Goal: Task Accomplishment & Management: Manage account settings

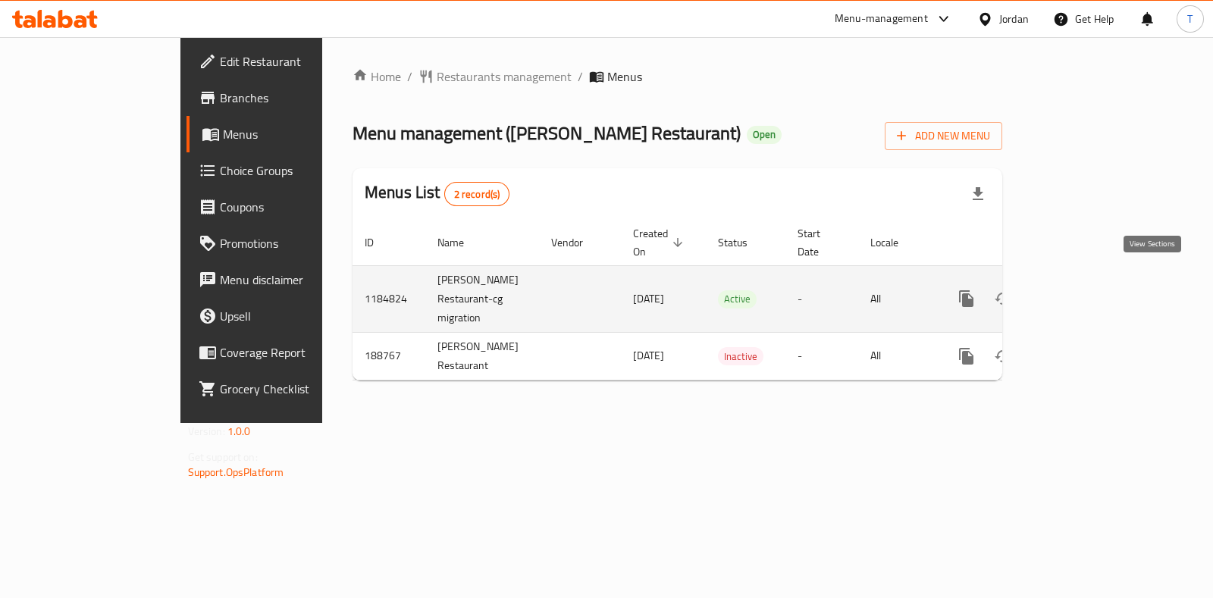
click at [1094, 297] on link "enhanced table" at bounding box center [1076, 299] width 36 height 36
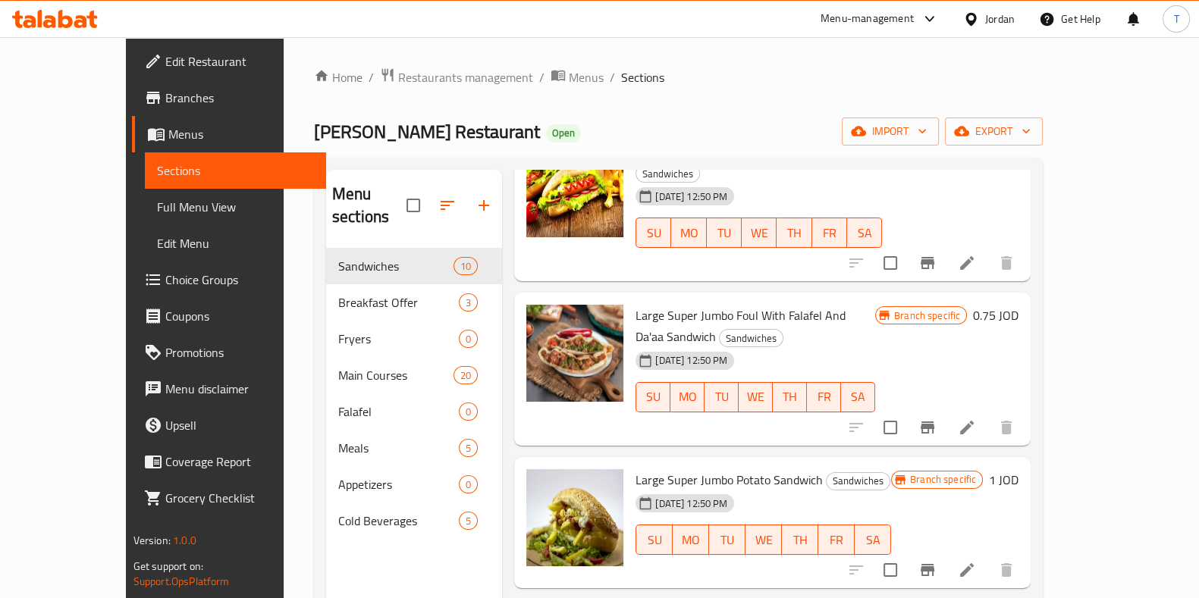
scroll to position [284, 0]
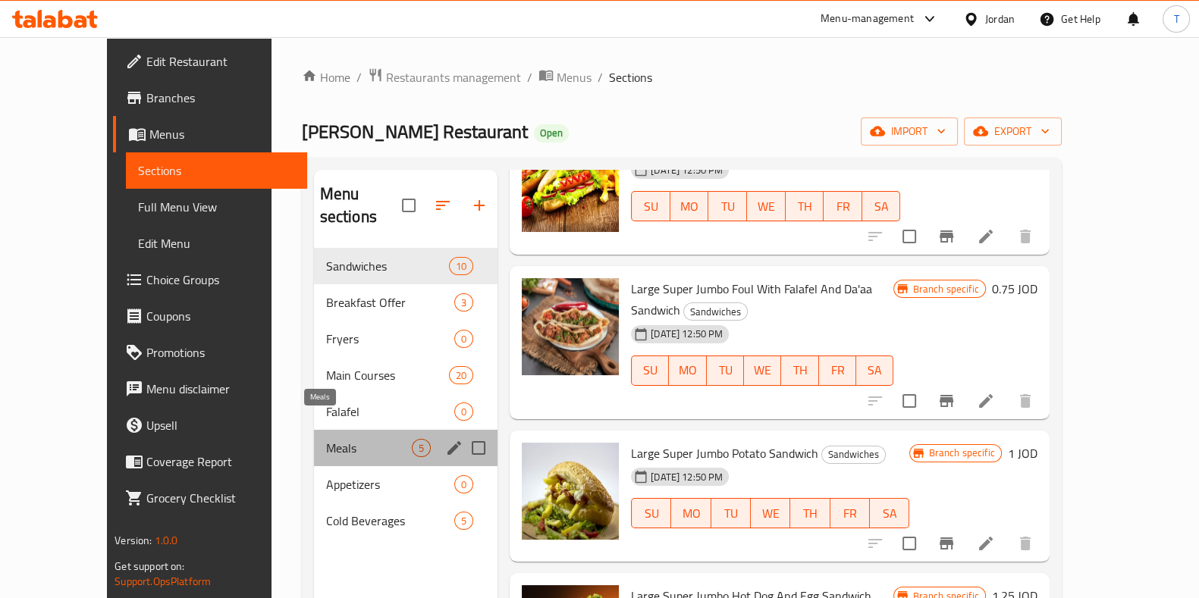
click at [337, 439] on span "Meals" at bounding box center [369, 448] width 86 height 18
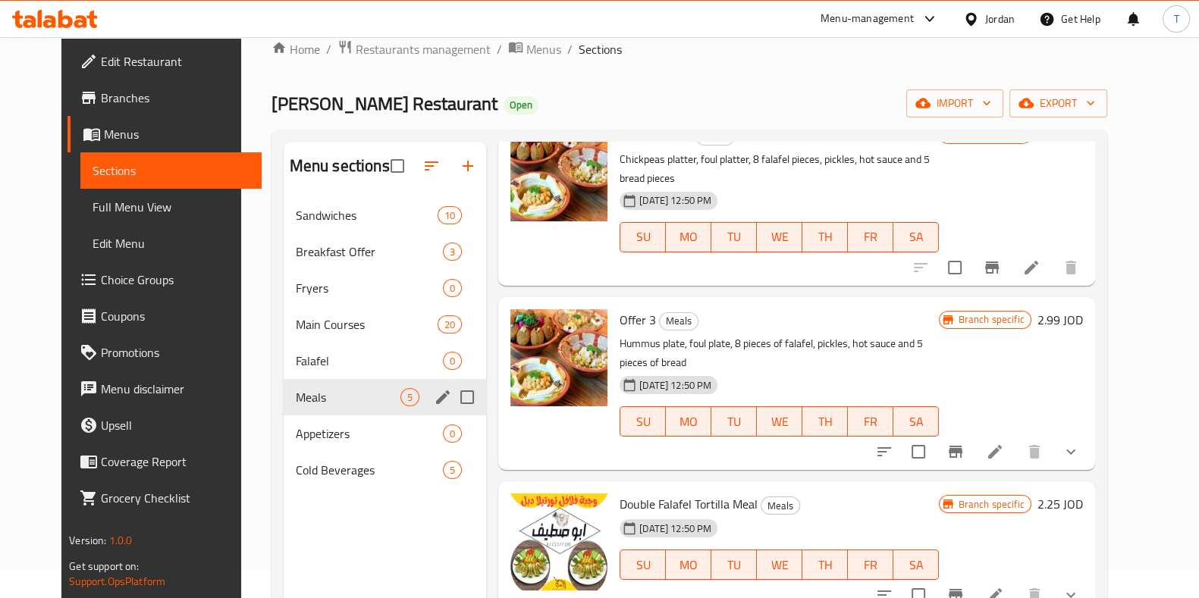
scroll to position [22, 0]
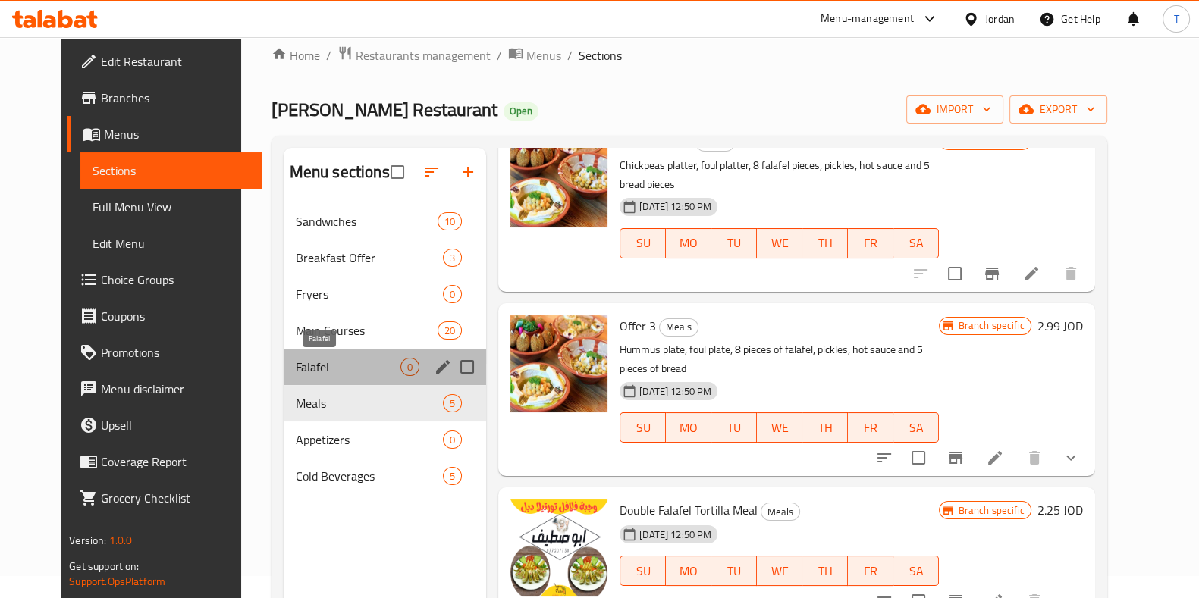
click at [298, 365] on span "Falafel" at bounding box center [348, 367] width 105 height 18
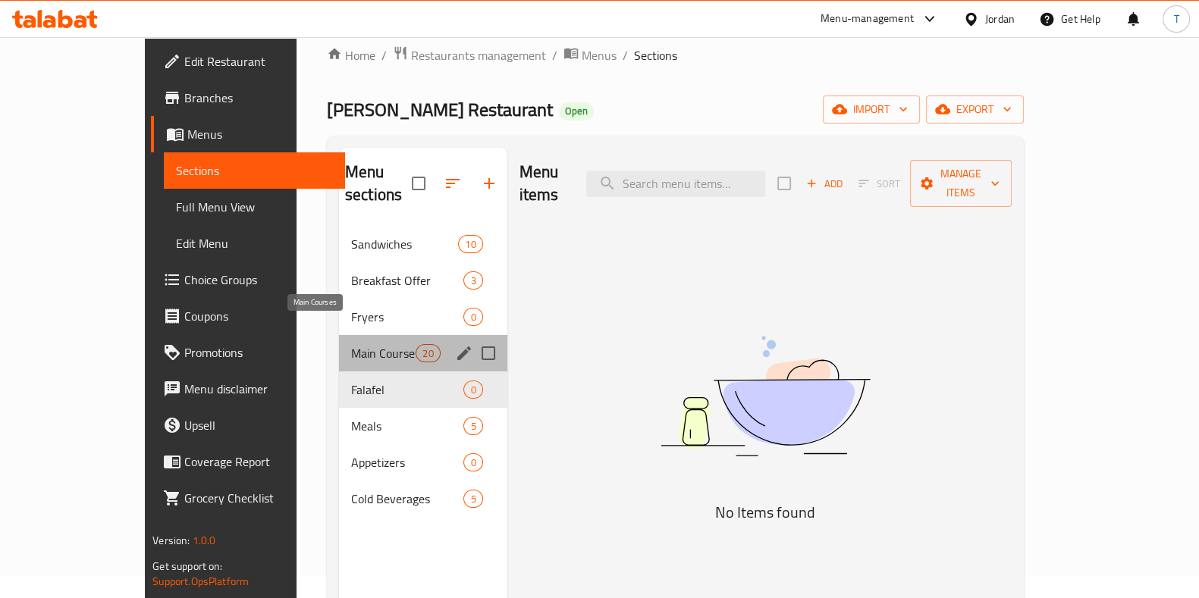
click at [351, 344] on span "Main Courses" at bounding box center [383, 353] width 64 height 18
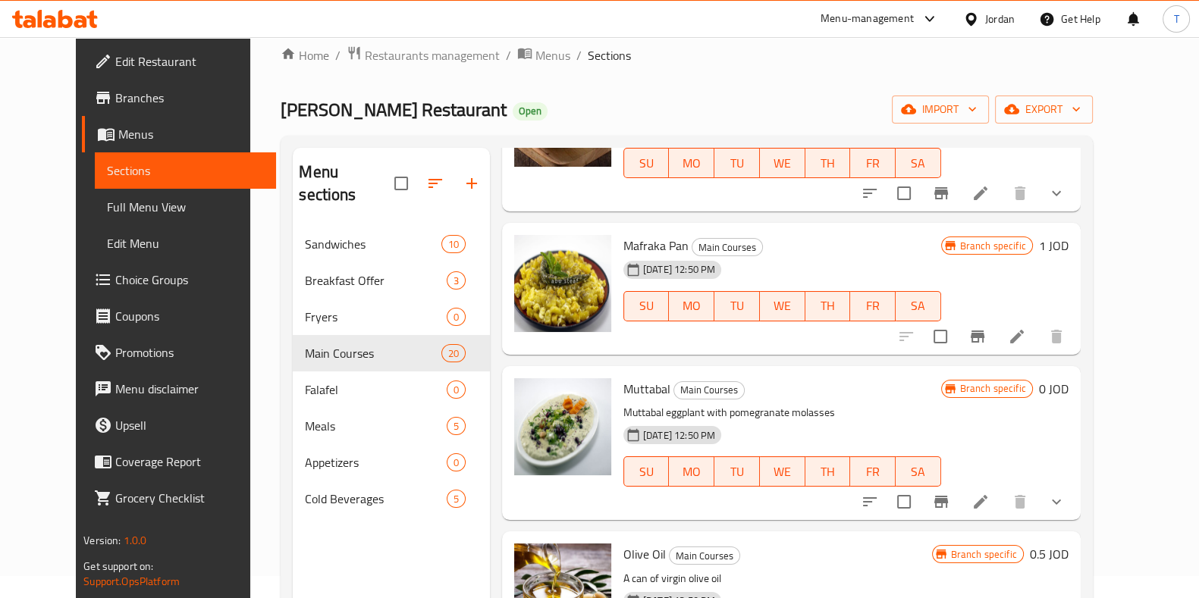
scroll to position [2085, 0]
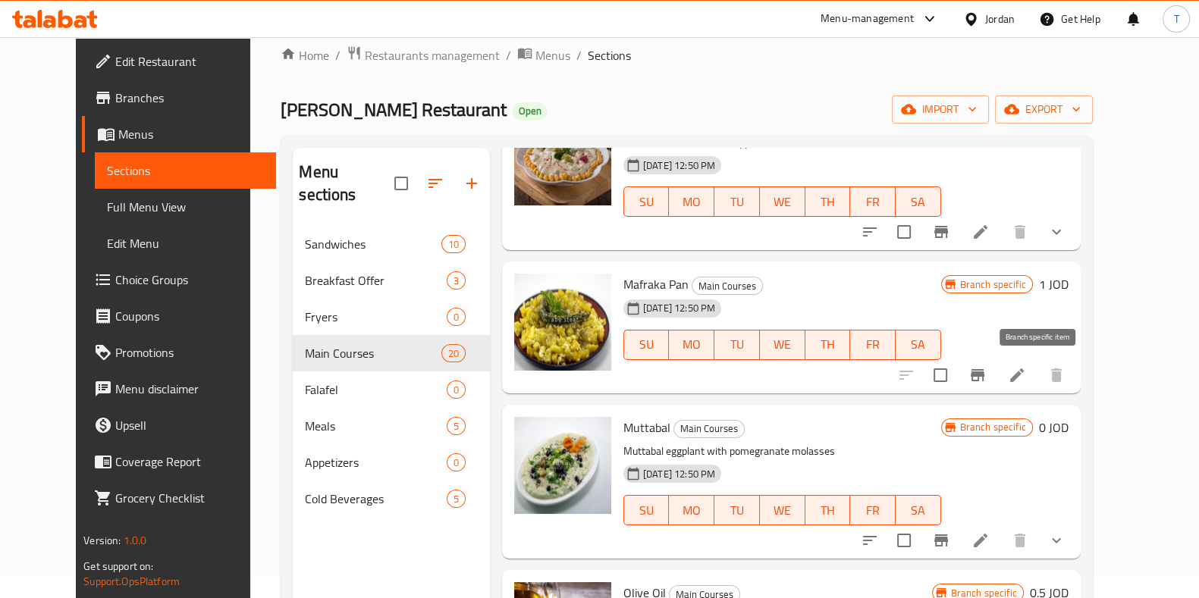
click at [987, 377] on icon "Branch-specific-item" at bounding box center [977, 375] width 18 height 18
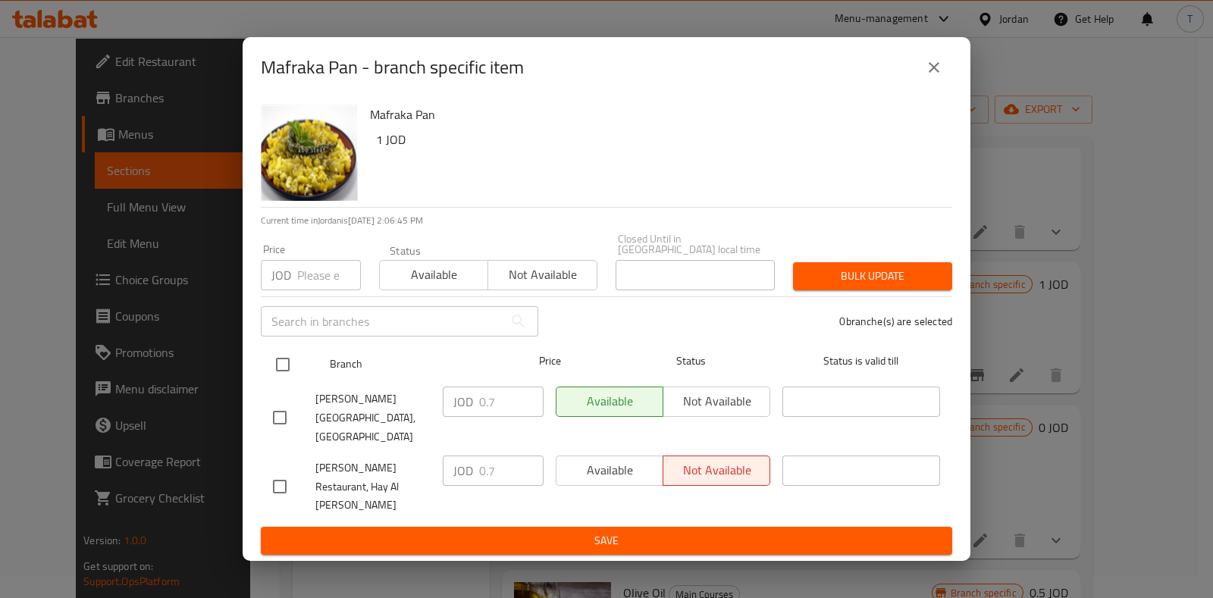
click at [288, 375] on input "checkbox" at bounding box center [283, 365] width 32 height 32
checkbox input "true"
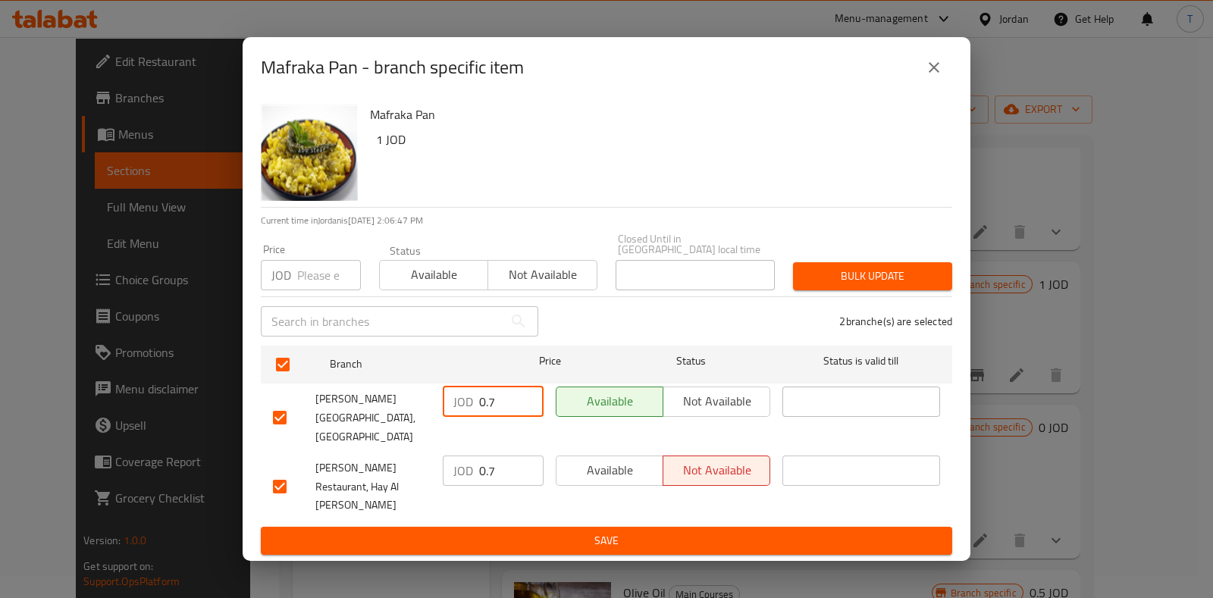
drag, startPoint x: 500, startPoint y: 415, endPoint x: 438, endPoint y: 413, distance: 63.0
click at [438, 413] on div "JOD 0.7 ​" at bounding box center [493, 418] width 113 height 75
type input "1.25"
drag, startPoint x: 498, startPoint y: 464, endPoint x: 428, endPoint y: 430, distance: 77.7
click at [431, 440] on ul "Branch Price Status Status is valid till [PERSON_NAME] Restaurant, Al Souq JOD …" at bounding box center [607, 434] width 692 height 188
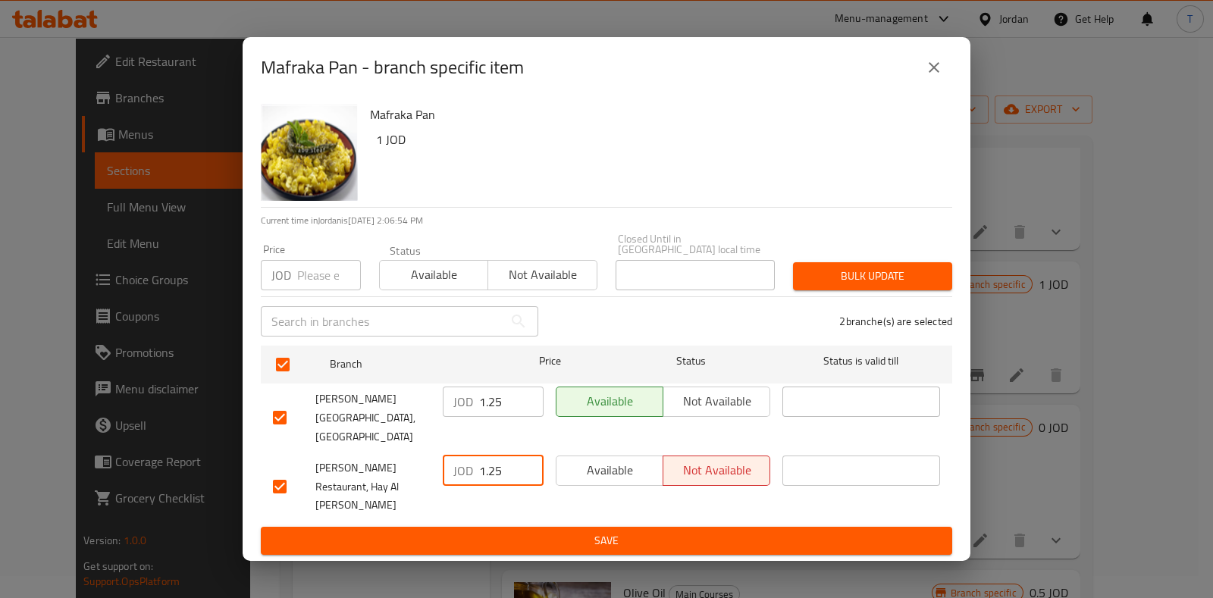
type input "1.25"
click at [561, 532] on span "Save" at bounding box center [606, 541] width 667 height 19
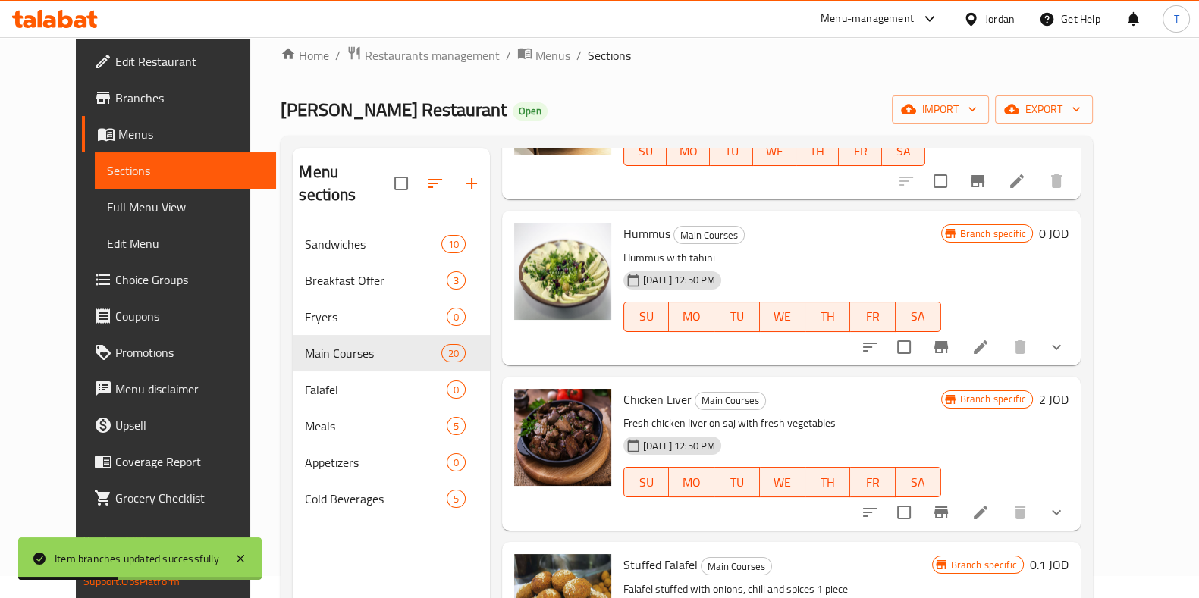
scroll to position [853, 0]
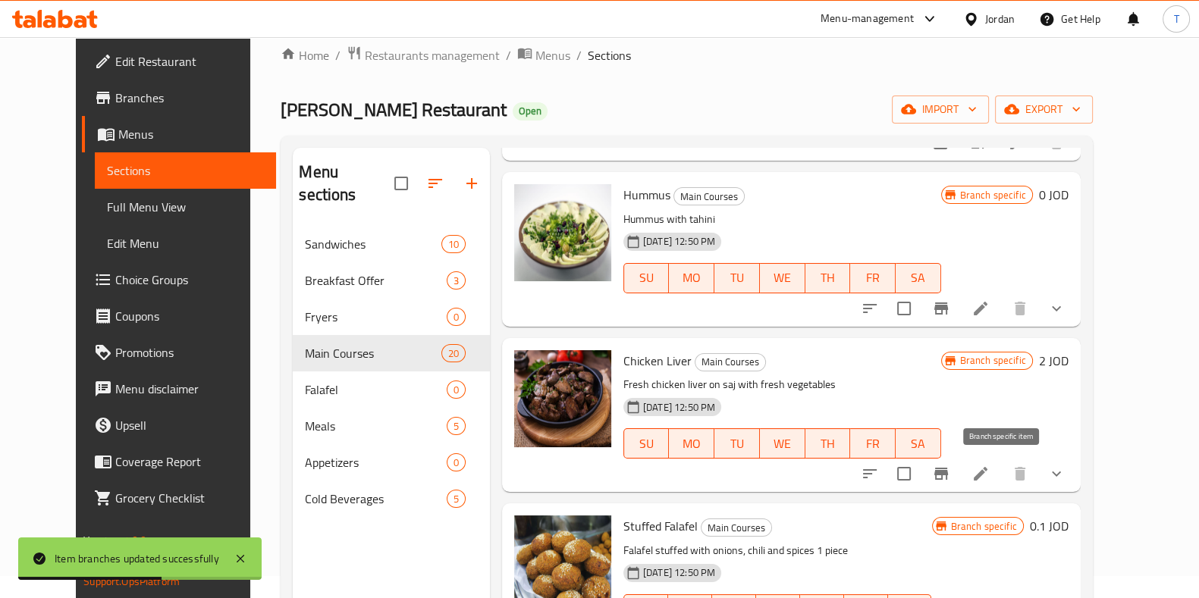
click at [948, 478] on icon "Branch-specific-item" at bounding box center [941, 474] width 14 height 12
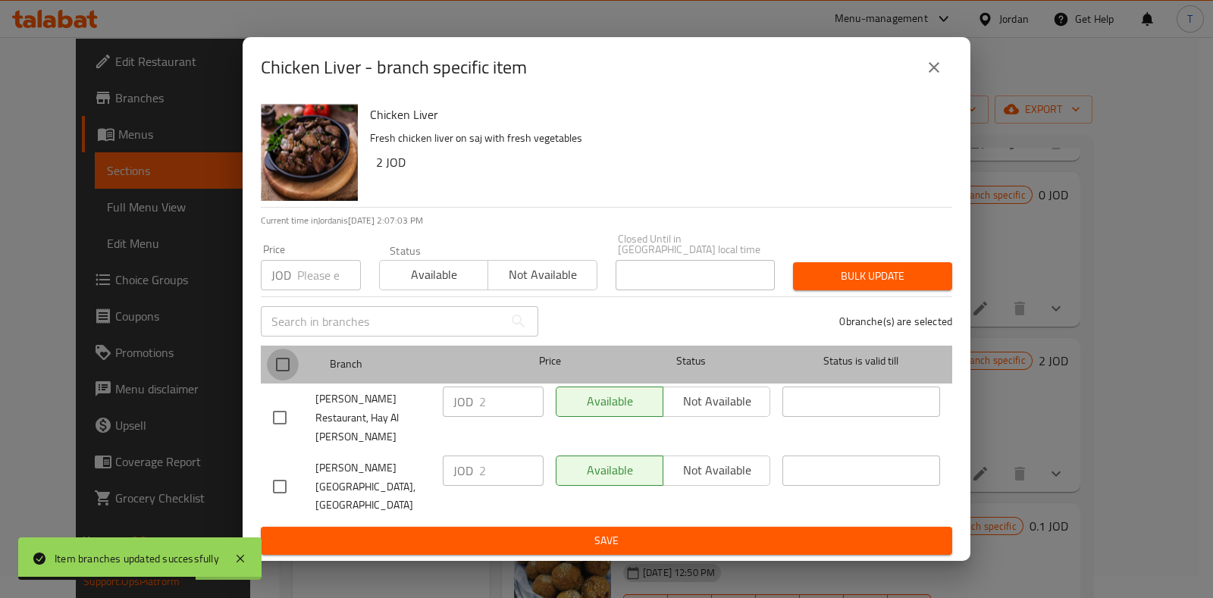
click at [284, 381] on input "checkbox" at bounding box center [283, 365] width 32 height 32
checkbox input "true"
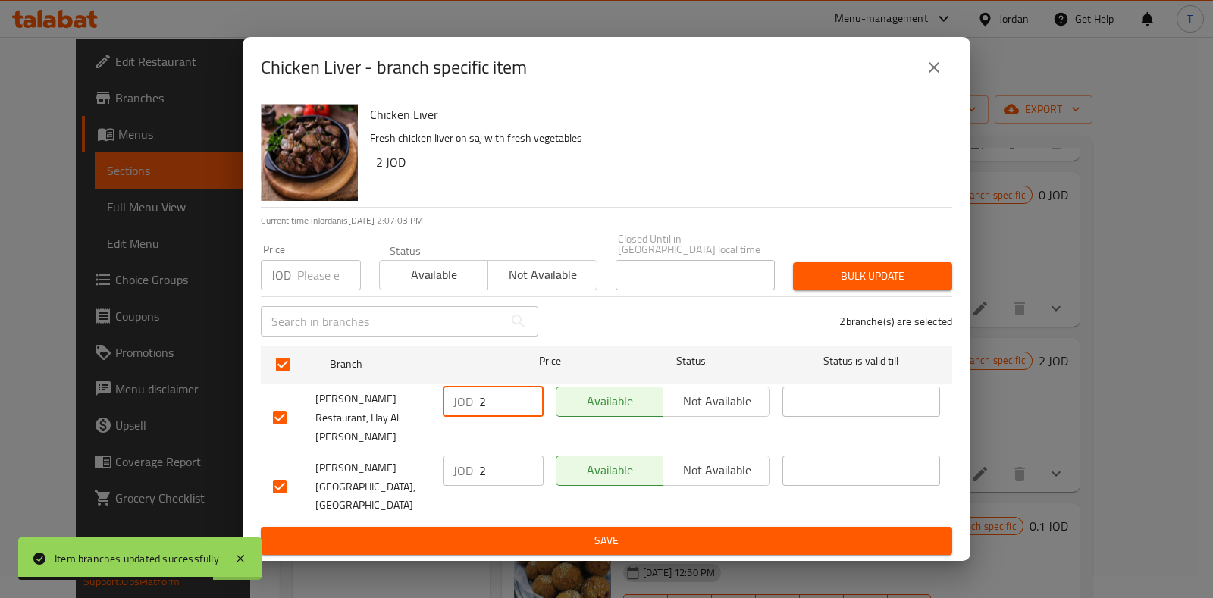
drag, startPoint x: 489, startPoint y: 422, endPoint x: 432, endPoint y: 411, distance: 57.9
click at [432, 411] on div "[PERSON_NAME] Restaurant, Hay Al [PERSON_NAME] 2 ​ Available Not available ​" at bounding box center [606, 418] width 679 height 75
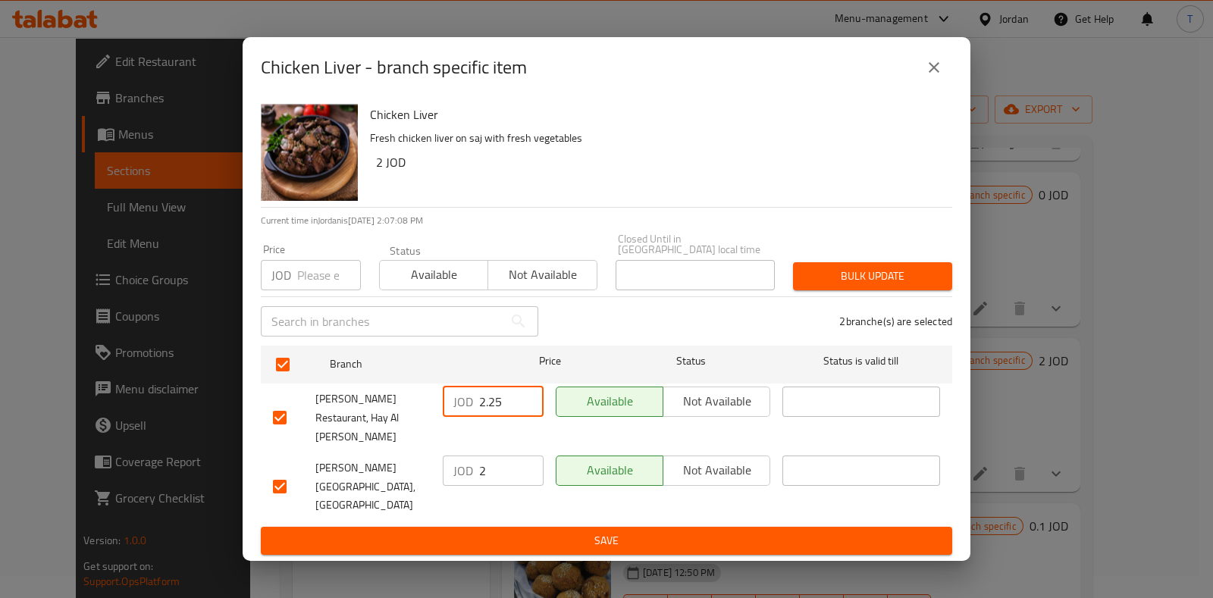
type input "2.25"
click at [487, 457] on input "2" at bounding box center [511, 471] width 64 height 30
type input "2.25"
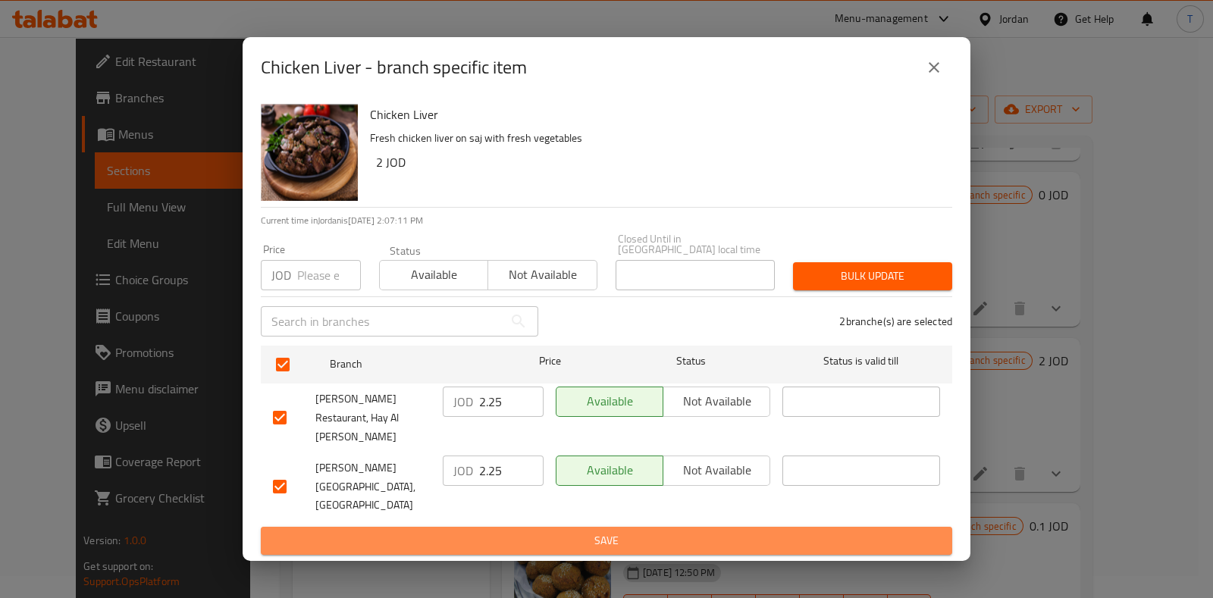
click at [577, 532] on span "Save" at bounding box center [606, 541] width 667 height 19
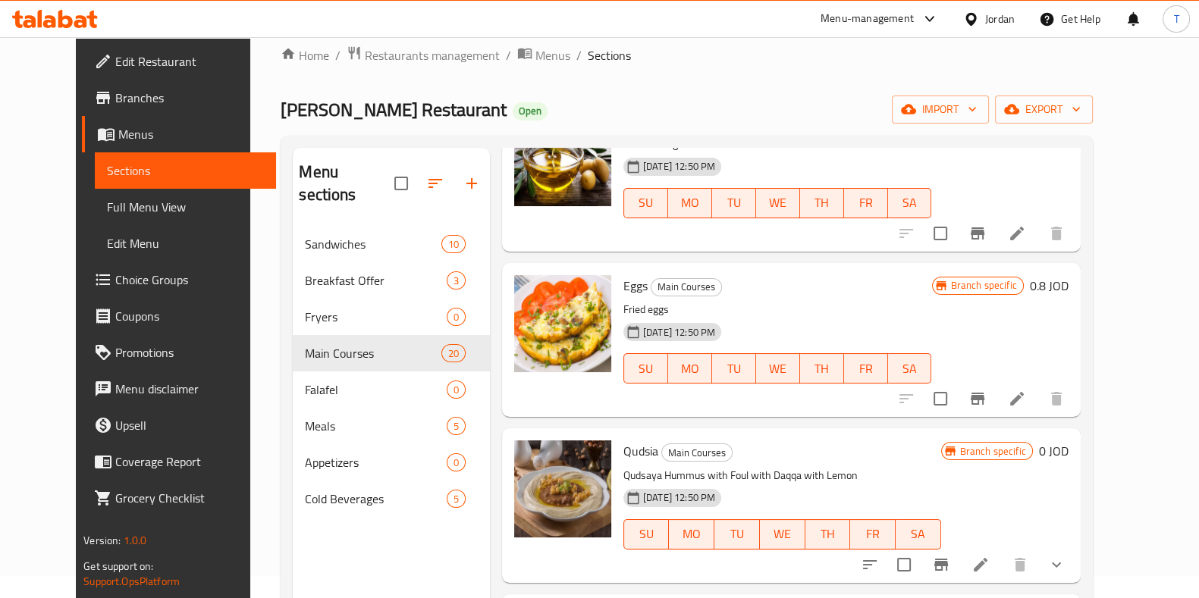
scroll to position [2653, 0]
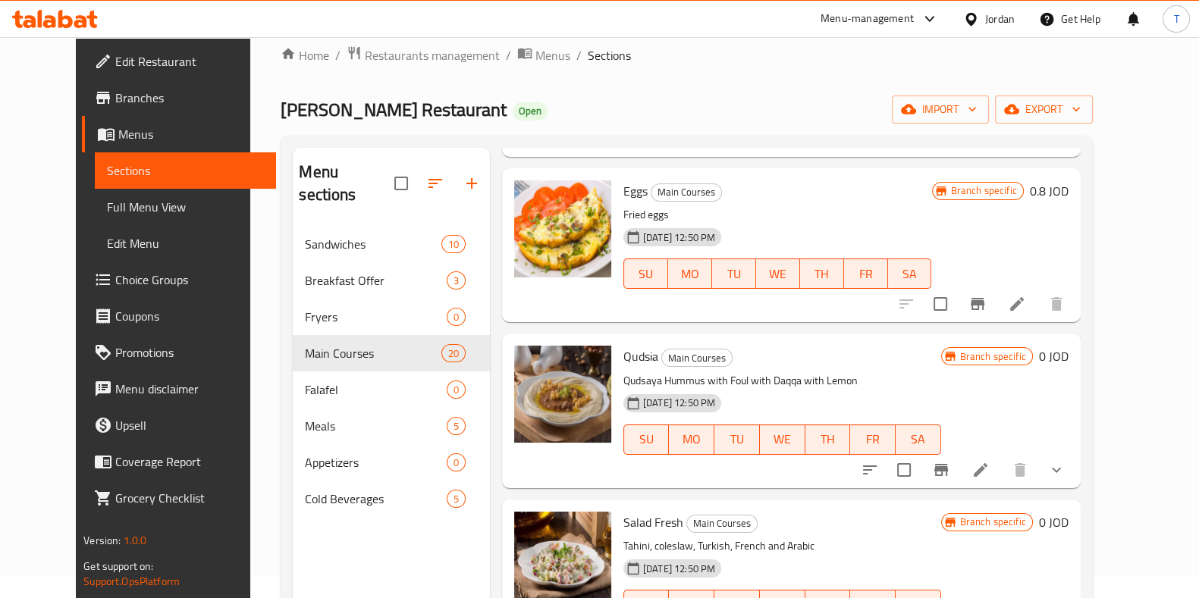
click at [948, 466] on icon "Branch-specific-item" at bounding box center [941, 470] width 14 height 12
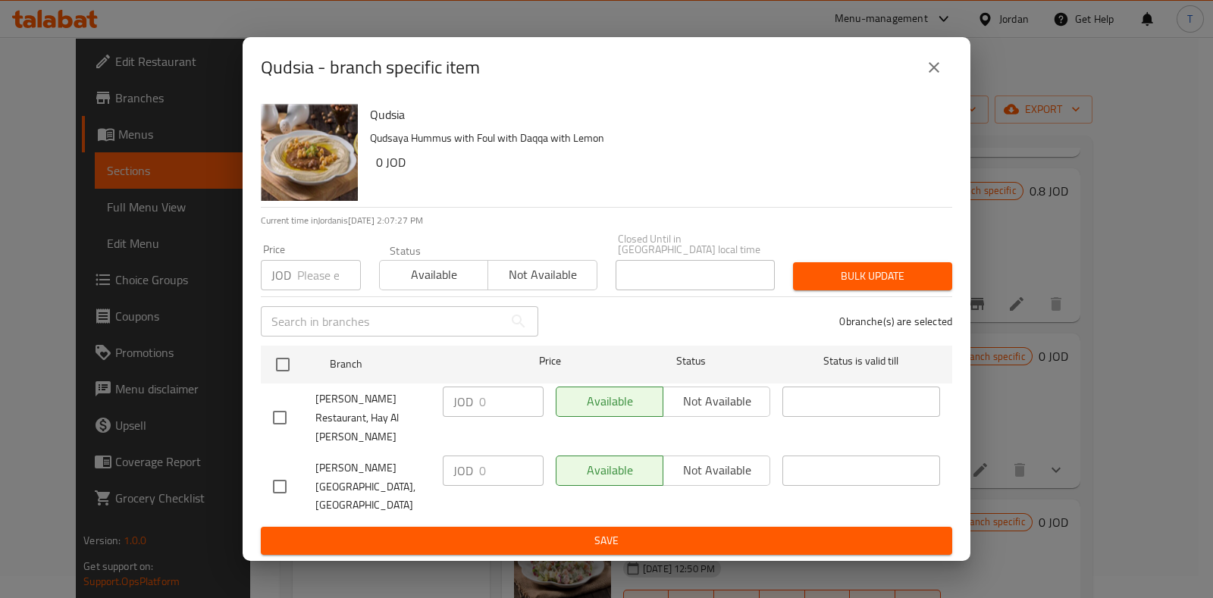
click at [941, 77] on icon "close" at bounding box center [934, 67] width 18 height 18
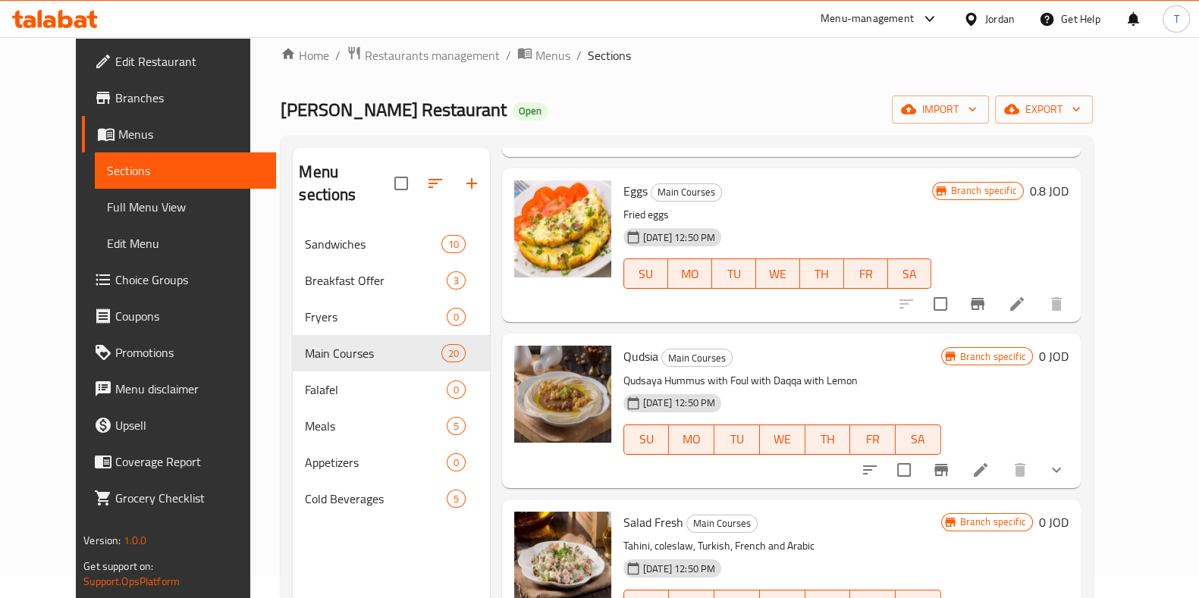
click at [987, 469] on icon at bounding box center [981, 470] width 14 height 14
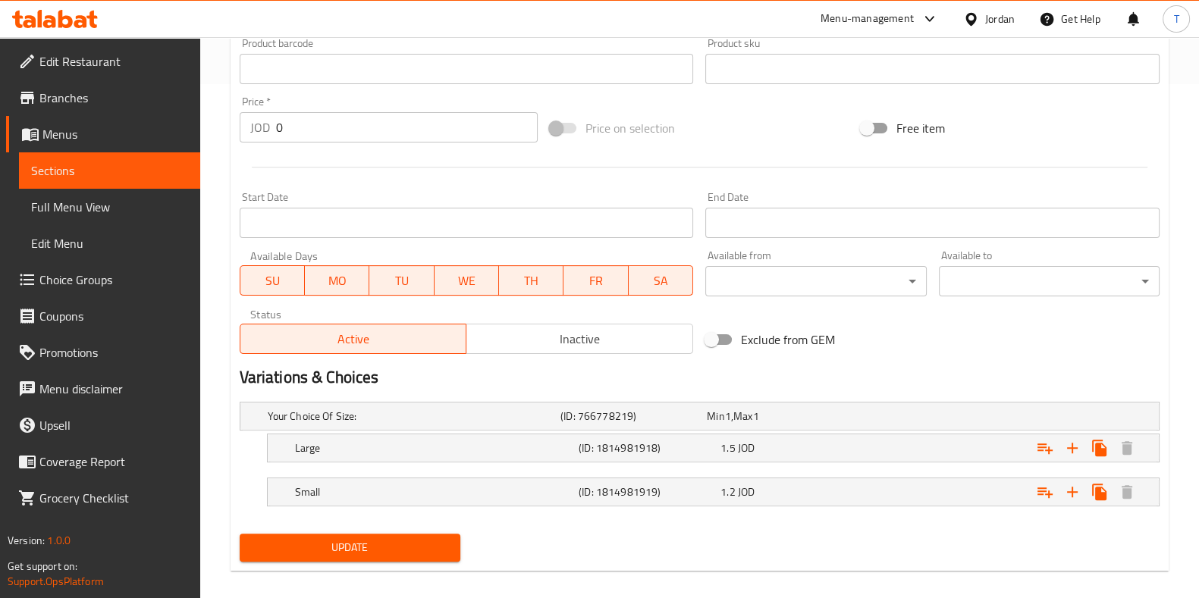
scroll to position [527, 0]
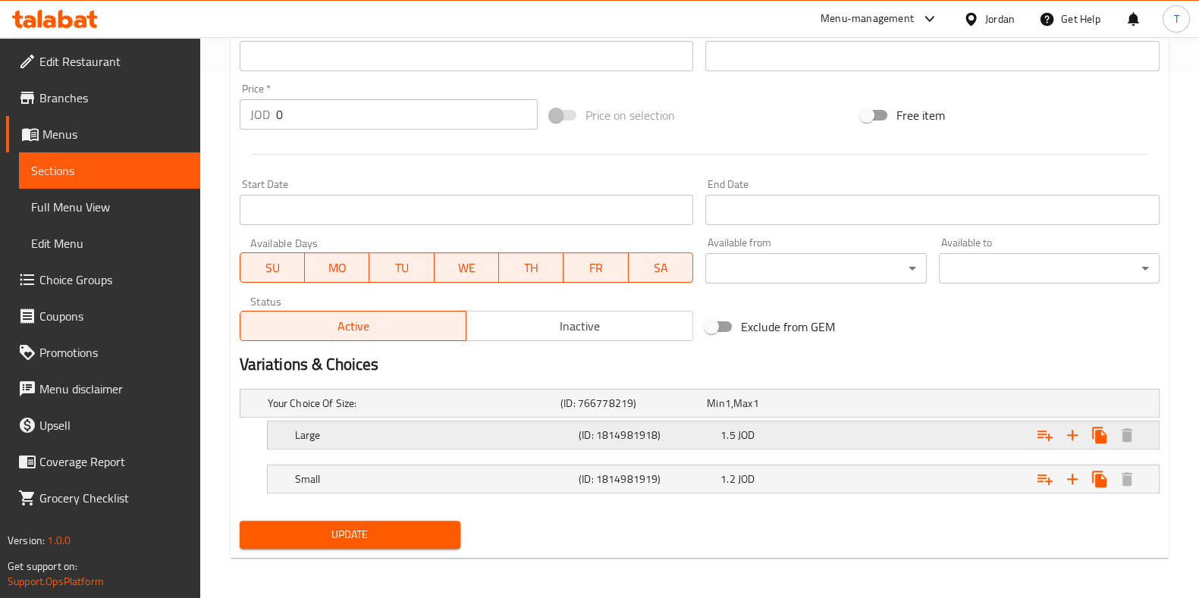
click at [808, 438] on div "1.5 JOD" at bounding box center [788, 435] width 136 height 15
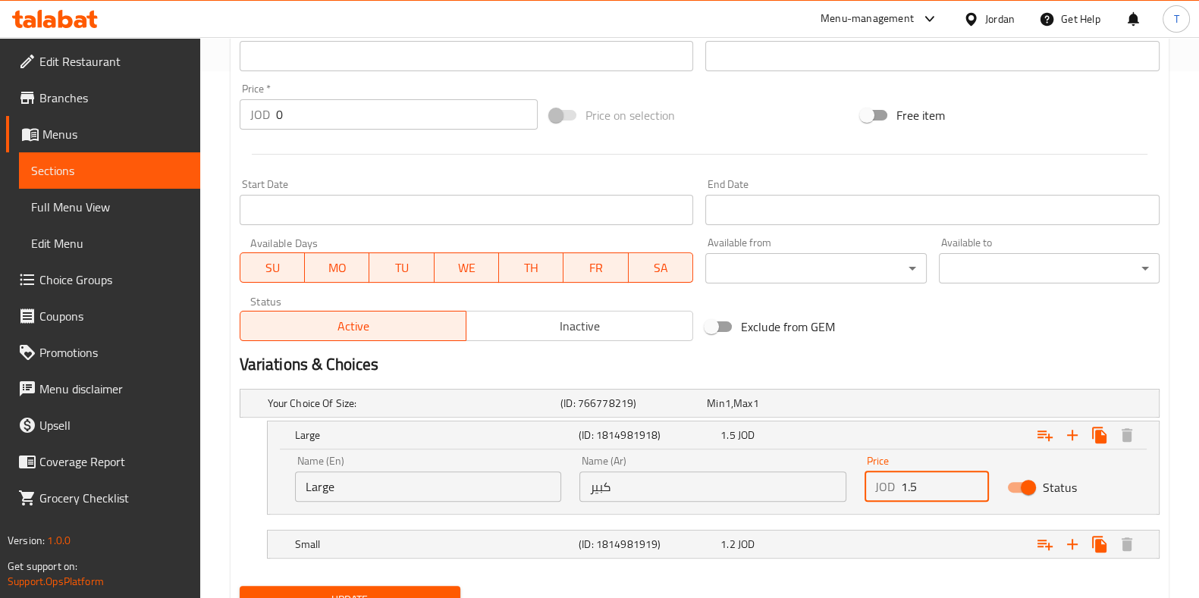
click at [910, 481] on input "1.5" at bounding box center [945, 487] width 88 height 30
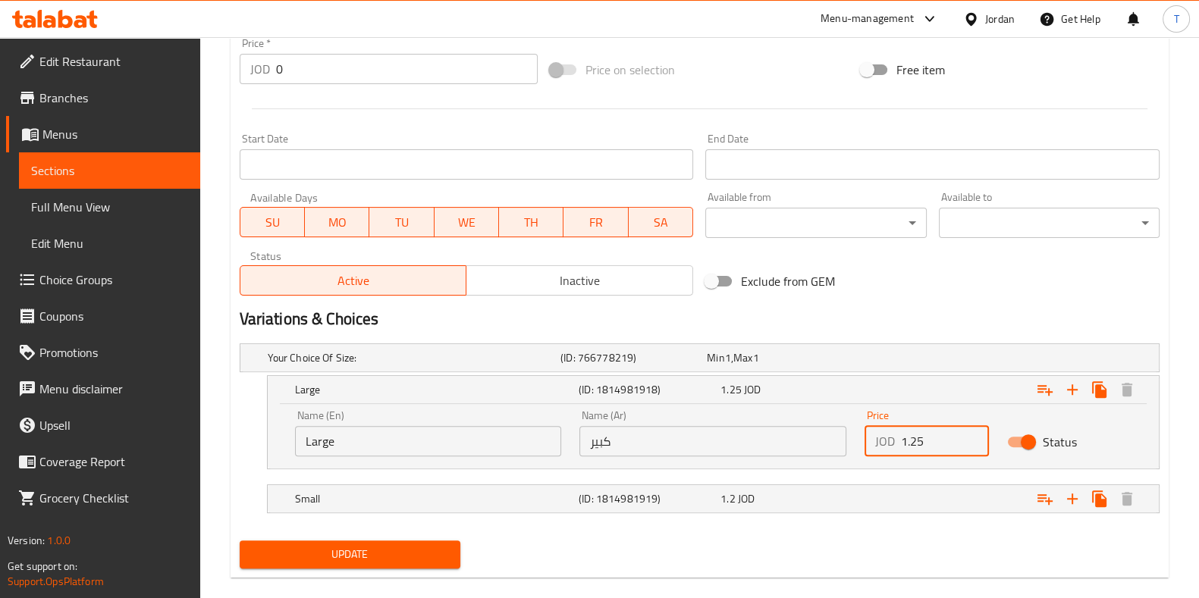
scroll to position [592, 0]
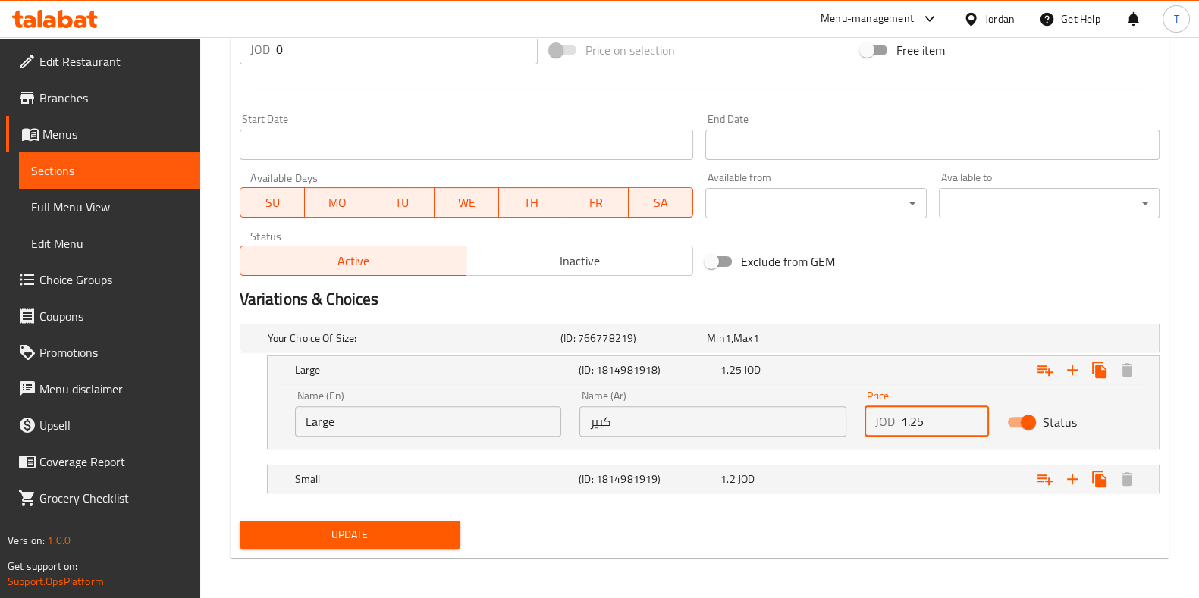
type input "1.25"
click at [393, 544] on button "Update" at bounding box center [350, 535] width 221 height 28
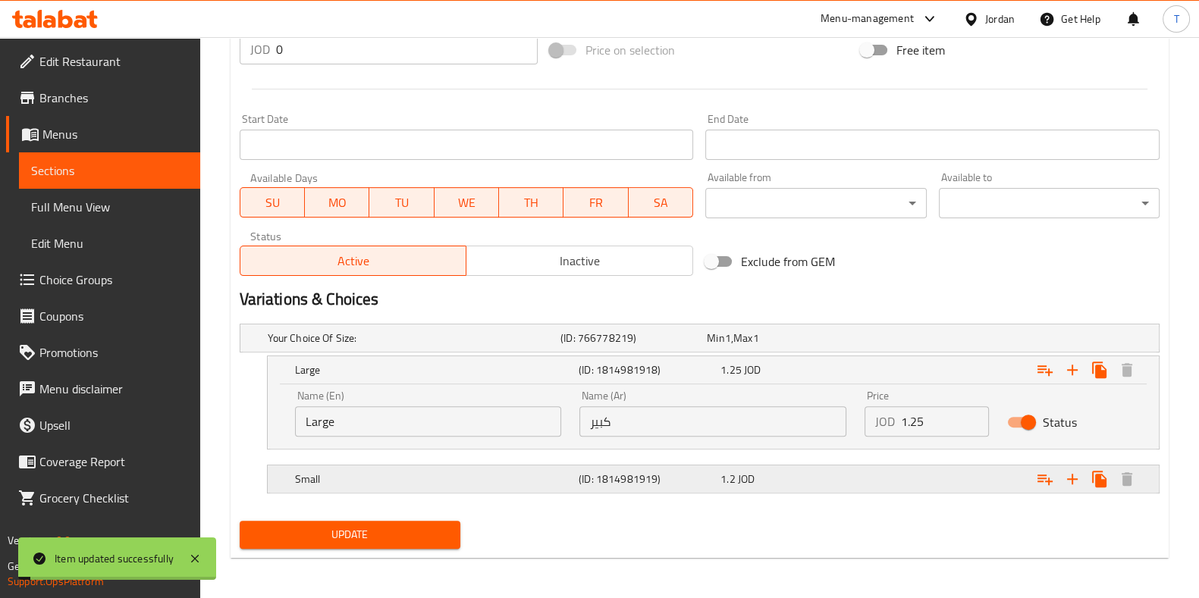
click at [781, 482] on div "1.2 JOD" at bounding box center [788, 479] width 136 height 15
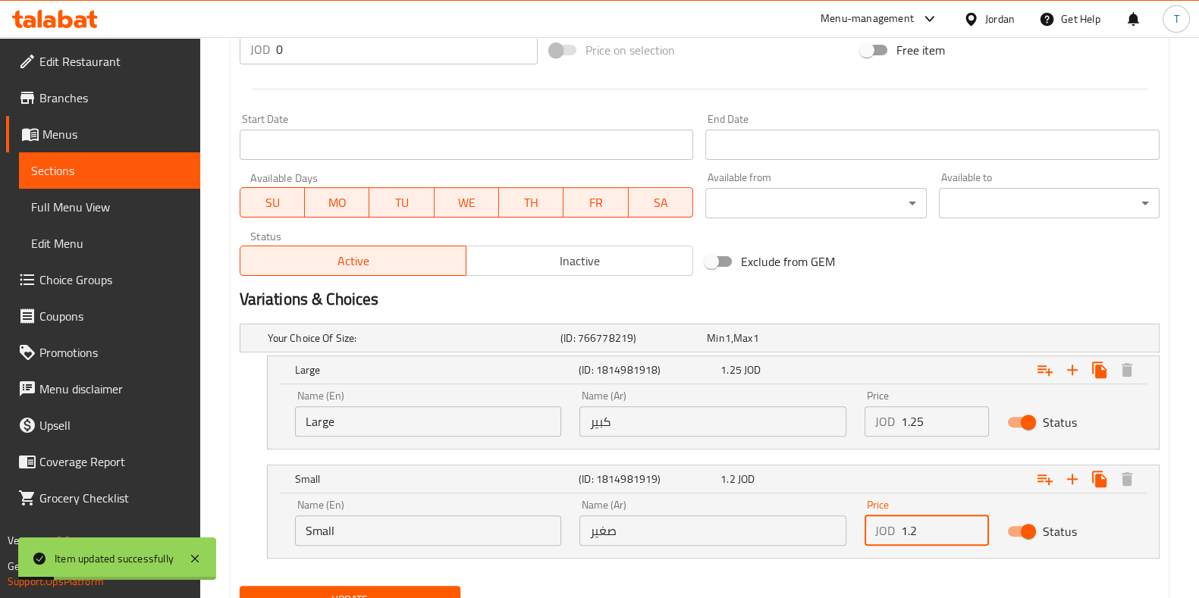
drag, startPoint x: 918, startPoint y: 536, endPoint x: 845, endPoint y: 525, distance: 74.3
click at [851, 528] on div "Name (En) Small Name (En) Name (Ar) صغير Name (Ar) Price JOD 1.2 Price Status" at bounding box center [713, 523] width 855 height 64
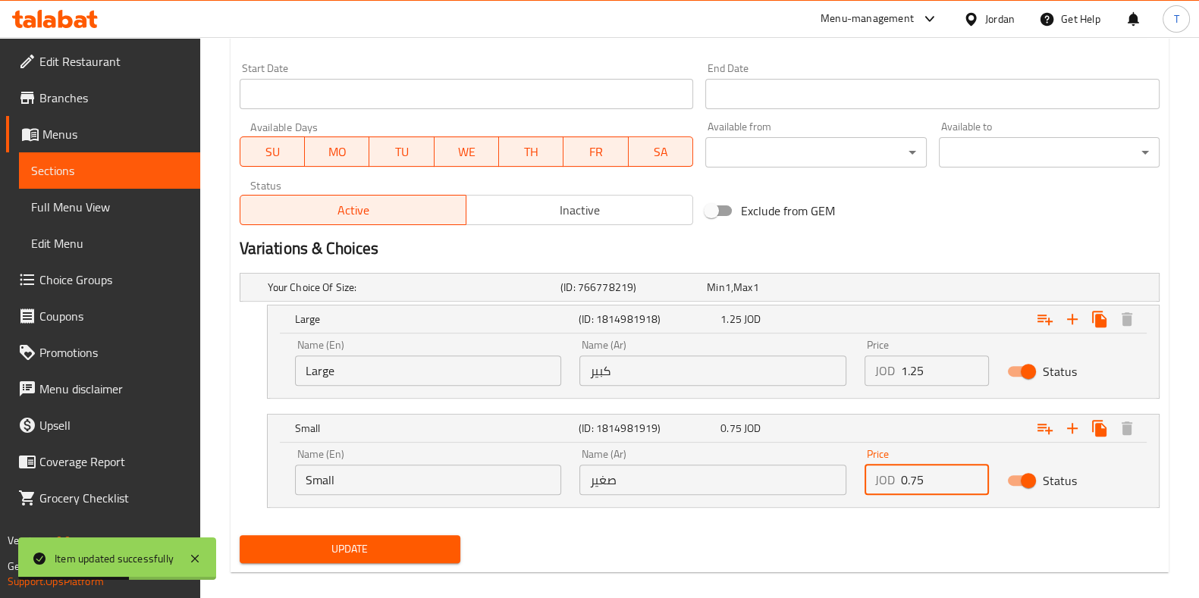
scroll to position [658, 0]
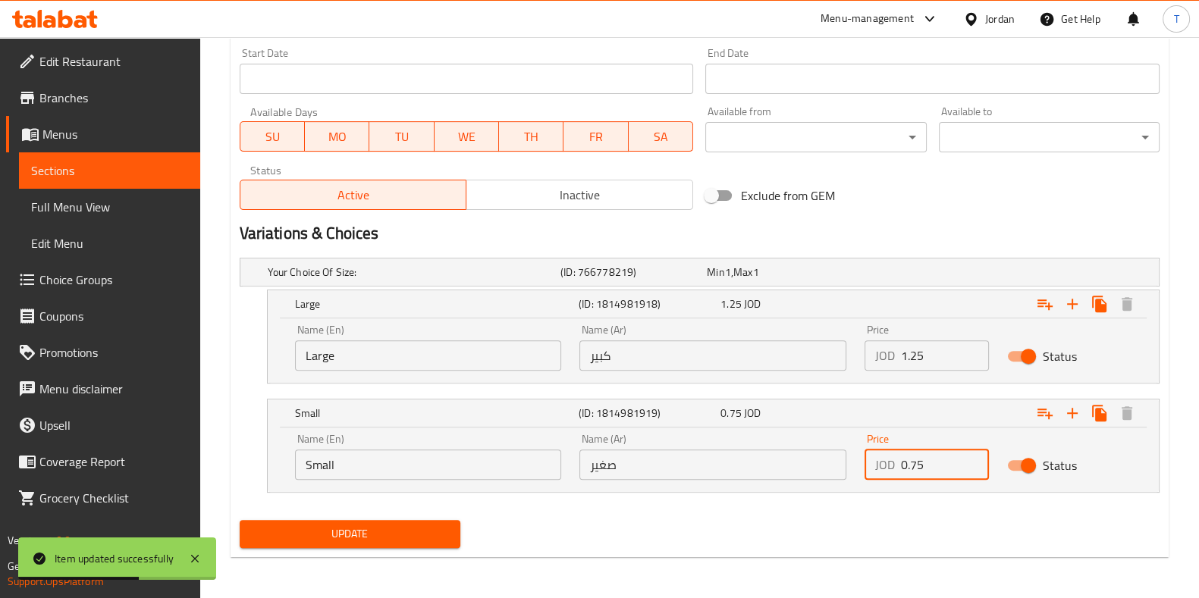
type input "0.75"
click at [364, 538] on span "Update" at bounding box center [350, 534] width 196 height 19
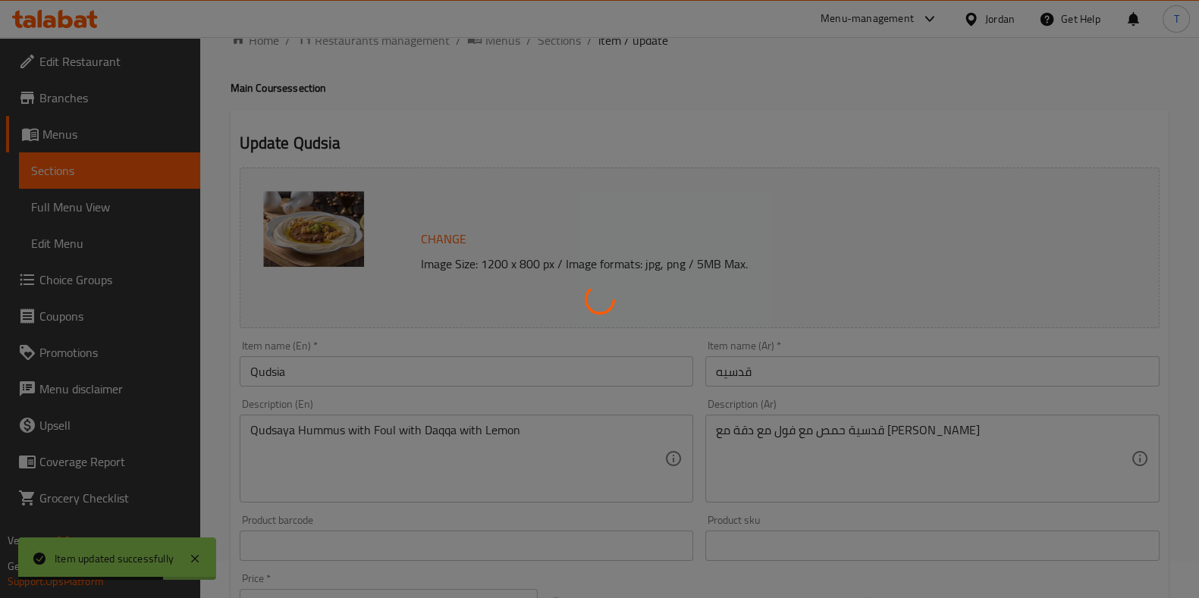
scroll to position [0, 0]
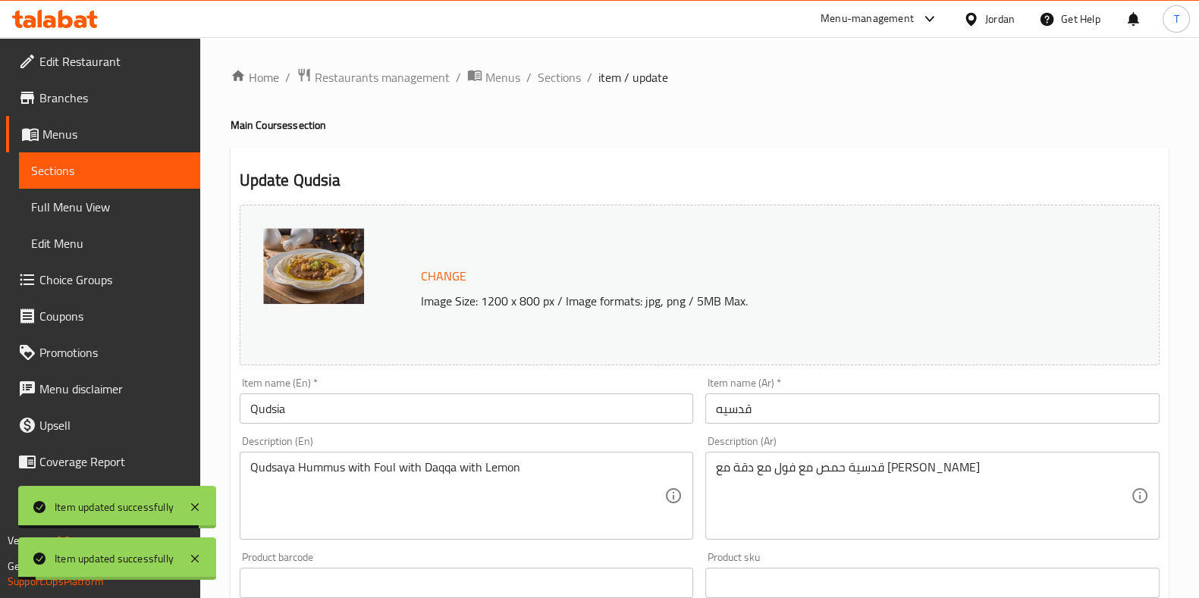
click at [562, 81] on span "Sections" at bounding box center [559, 77] width 43 height 18
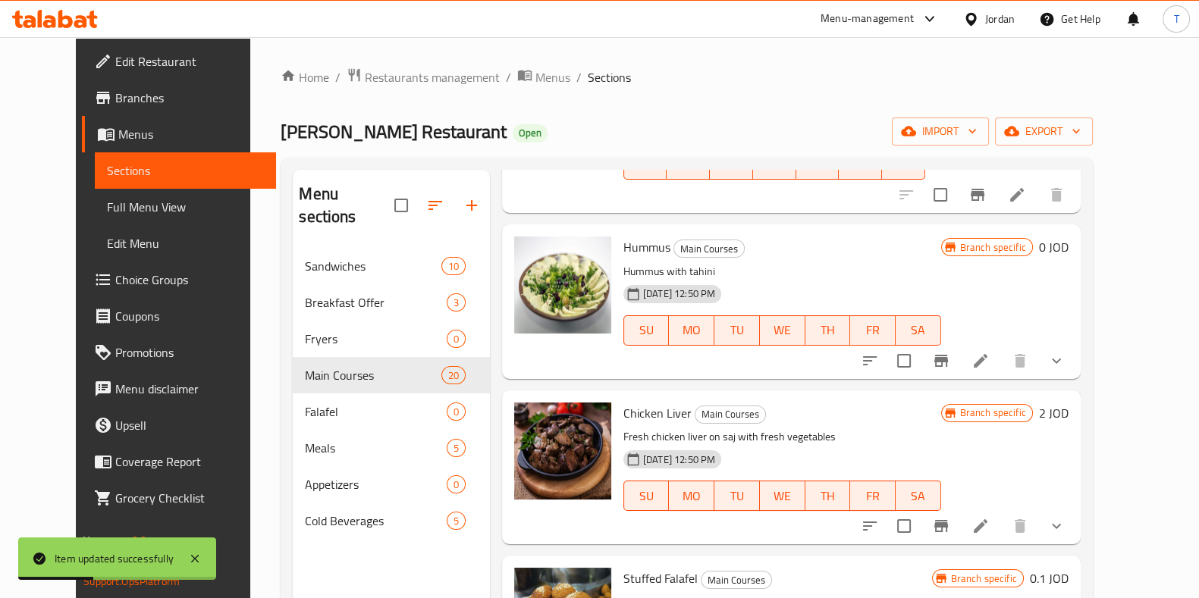
scroll to position [569, 0]
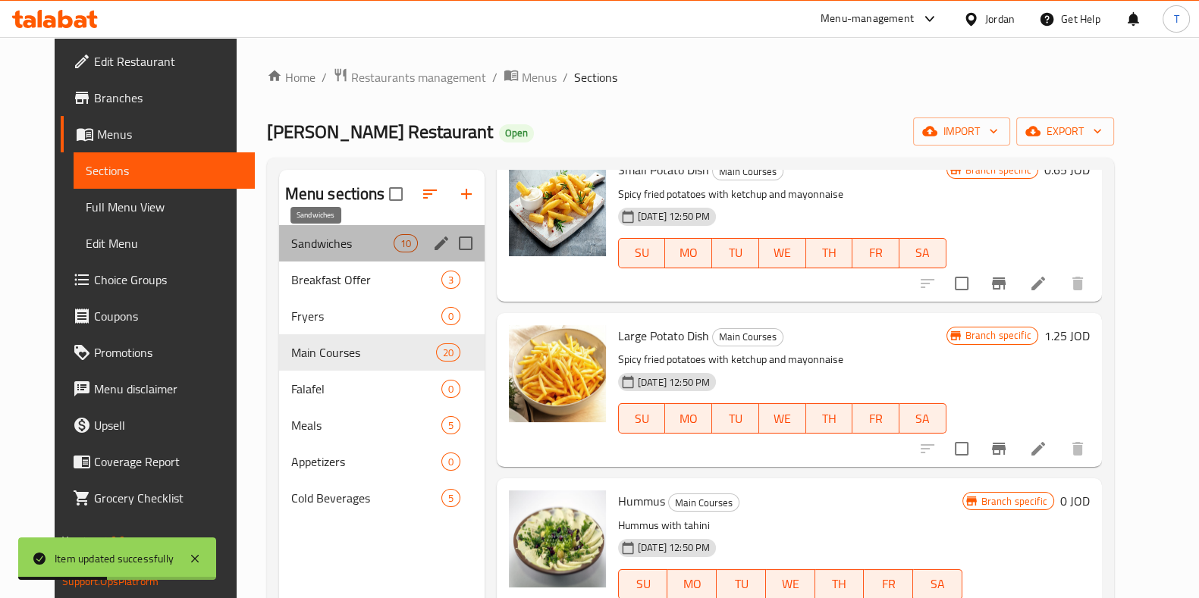
click at [291, 236] on span "Sandwiches" at bounding box center [342, 243] width 102 height 18
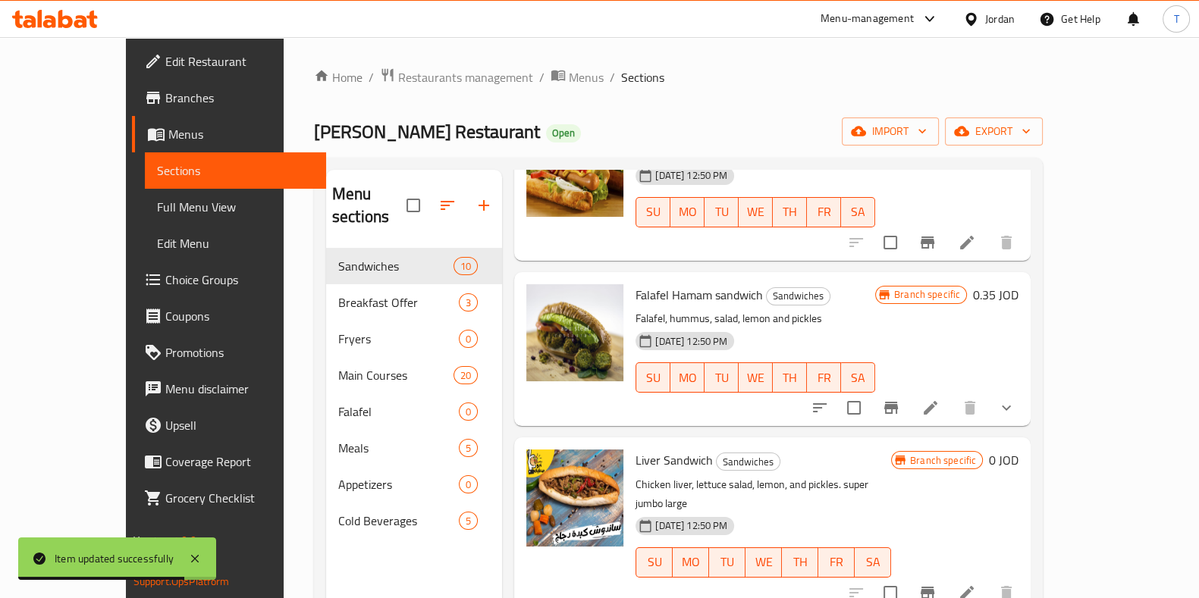
scroll to position [948, 0]
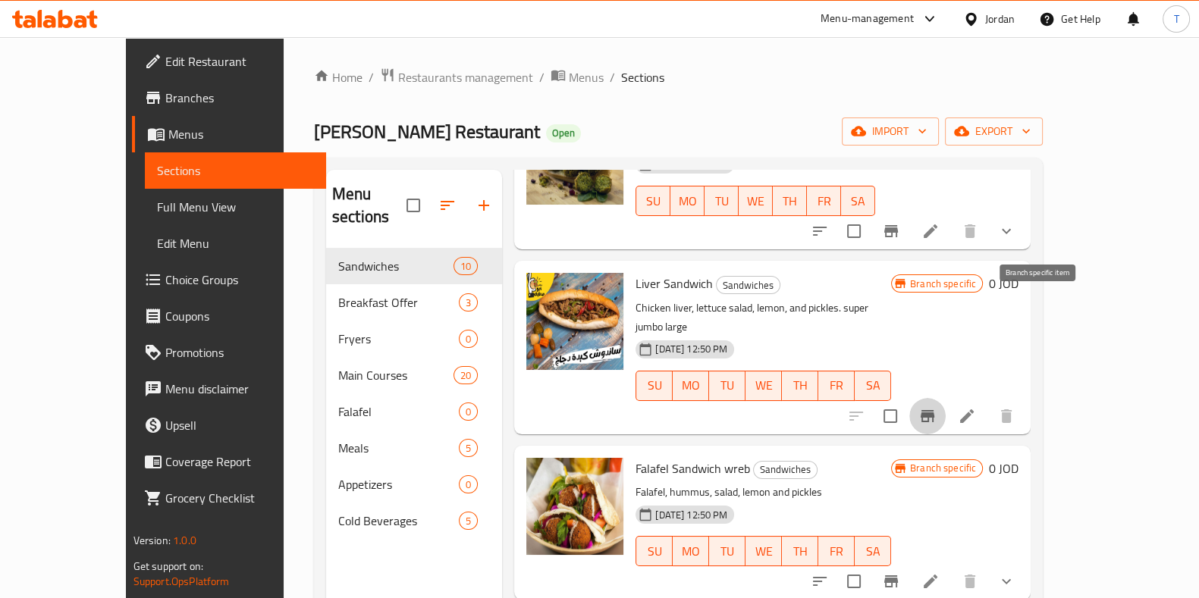
click at [946, 398] on button "Branch-specific-item" at bounding box center [927, 416] width 36 height 36
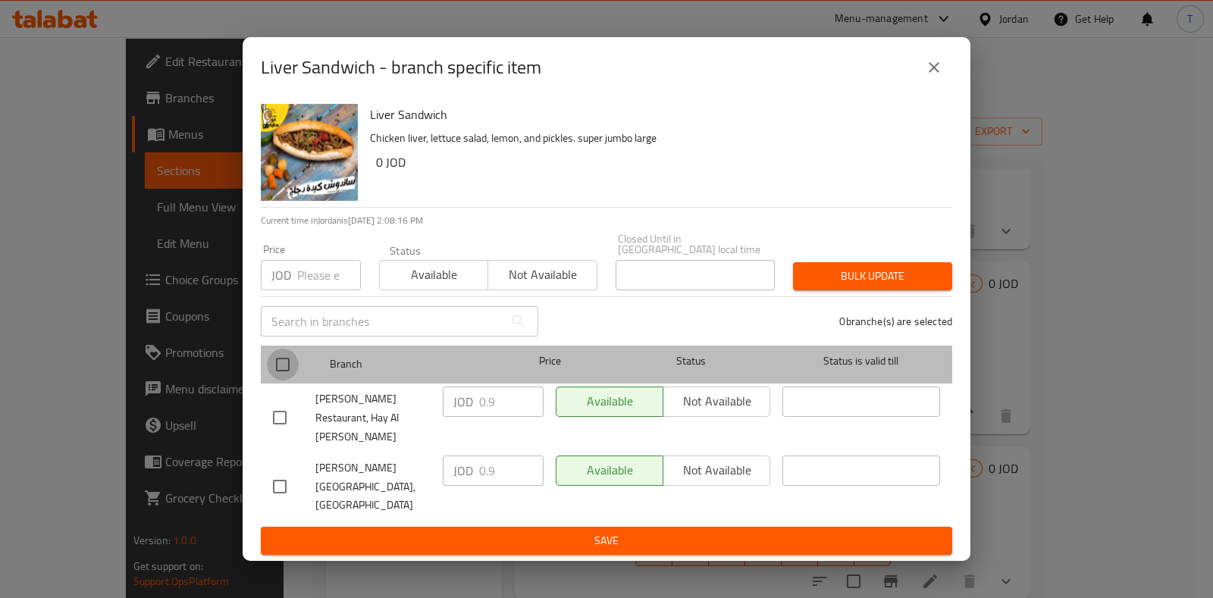
click at [270, 370] on input "checkbox" at bounding box center [283, 365] width 32 height 32
checkbox input "true"
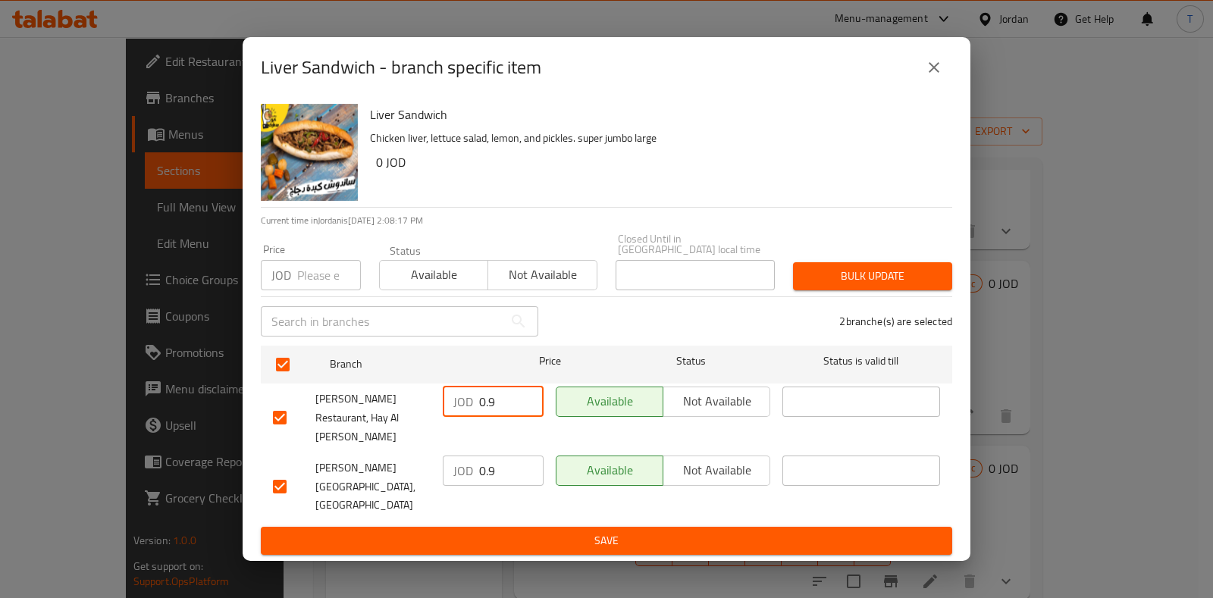
drag, startPoint x: 513, startPoint y: 419, endPoint x: 460, endPoint y: 415, distance: 53.2
click at [460, 415] on div "JOD 0.9 ​" at bounding box center [493, 402] width 101 height 30
click at [925, 77] on icon "close" at bounding box center [934, 67] width 18 height 18
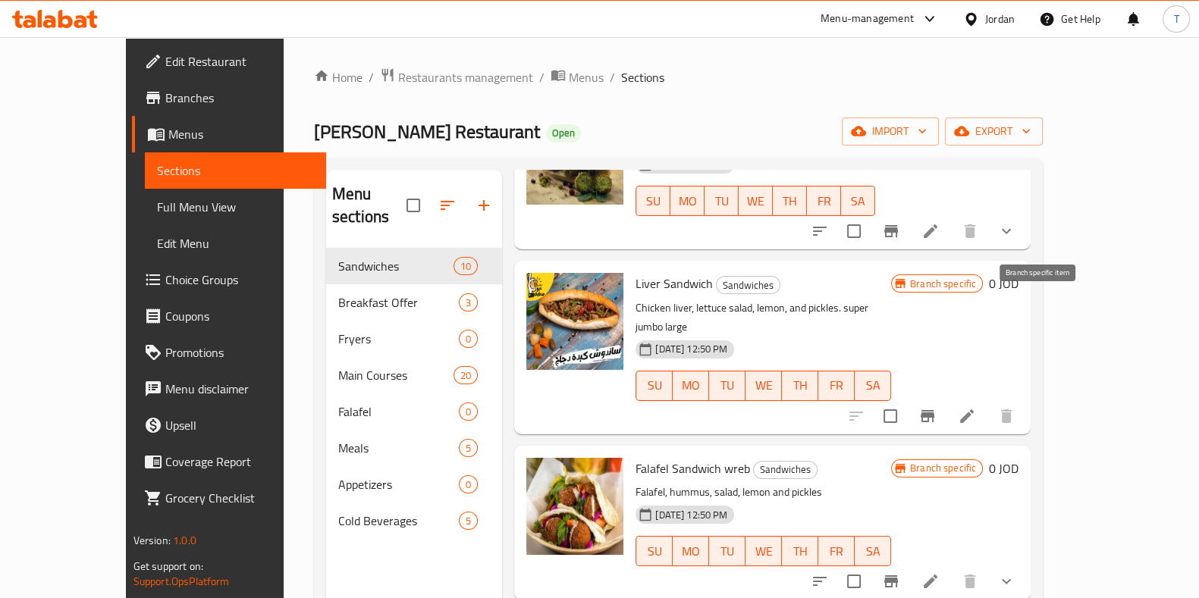
click at [934, 410] on icon "Branch-specific-item" at bounding box center [928, 416] width 14 height 12
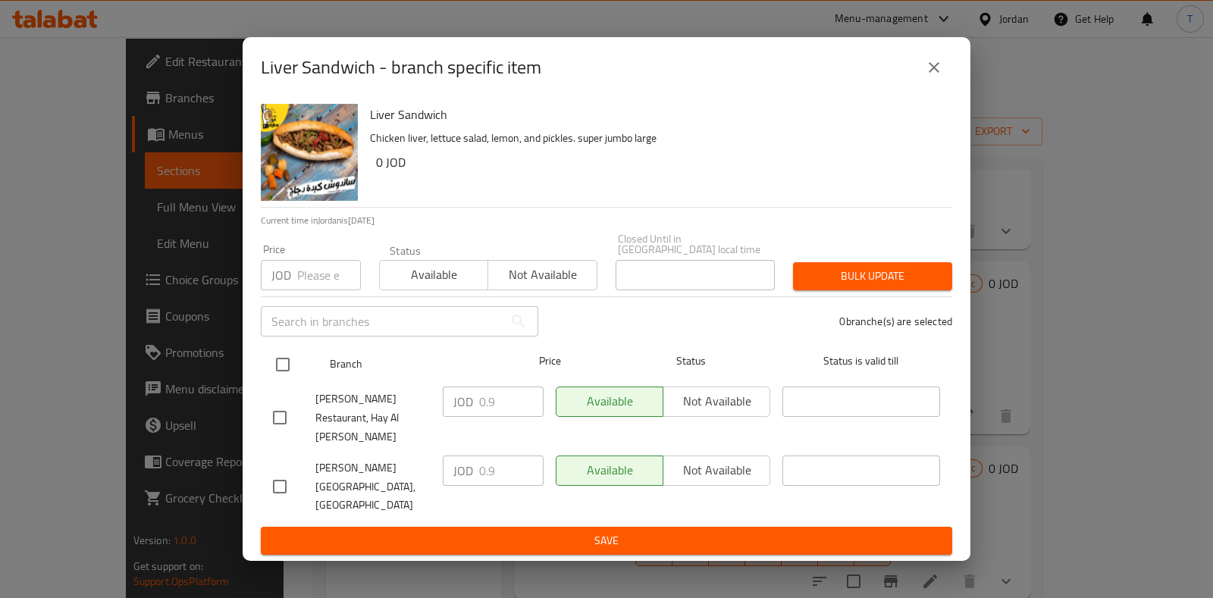
click at [280, 373] on input "checkbox" at bounding box center [283, 365] width 32 height 32
checkbox input "true"
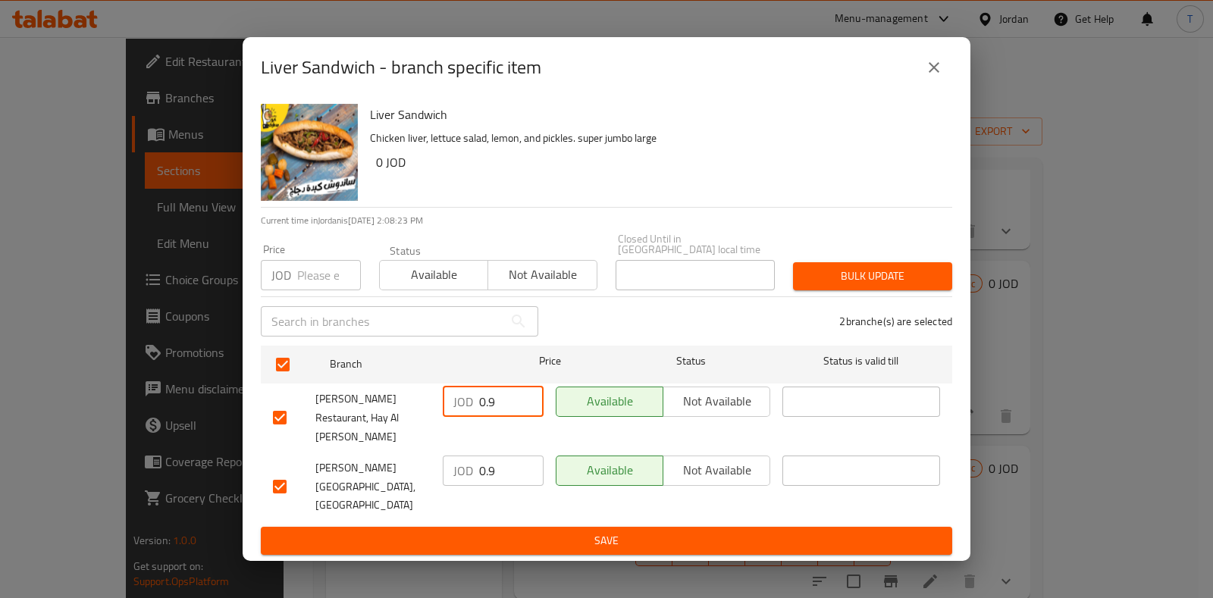
drag, startPoint x: 500, startPoint y: 413, endPoint x: 416, endPoint y: 413, distance: 84.9
click at [416, 413] on div "[PERSON_NAME] Restaurant, Hay Al [PERSON_NAME] 0.9 ​ Available Not available ​" at bounding box center [606, 418] width 679 height 75
type input "1.25"
drag, startPoint x: 503, startPoint y: 473, endPoint x: 385, endPoint y: 472, distance: 118.3
click at [386, 472] on div "[PERSON_NAME] Restaurant, Al Souq JOD 0.9 ​ Available Not available ​" at bounding box center [606, 487] width 679 height 75
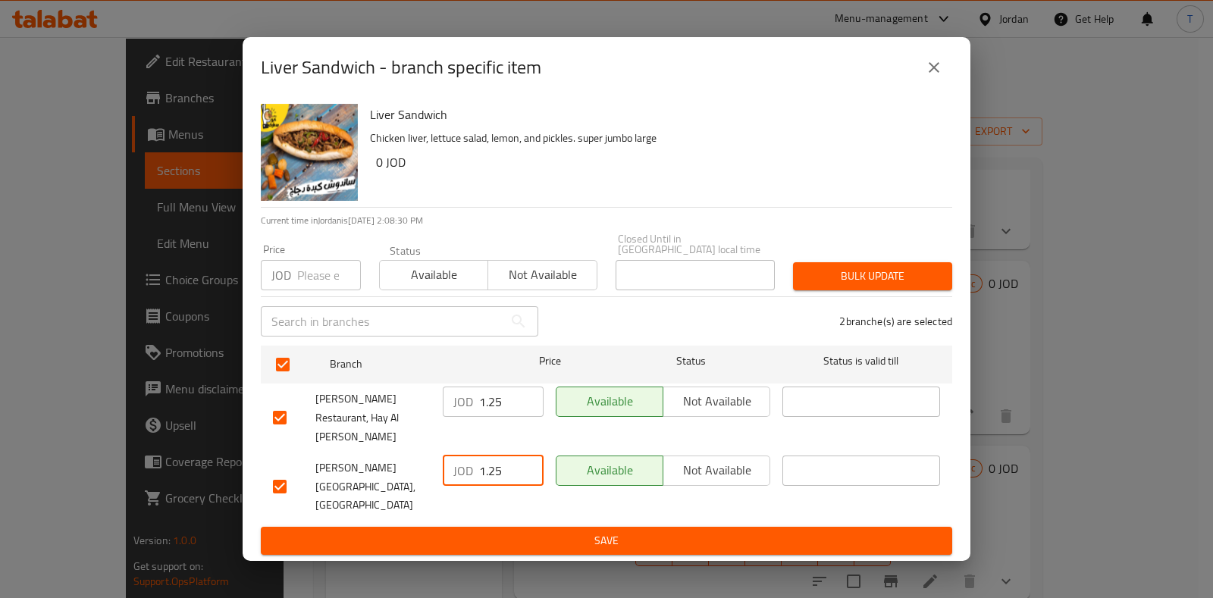
type input "1.25"
click at [509, 532] on span "Save" at bounding box center [606, 541] width 667 height 19
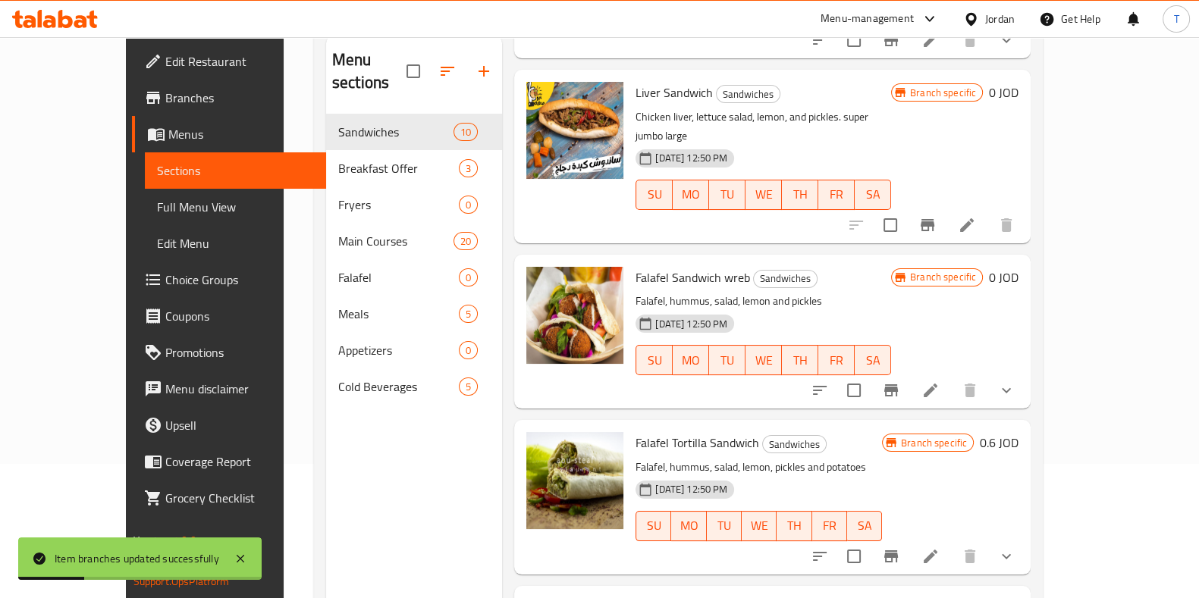
scroll to position [212, 0]
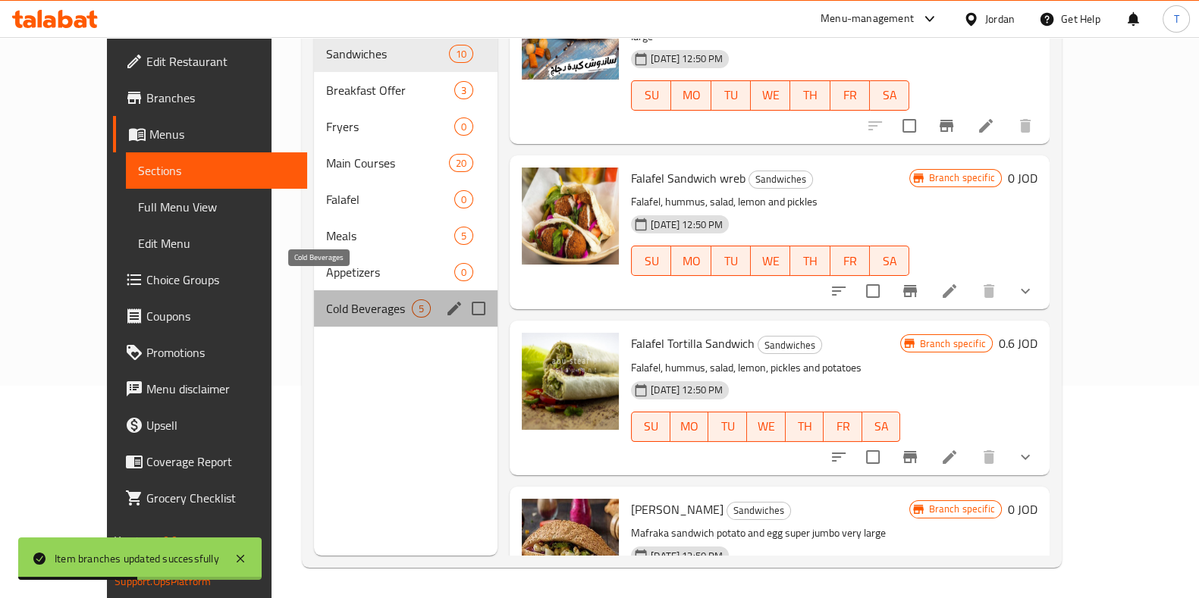
click at [332, 300] on span "Cold Beverages" at bounding box center [369, 309] width 86 height 18
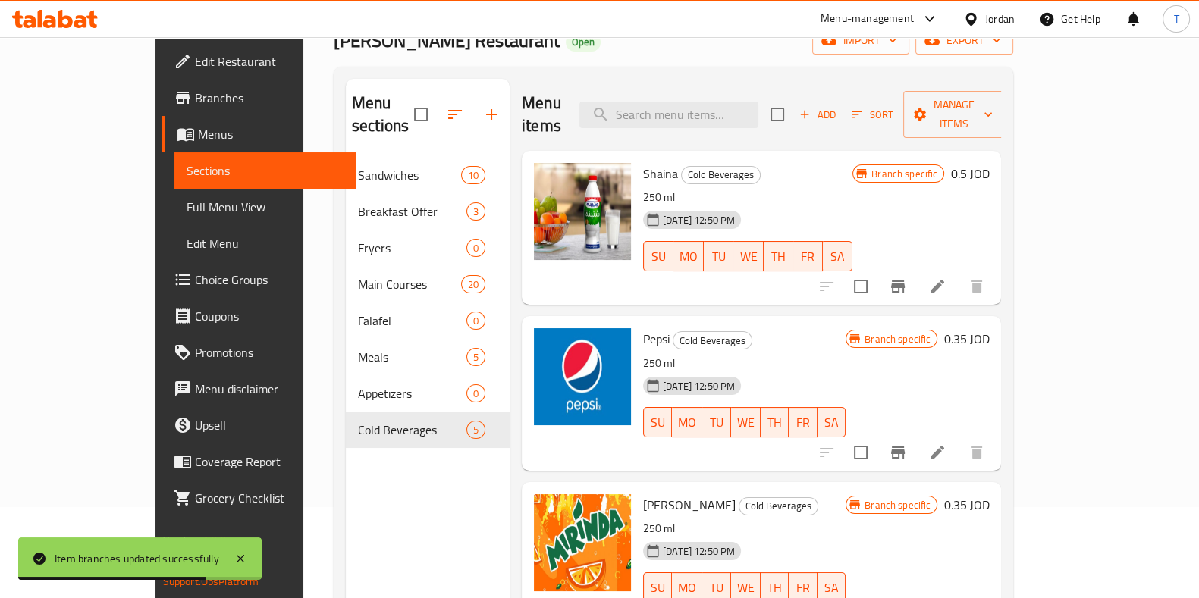
scroll to position [22, 0]
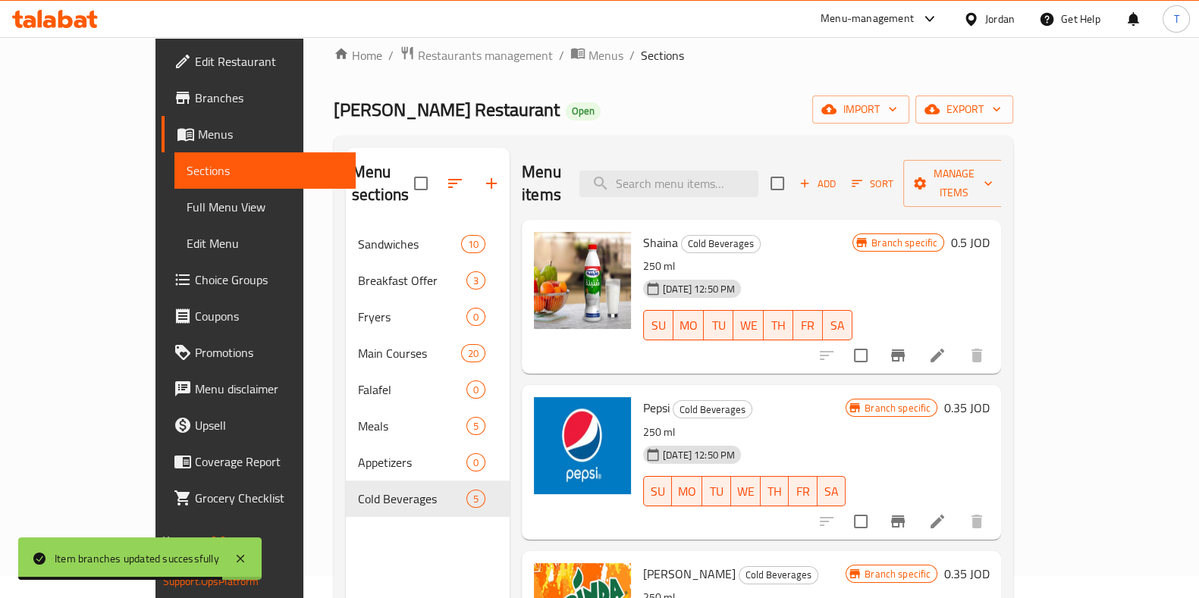
click at [907, 347] on icon "Branch-specific-item" at bounding box center [898, 356] width 18 height 18
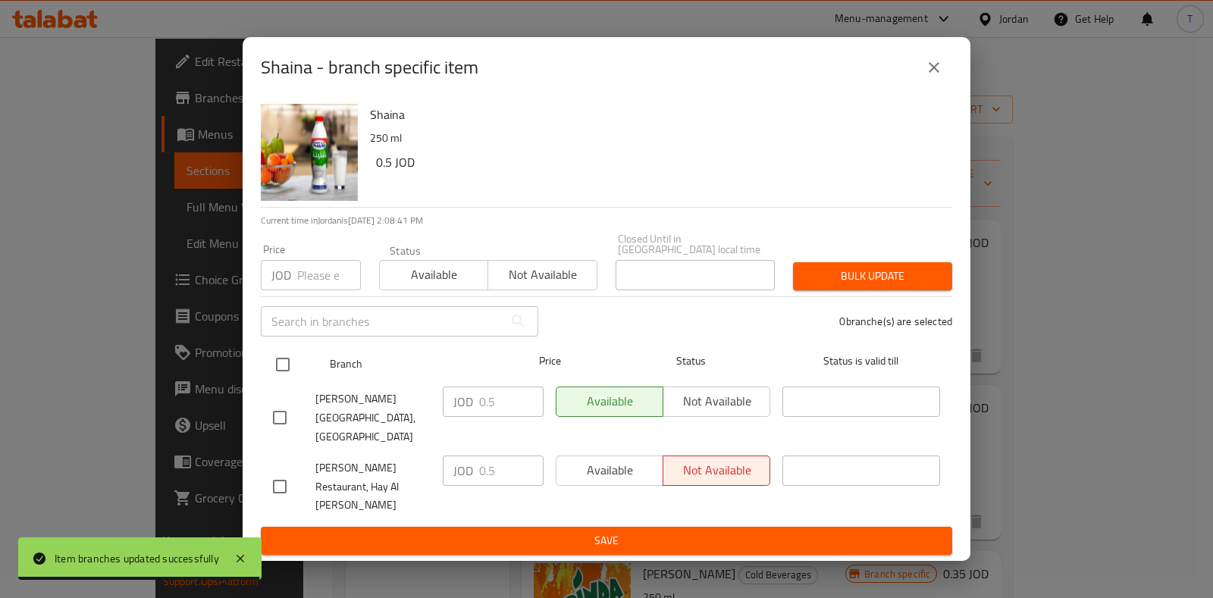
click at [277, 381] on input "checkbox" at bounding box center [283, 365] width 32 height 32
checkbox input "true"
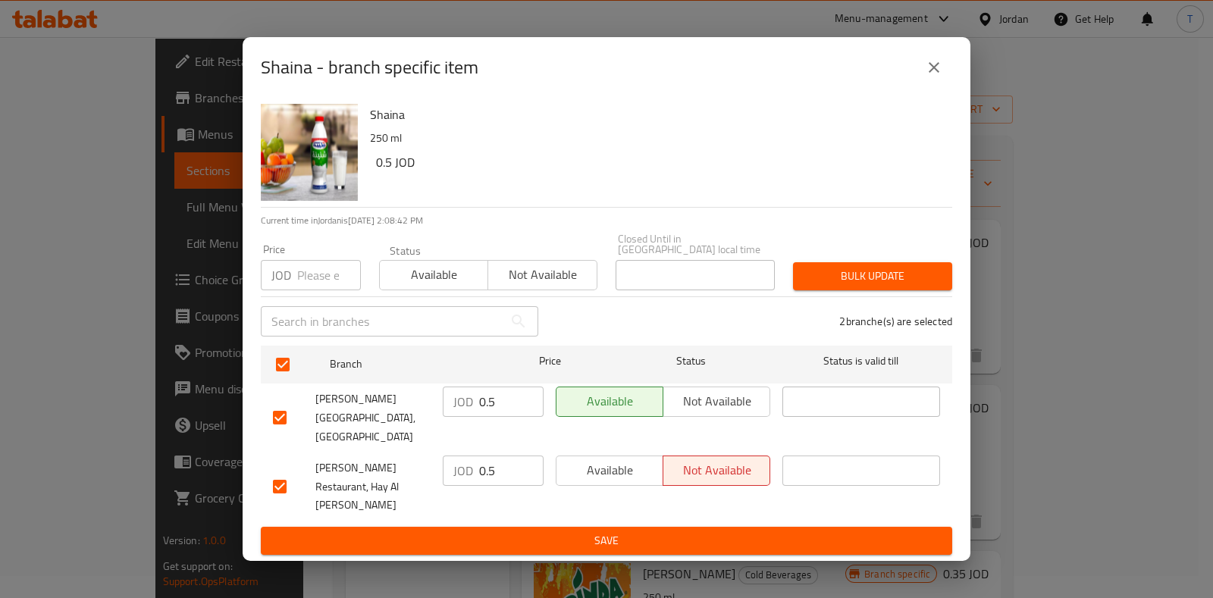
click at [493, 417] on input "0.5" at bounding box center [511, 402] width 64 height 30
type input "0.4"
drag, startPoint x: 497, startPoint y: 472, endPoint x: 498, endPoint y: 460, distance: 11.4
click at [497, 472] on input "0.5" at bounding box center [511, 471] width 64 height 30
type input "0.4"
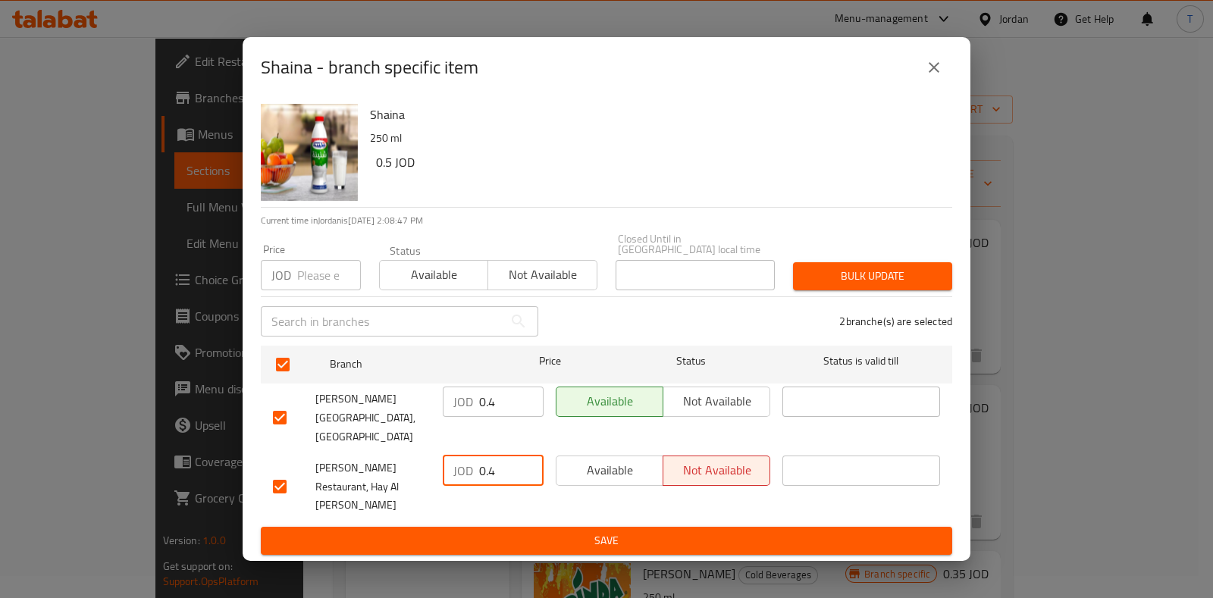
click at [601, 527] on button "Save" at bounding box center [607, 541] width 692 height 28
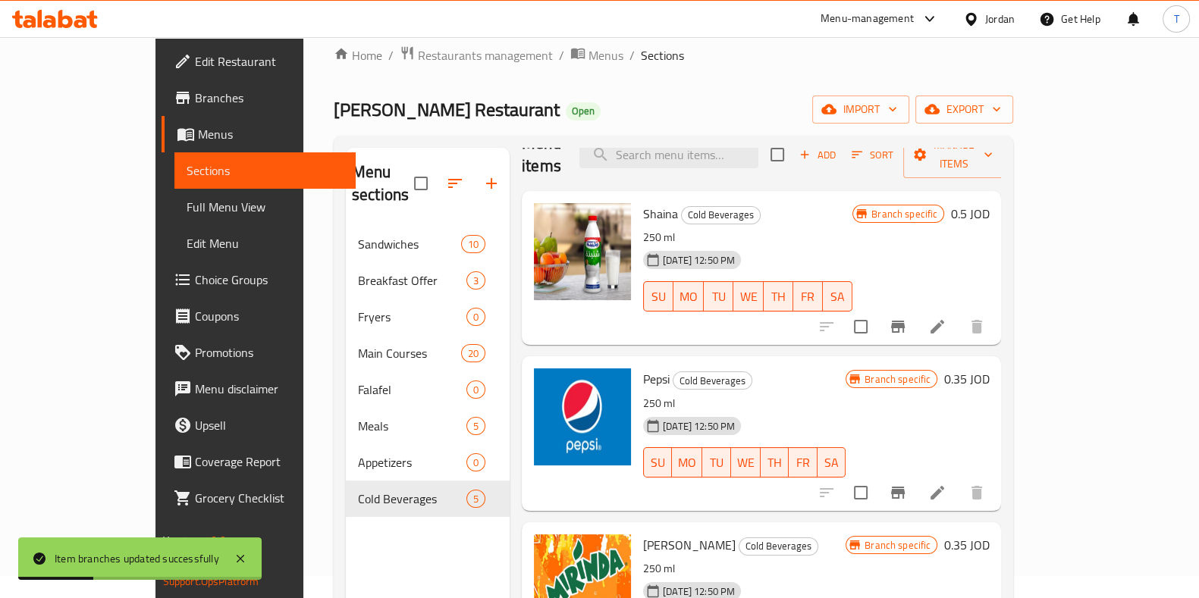
scroll to position [0, 0]
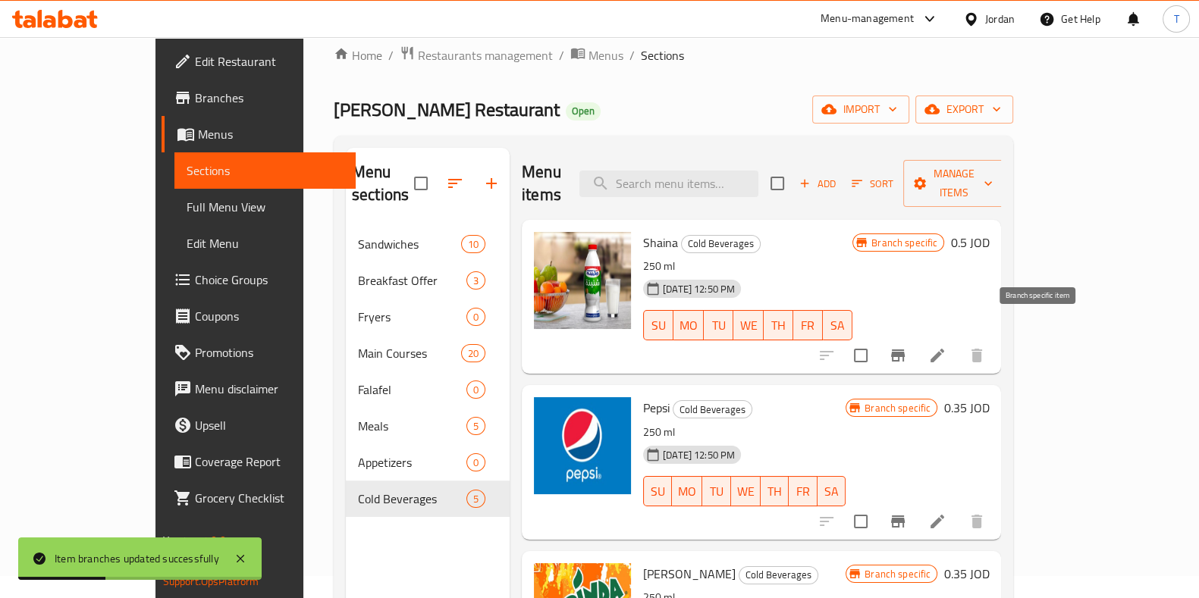
click at [907, 347] on icon "Branch-specific-item" at bounding box center [898, 356] width 18 height 18
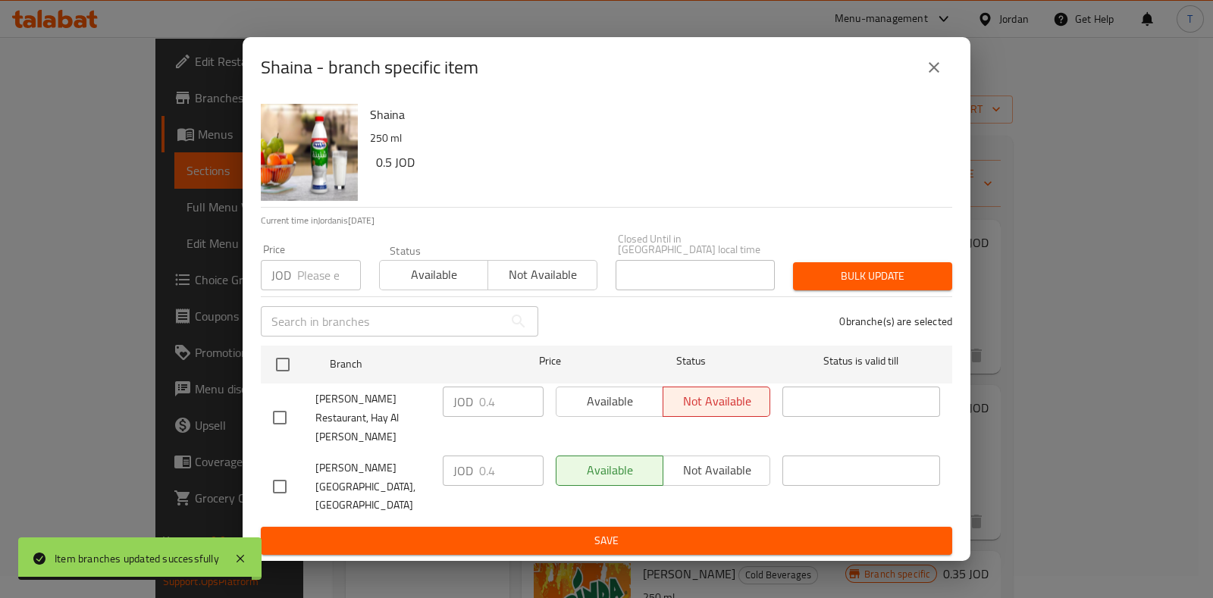
click at [935, 77] on button "close" at bounding box center [934, 67] width 36 height 36
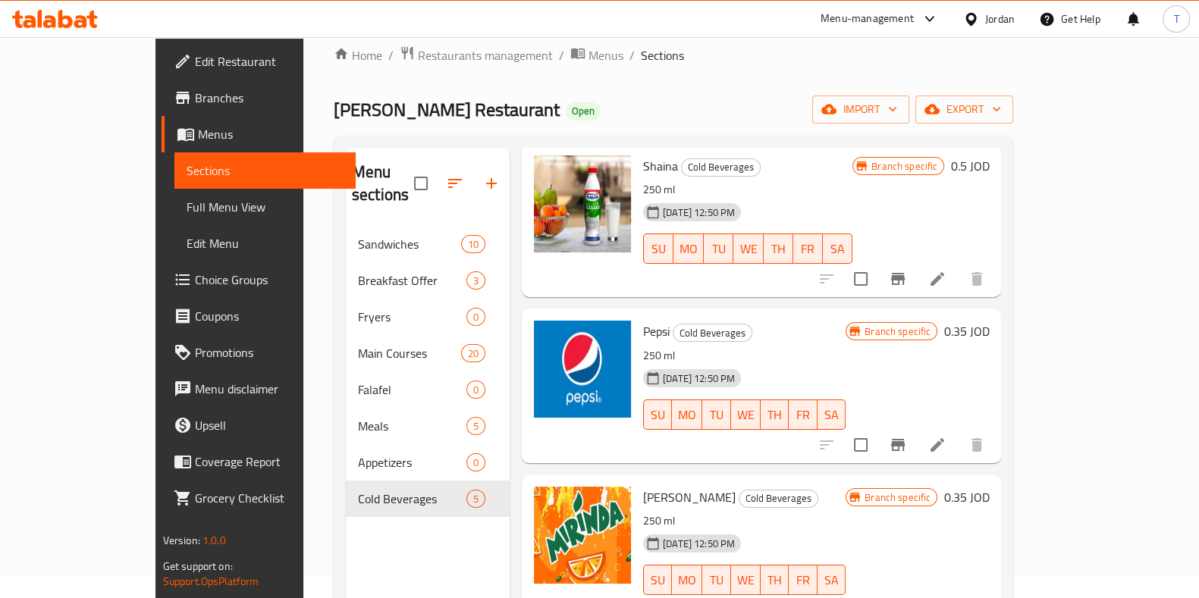
scroll to position [94, 0]
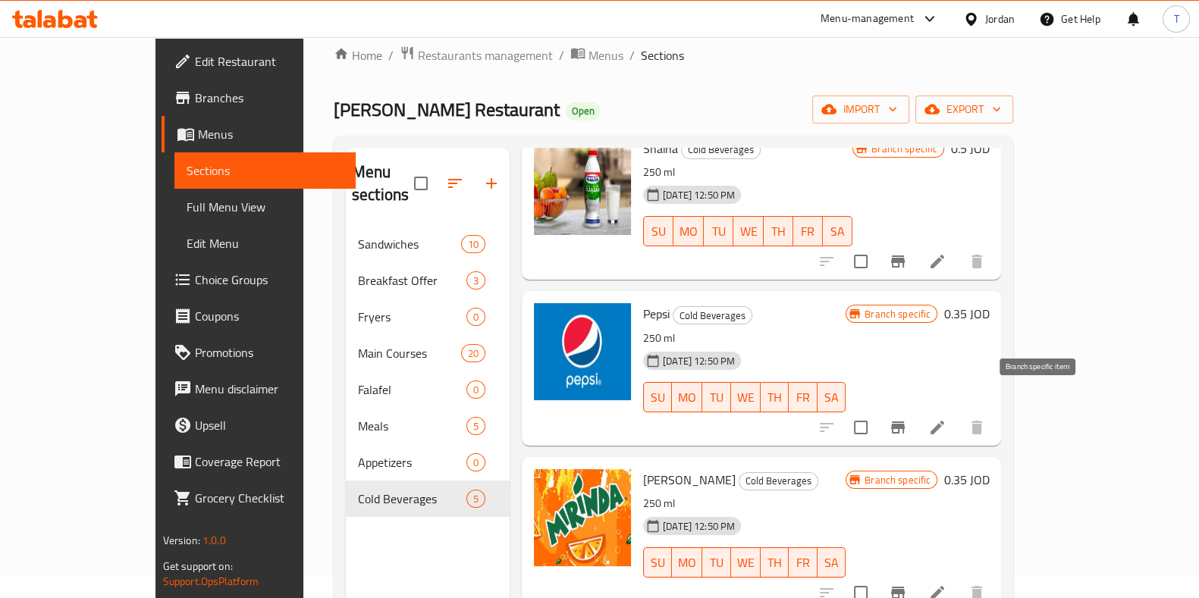
click at [907, 419] on icon "Branch-specific-item" at bounding box center [898, 428] width 18 height 18
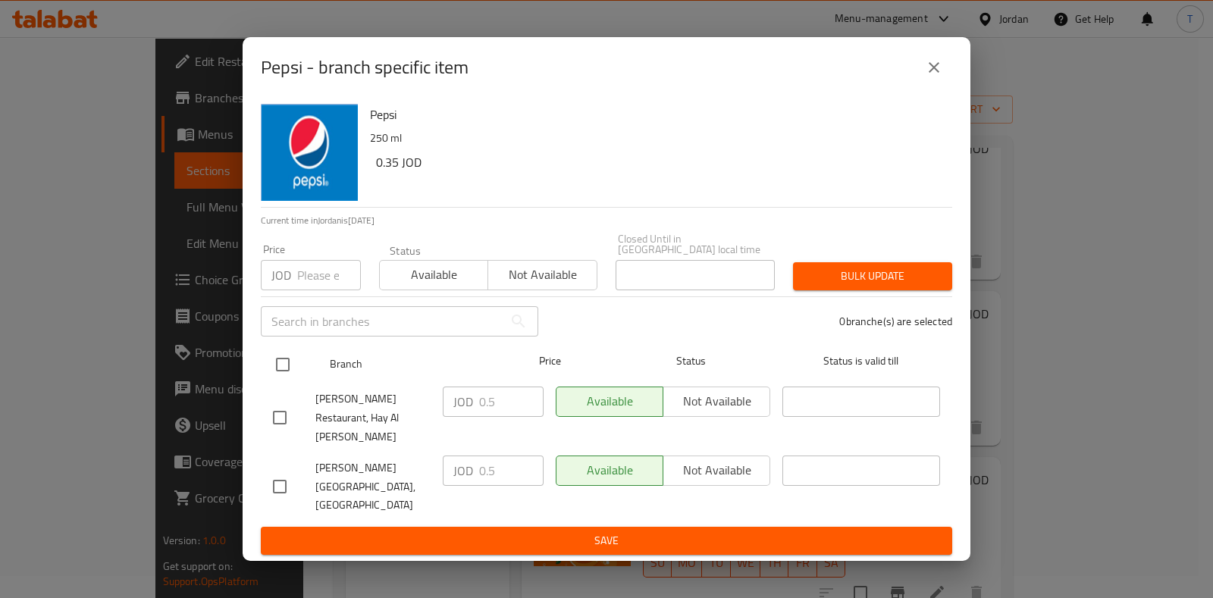
click at [277, 381] on input "checkbox" at bounding box center [283, 365] width 32 height 32
checkbox input "true"
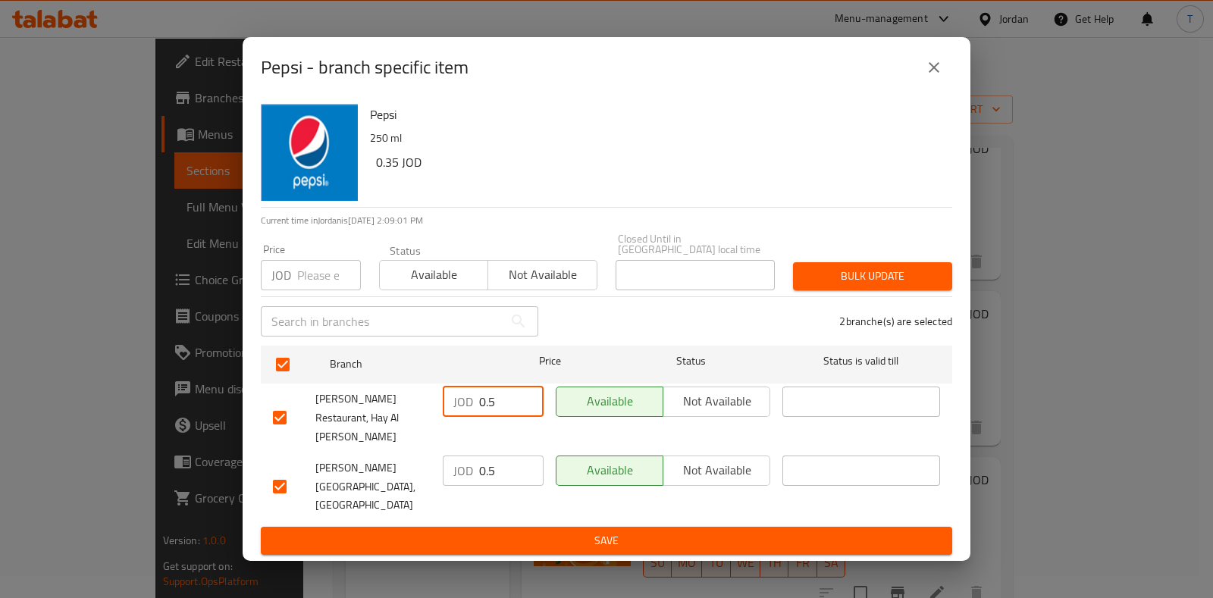
click at [504, 417] on input "0.5" at bounding box center [511, 402] width 64 height 30
type input "0.4"
click at [503, 456] on input "0.5" at bounding box center [511, 471] width 64 height 30
type input "0.4"
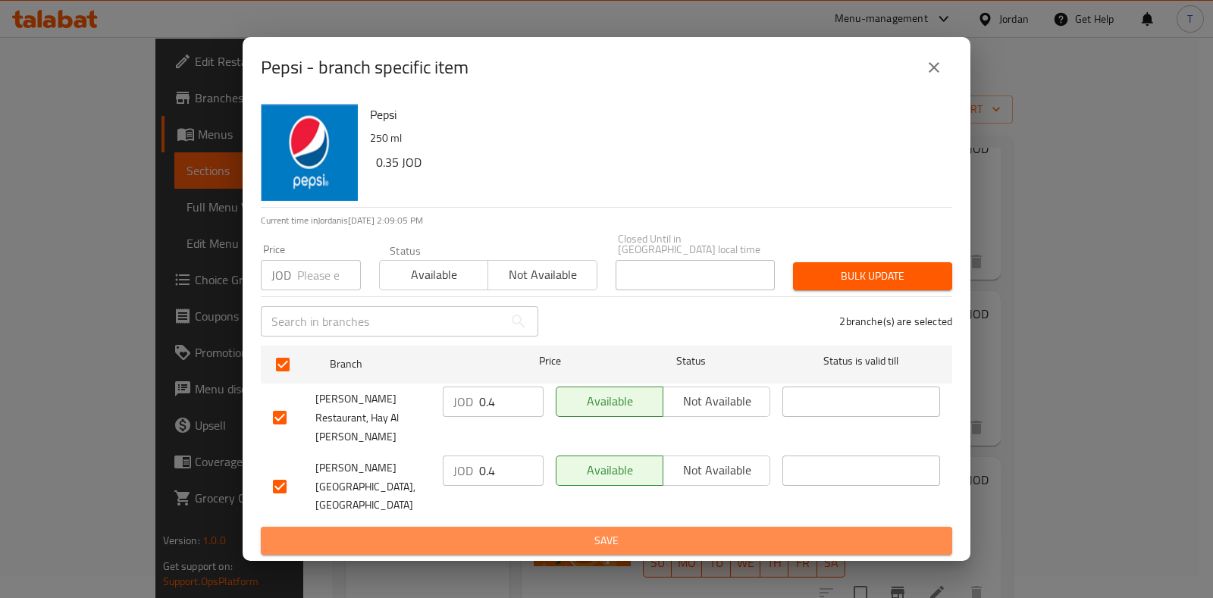
click at [616, 532] on span "Save" at bounding box center [606, 541] width 667 height 19
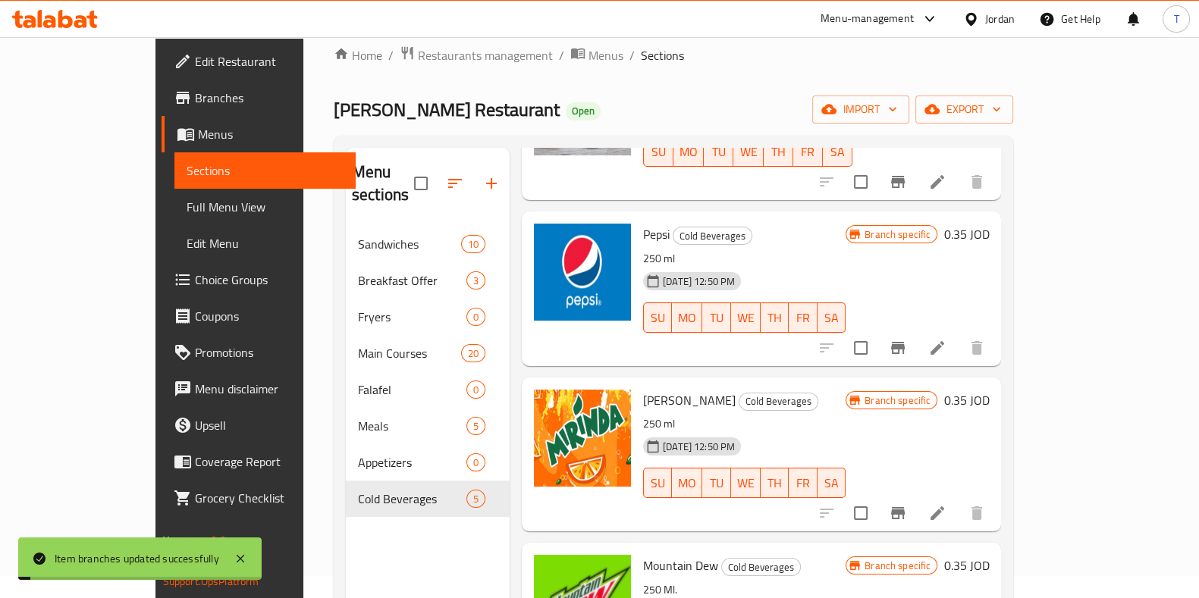
scroll to position [267, 0]
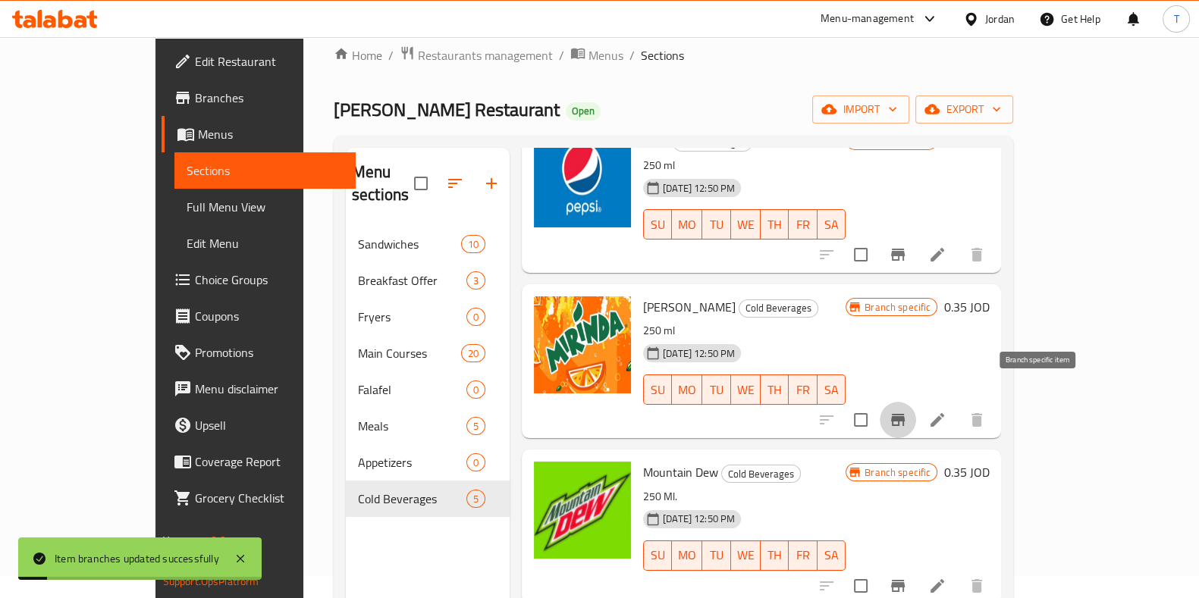
click at [916, 407] on button "Branch-specific-item" at bounding box center [898, 420] width 36 height 36
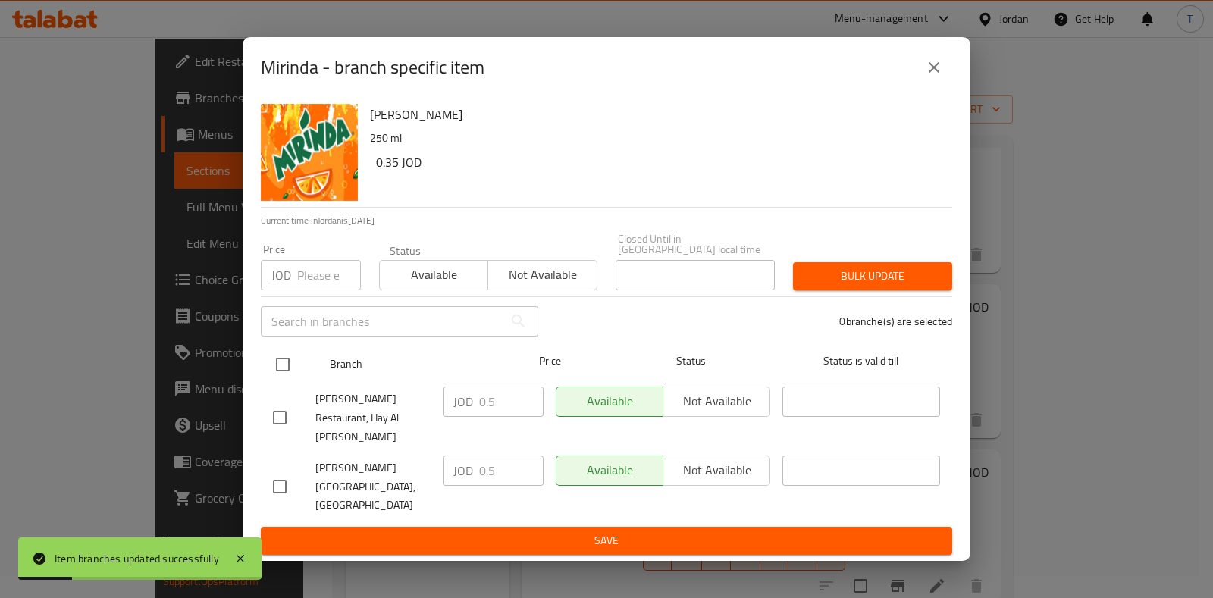
click at [281, 373] on input "checkbox" at bounding box center [283, 365] width 32 height 32
checkbox input "true"
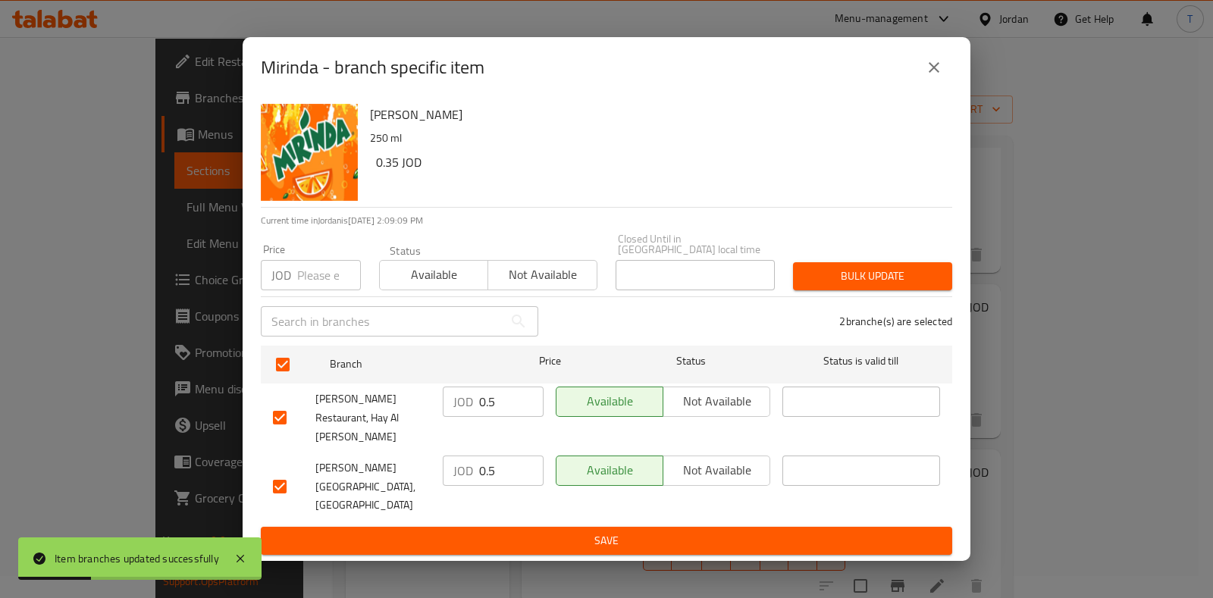
click at [503, 415] on input "0.5" at bounding box center [511, 402] width 64 height 30
type input "0.4"
click at [505, 464] on input "0.5" at bounding box center [511, 471] width 64 height 30
type input "0.4"
click at [641, 532] on span "Save" at bounding box center [606, 541] width 667 height 19
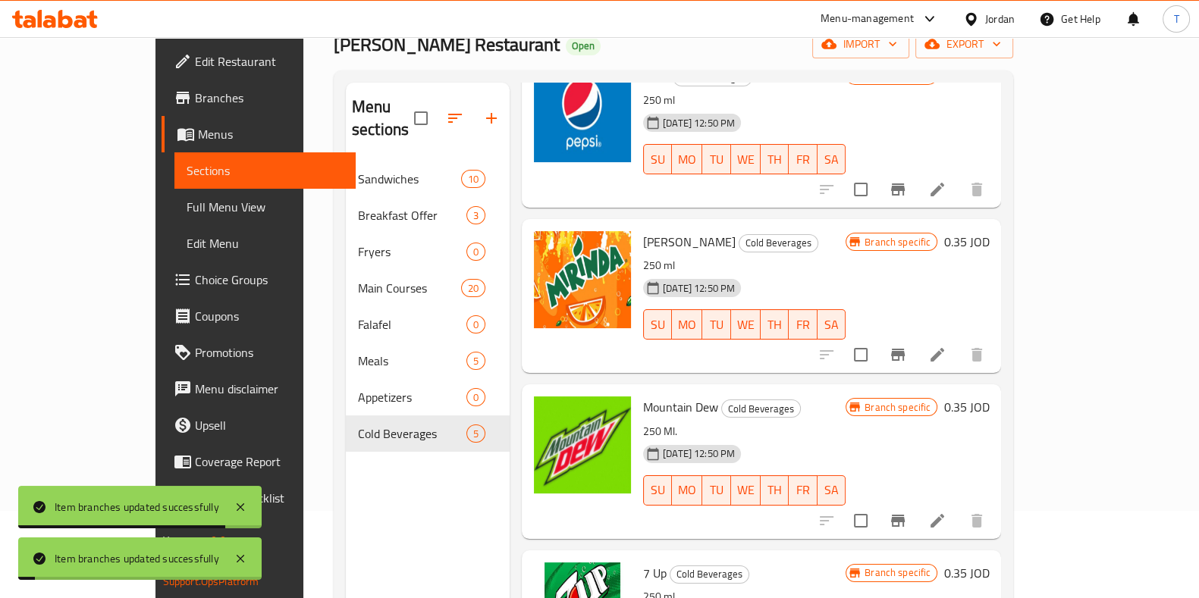
scroll to position [212, 0]
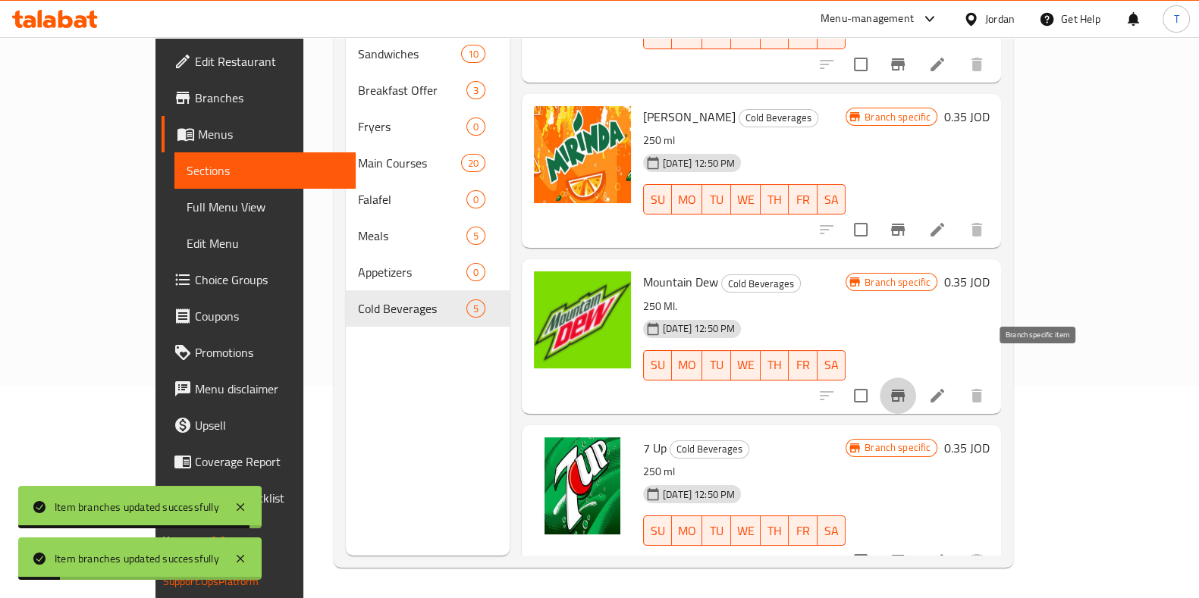
click at [905, 390] on icon "Branch-specific-item" at bounding box center [898, 396] width 14 height 12
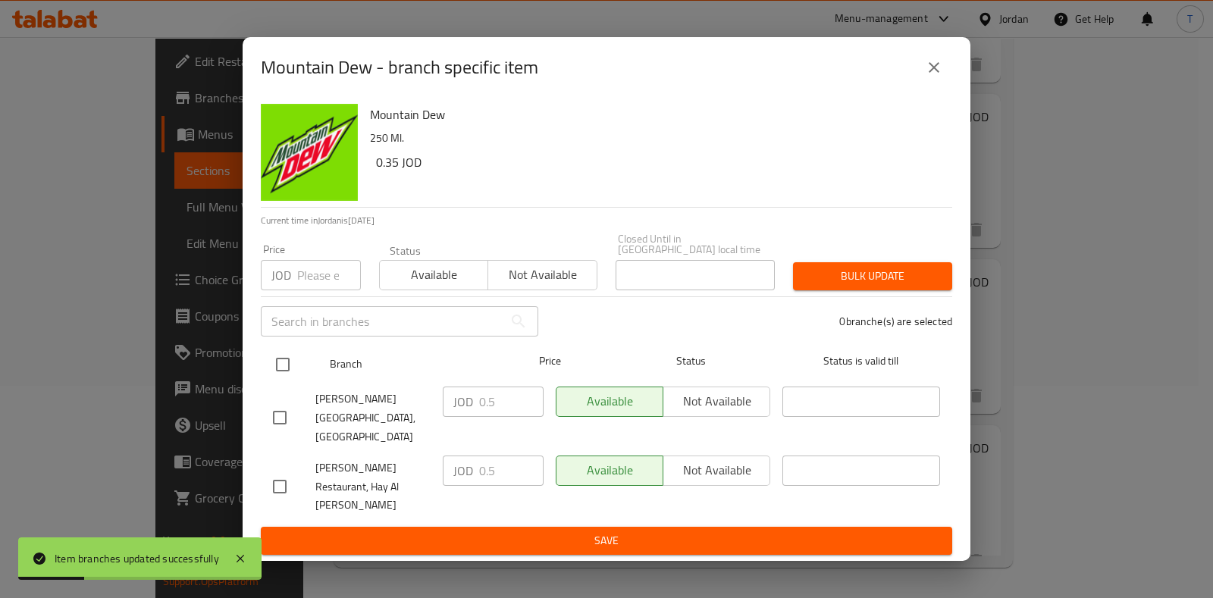
click at [292, 370] on input "checkbox" at bounding box center [283, 365] width 32 height 32
checkbox input "true"
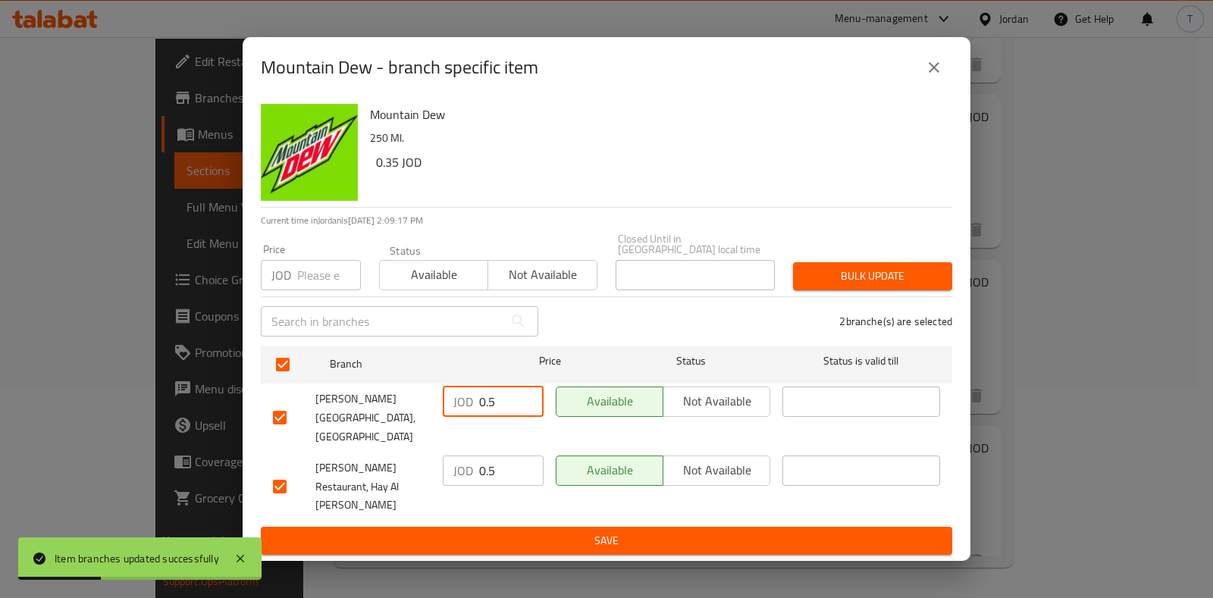
click at [503, 417] on input "0.5" at bounding box center [511, 402] width 64 height 30
type input "0.4"
click at [496, 467] on input "0.5" at bounding box center [511, 471] width 64 height 30
type input "0.4"
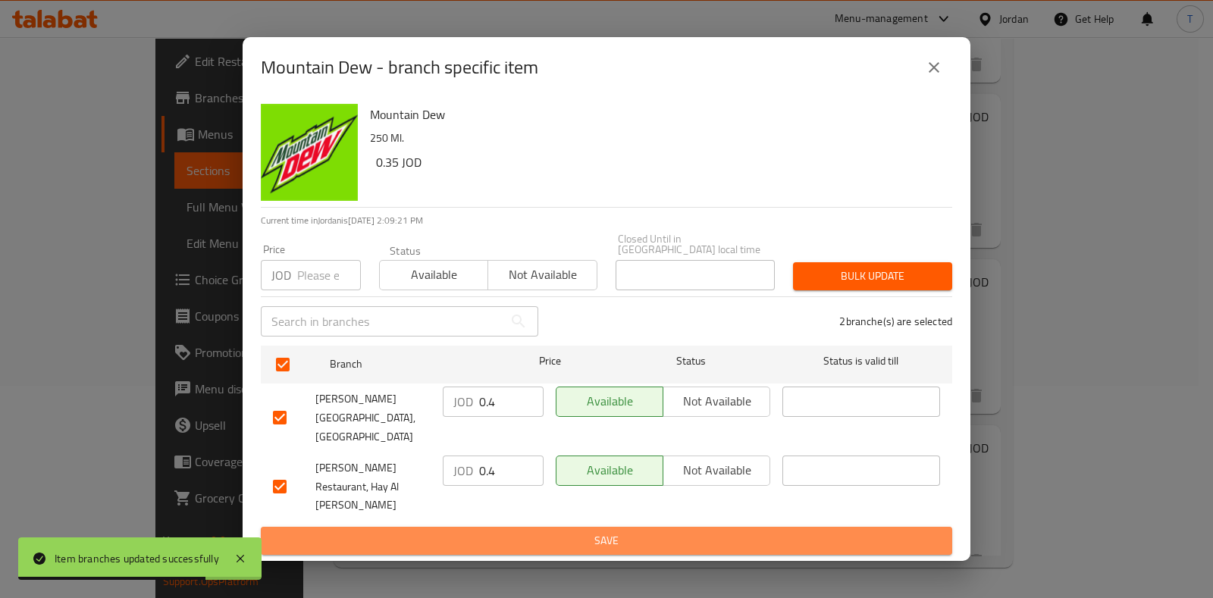
click at [542, 529] on button "Save" at bounding box center [607, 541] width 692 height 28
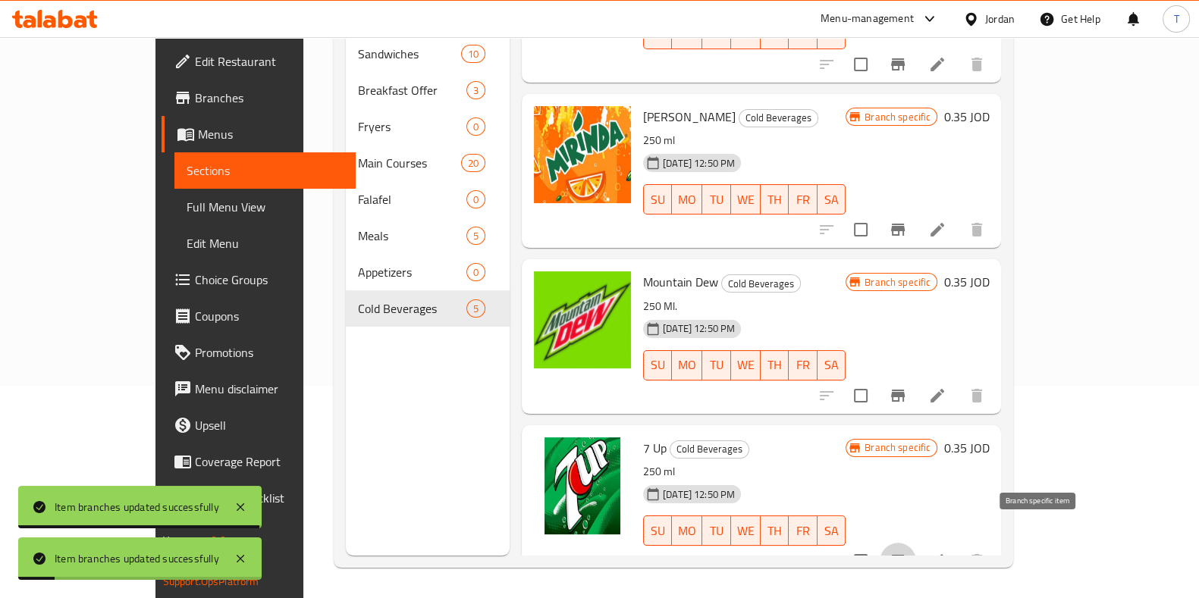
click at [907, 552] on icon "Branch-specific-item" at bounding box center [898, 561] width 18 height 18
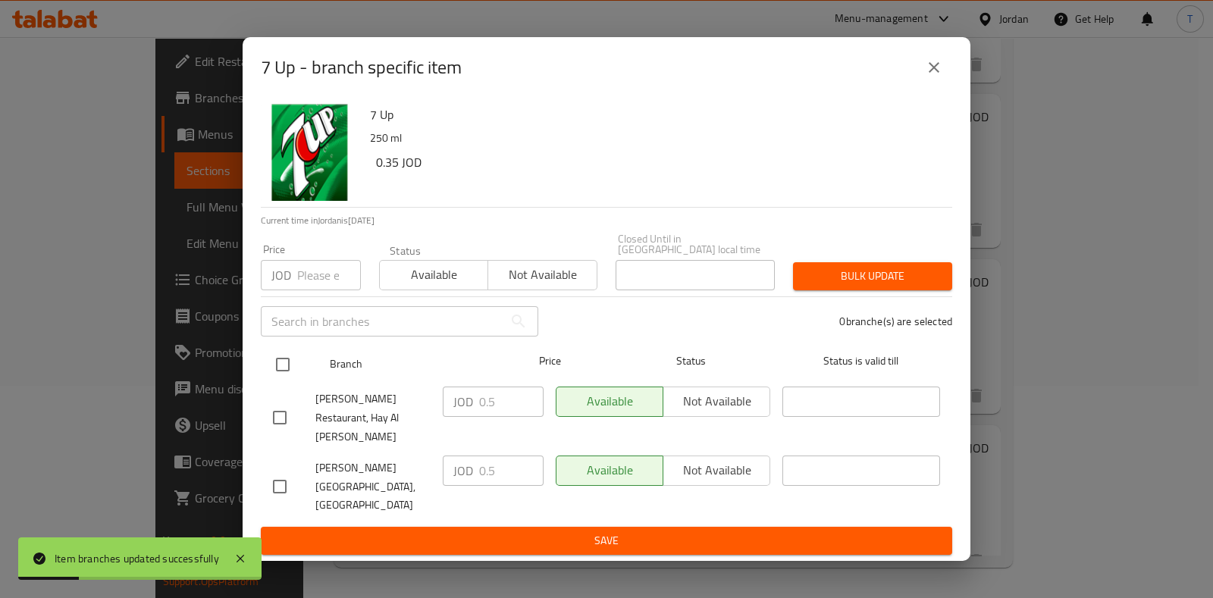
click at [290, 375] on input "checkbox" at bounding box center [283, 365] width 32 height 32
checkbox input "true"
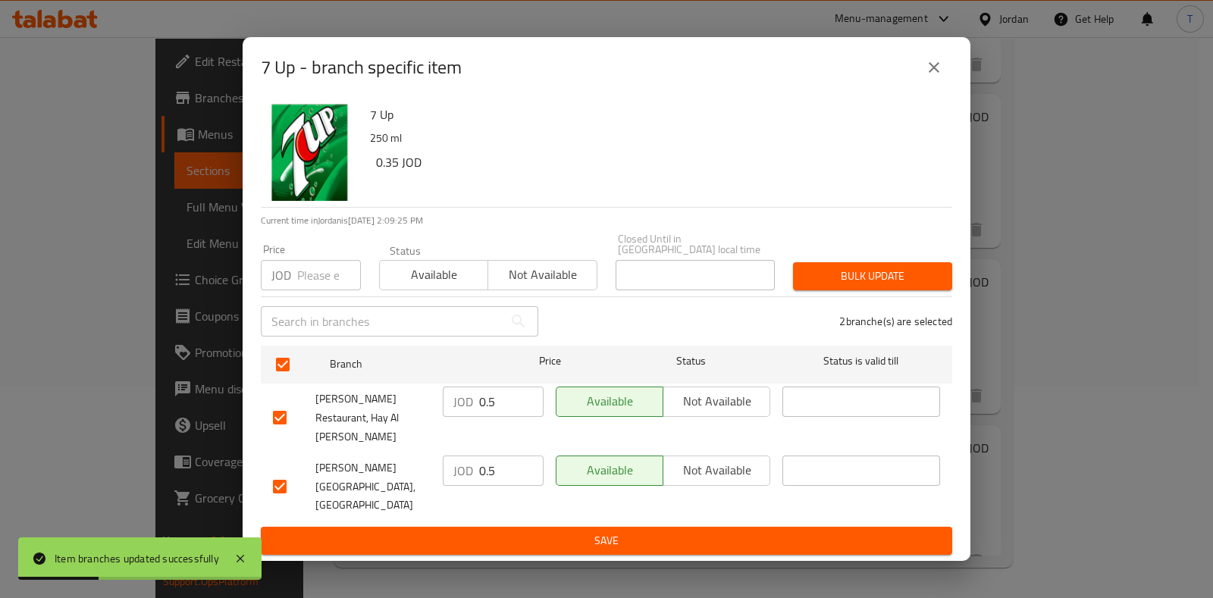
click at [513, 403] on input "0.5" at bounding box center [511, 402] width 64 height 30
type input "0.4"
click at [506, 458] on input "0.5" at bounding box center [511, 471] width 64 height 30
type input "0.4"
click at [525, 488] on div "JOD 0.4 ​" at bounding box center [493, 487] width 113 height 75
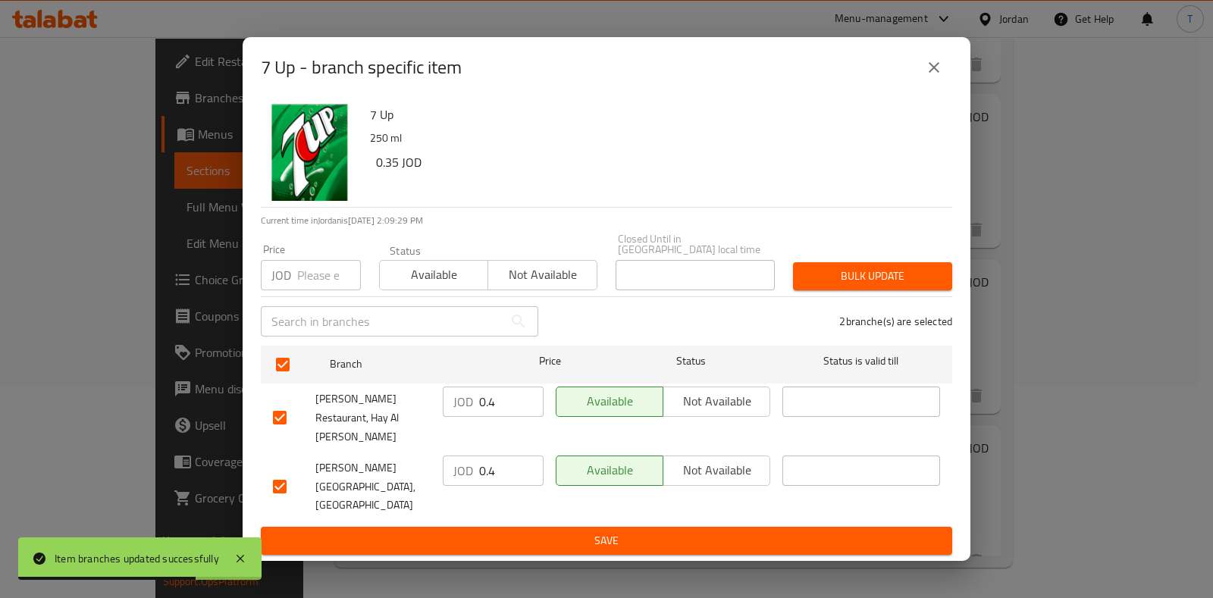
click at [532, 532] on span "Save" at bounding box center [606, 541] width 667 height 19
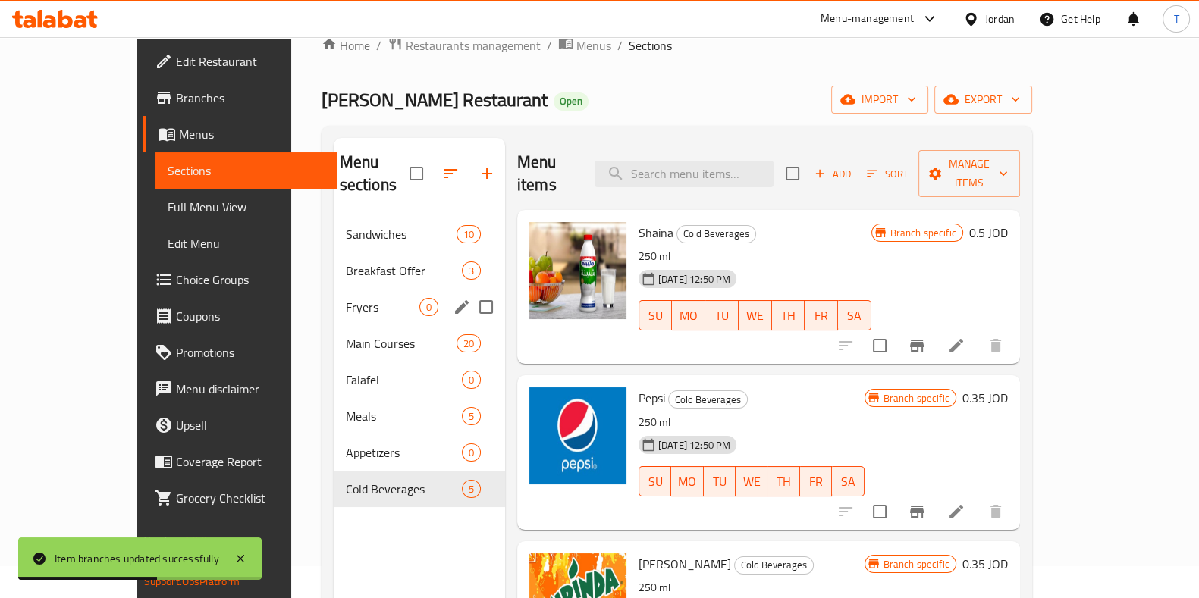
scroll to position [0, 0]
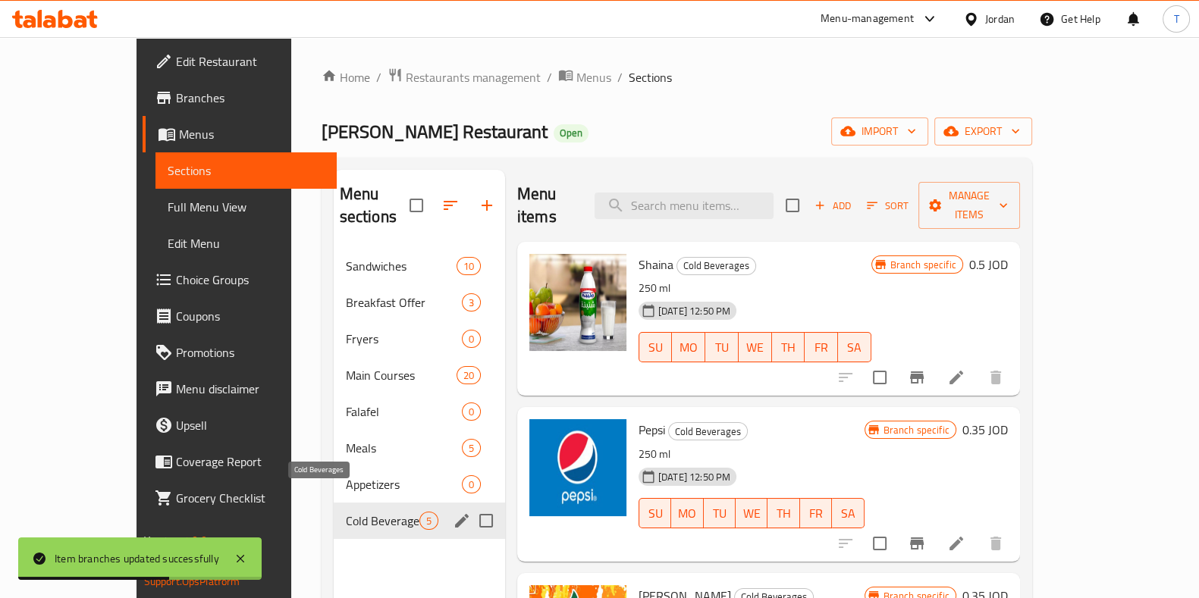
click at [346, 512] on span "Cold Beverages" at bounding box center [383, 521] width 74 height 18
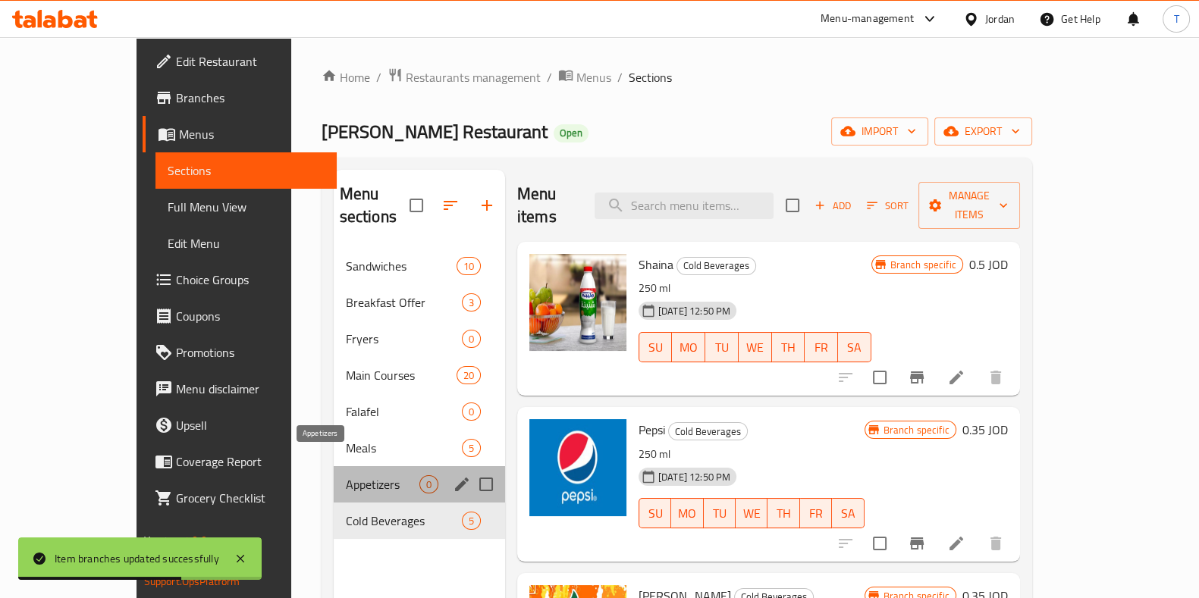
click at [346, 475] on span "Appetizers" at bounding box center [383, 484] width 74 height 18
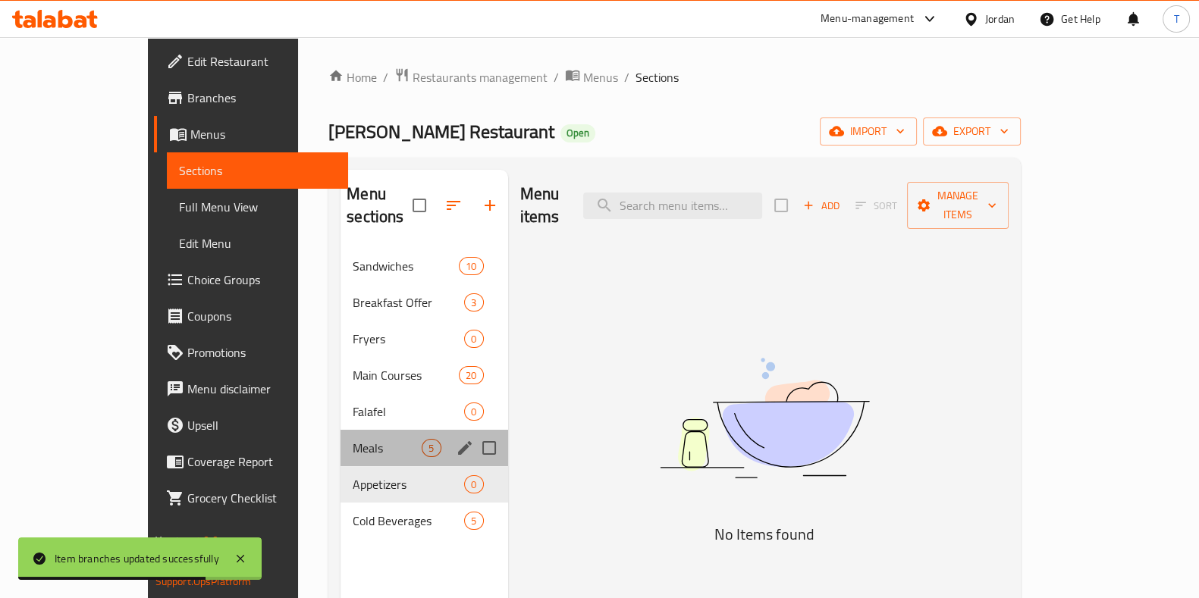
click at [340, 434] on div "Meals 5" at bounding box center [423, 448] width 167 height 36
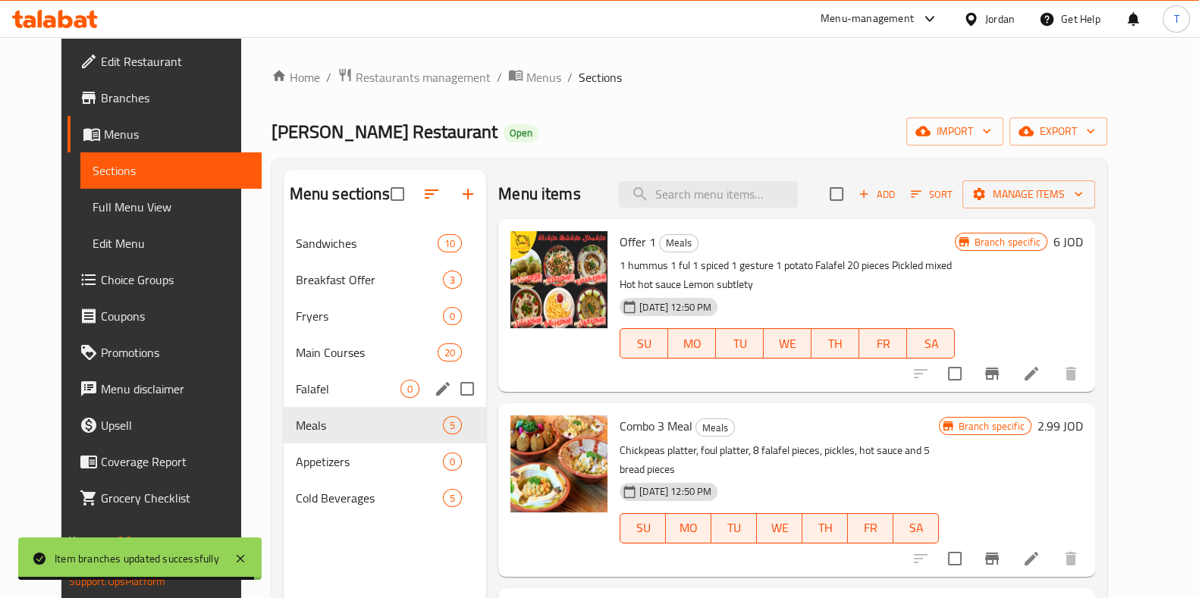
click at [307, 353] on span "Main Courses" at bounding box center [367, 352] width 142 height 18
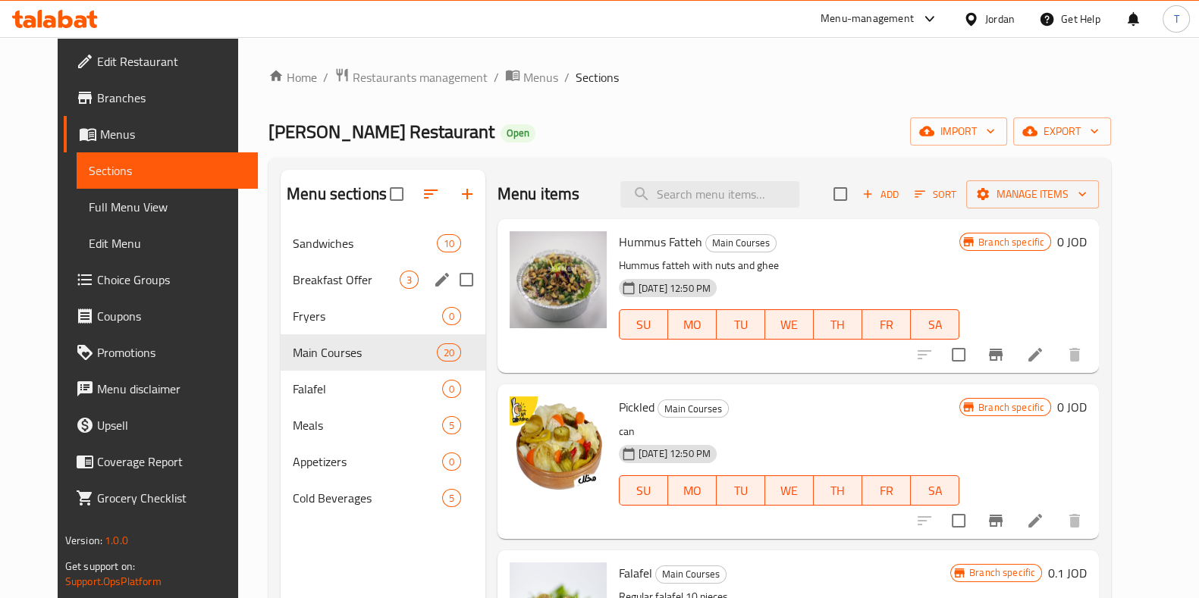
click at [318, 287] on span "Breakfast Offer" at bounding box center [346, 280] width 107 height 18
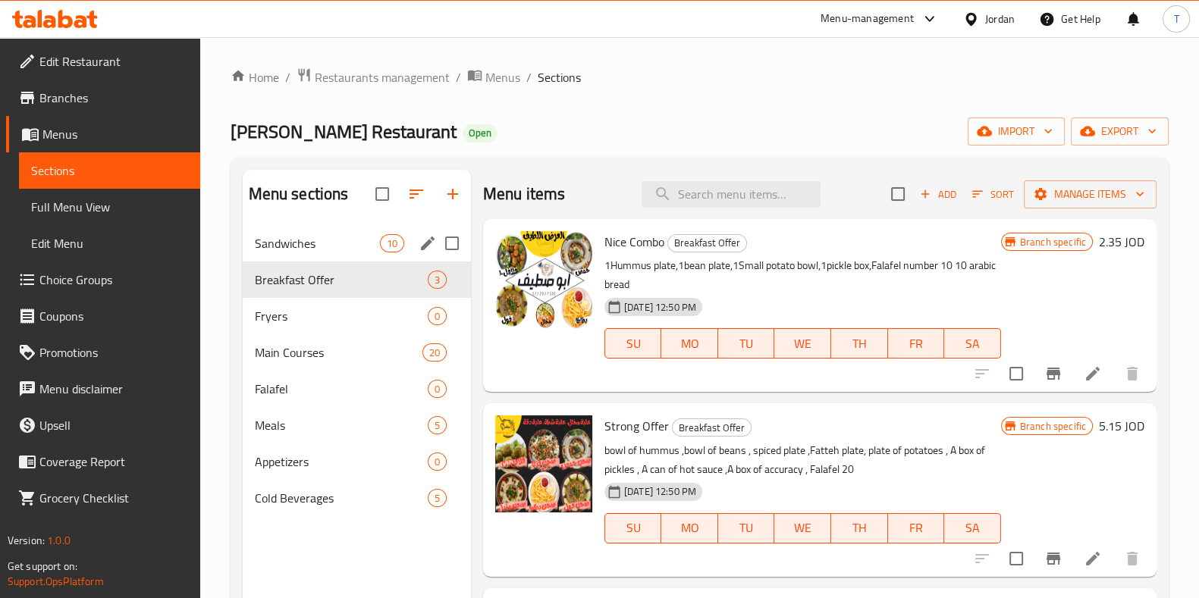
click at [338, 247] on span "Sandwiches" at bounding box center [317, 243] width 125 height 18
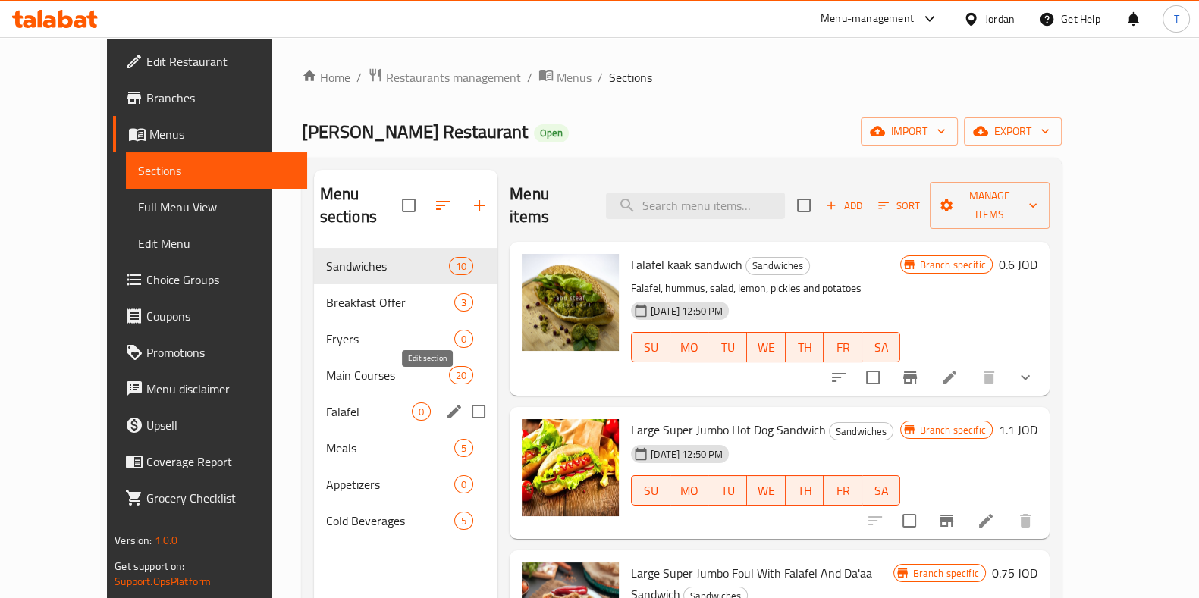
click at [447, 405] on icon "edit" at bounding box center [454, 412] width 14 height 14
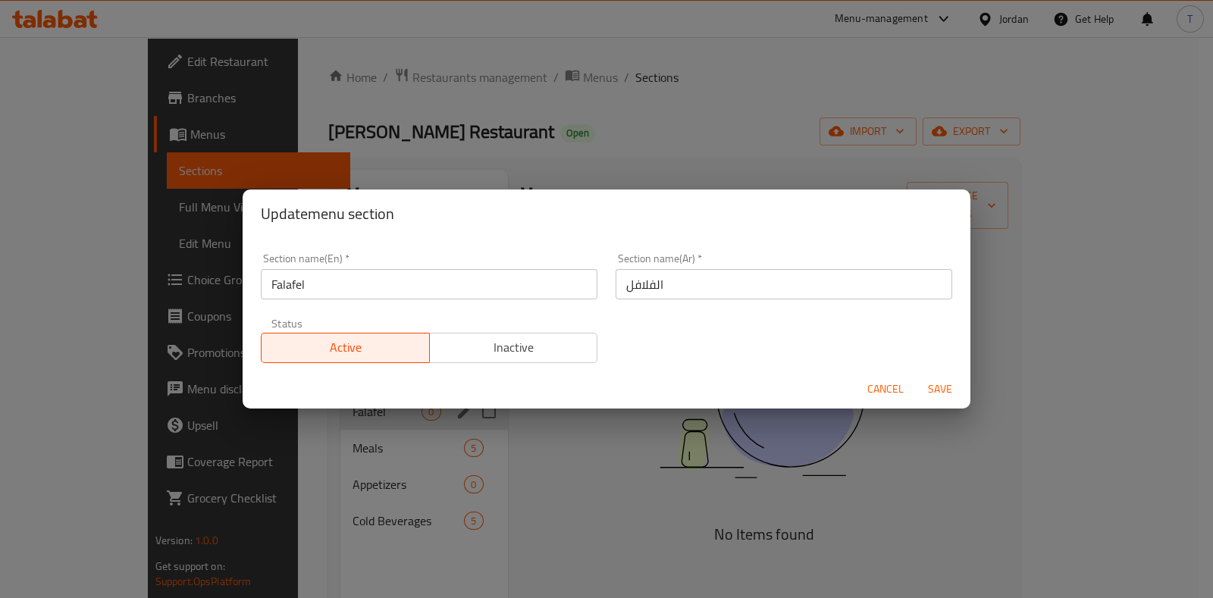
click at [537, 352] on span "Inactive" at bounding box center [514, 348] width 156 height 22
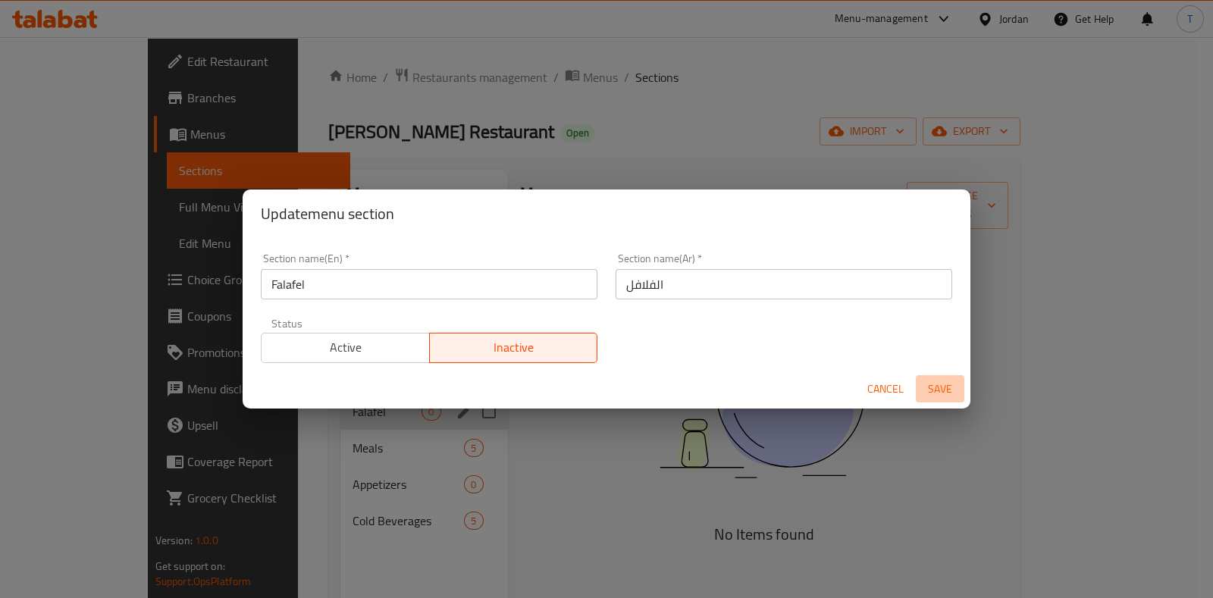
click at [933, 382] on span "Save" at bounding box center [940, 389] width 36 height 19
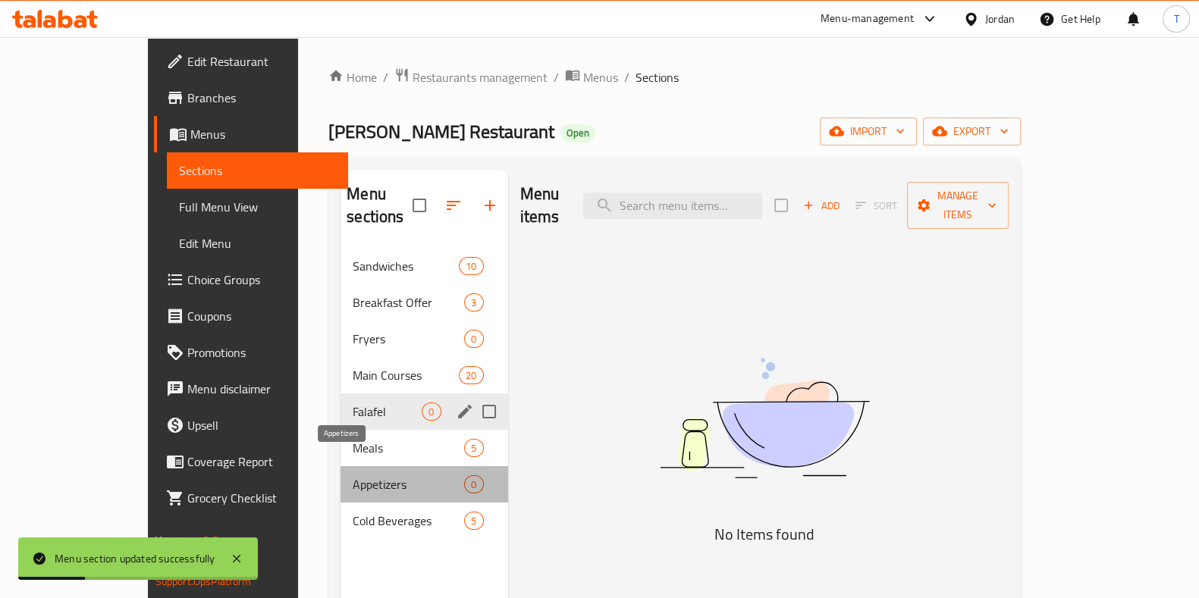
click at [403, 475] on span "Appetizers" at bounding box center [408, 484] width 111 height 18
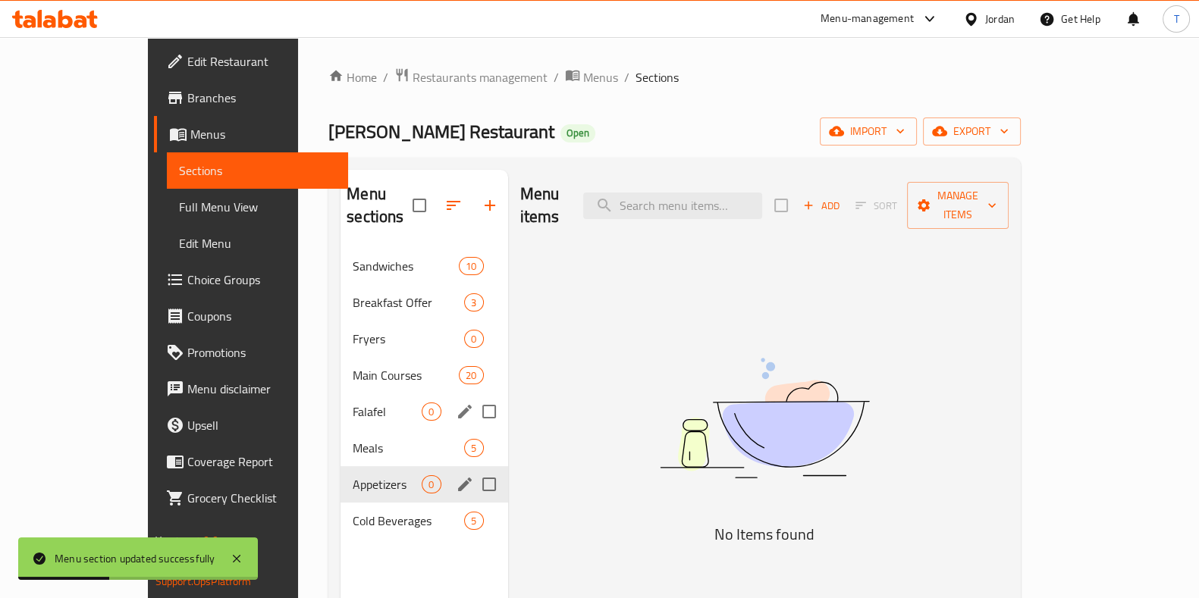
click at [456, 475] on icon "edit" at bounding box center [465, 484] width 18 height 18
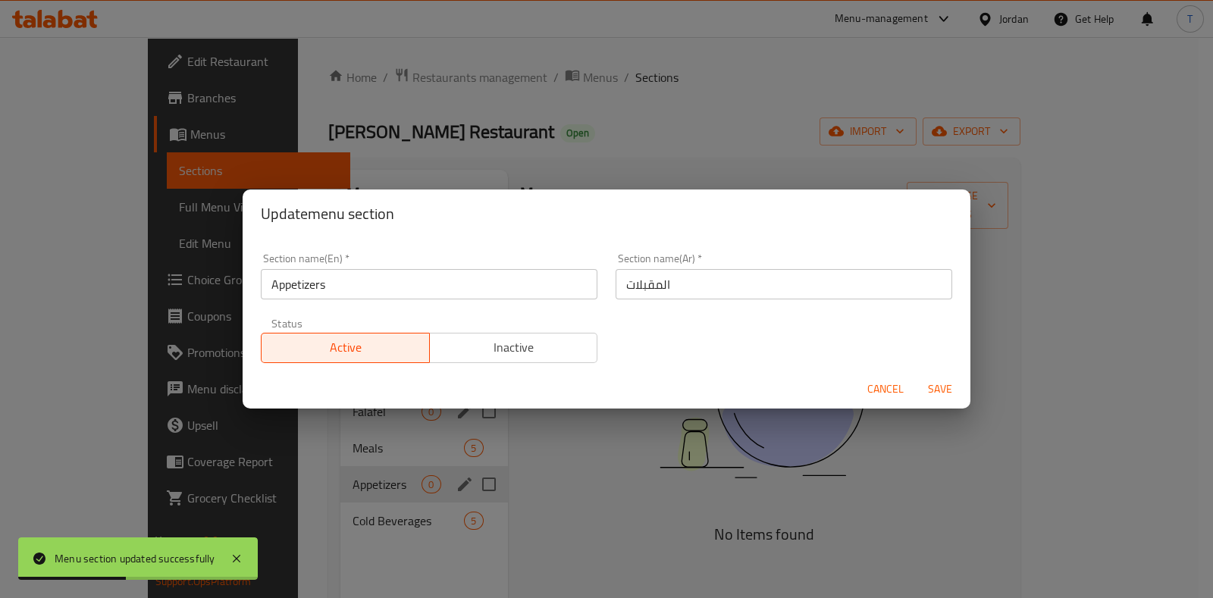
click at [522, 354] on span "Inactive" at bounding box center [514, 348] width 156 height 22
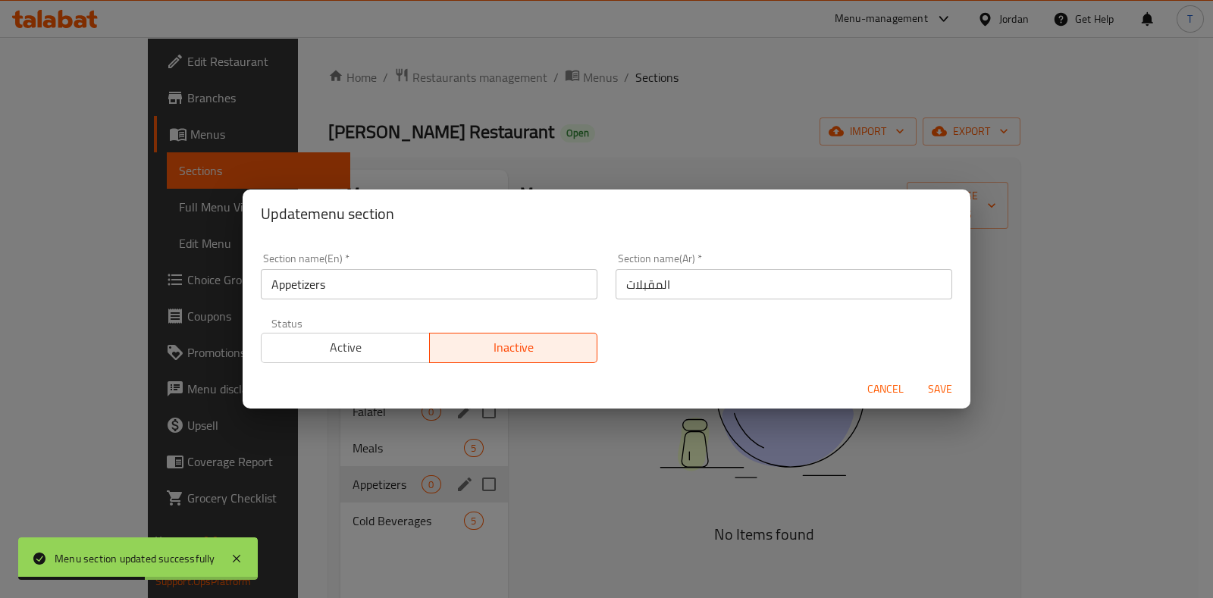
click at [935, 384] on span "Save" at bounding box center [940, 389] width 36 height 19
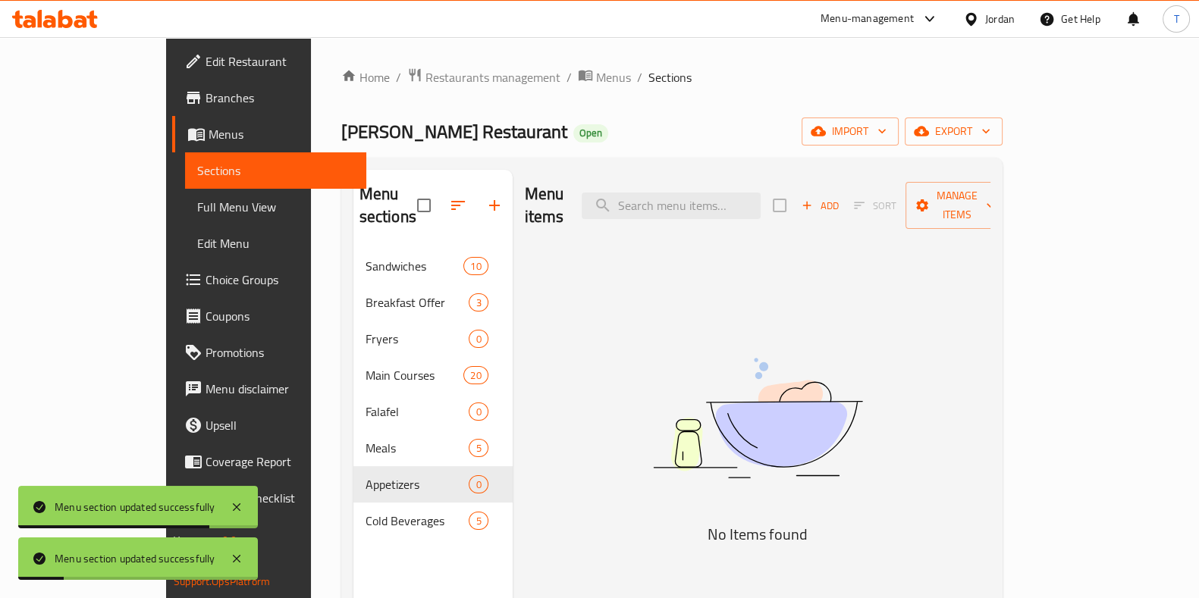
click at [365, 257] on span "Sandwiches" at bounding box center [414, 266] width 99 height 18
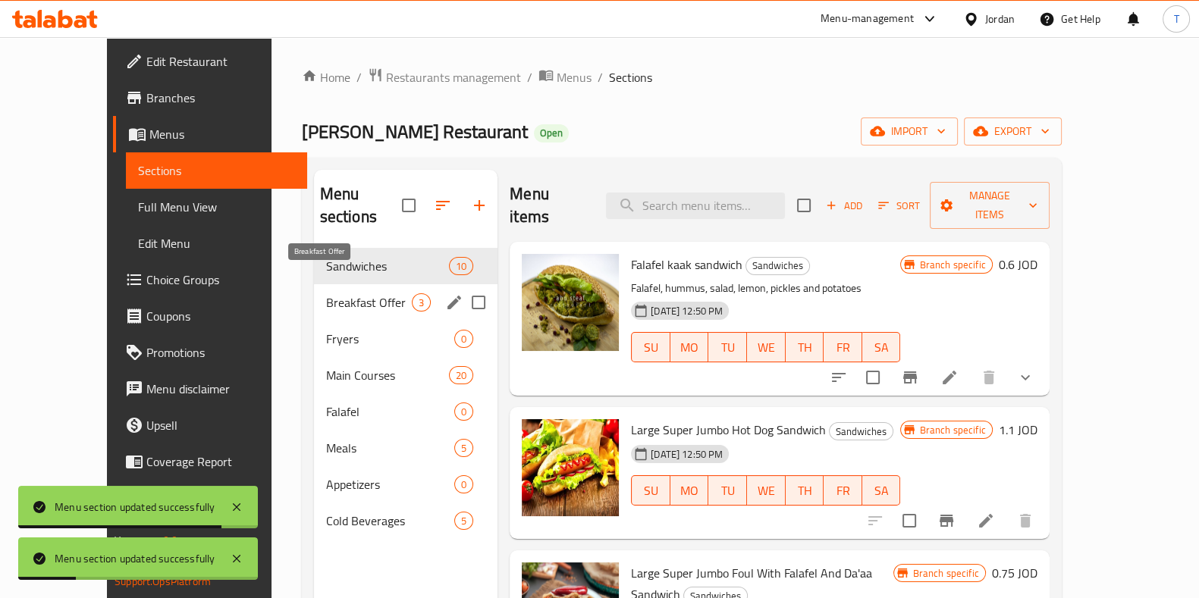
click at [326, 293] on span "Breakfast Offer" at bounding box center [369, 302] width 86 height 18
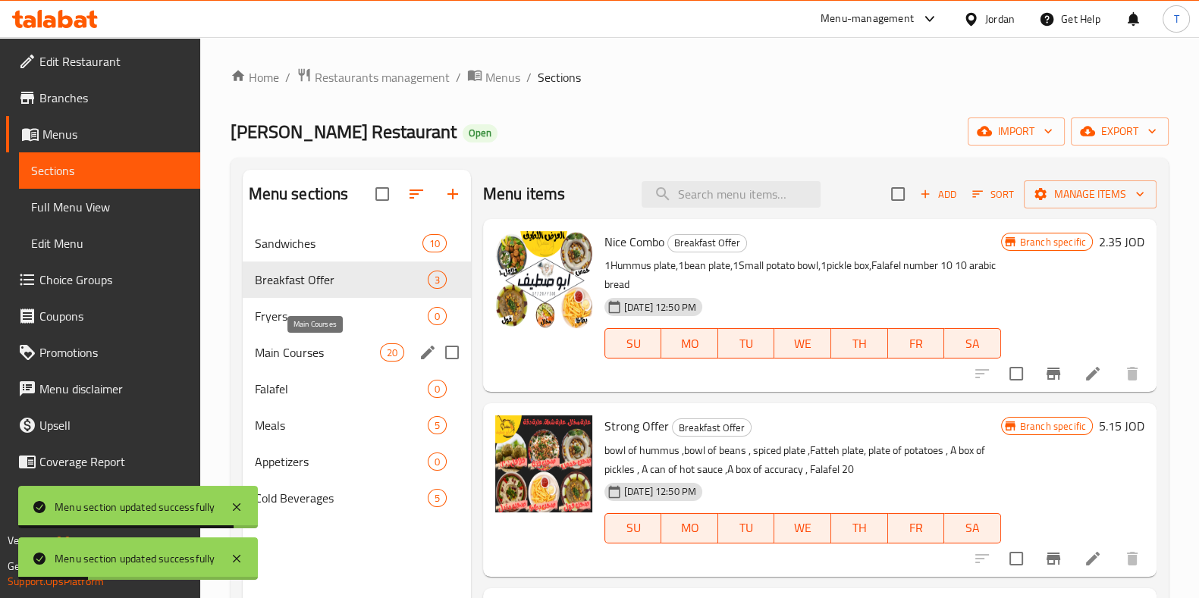
click at [326, 347] on span "Main Courses" at bounding box center [317, 352] width 125 height 18
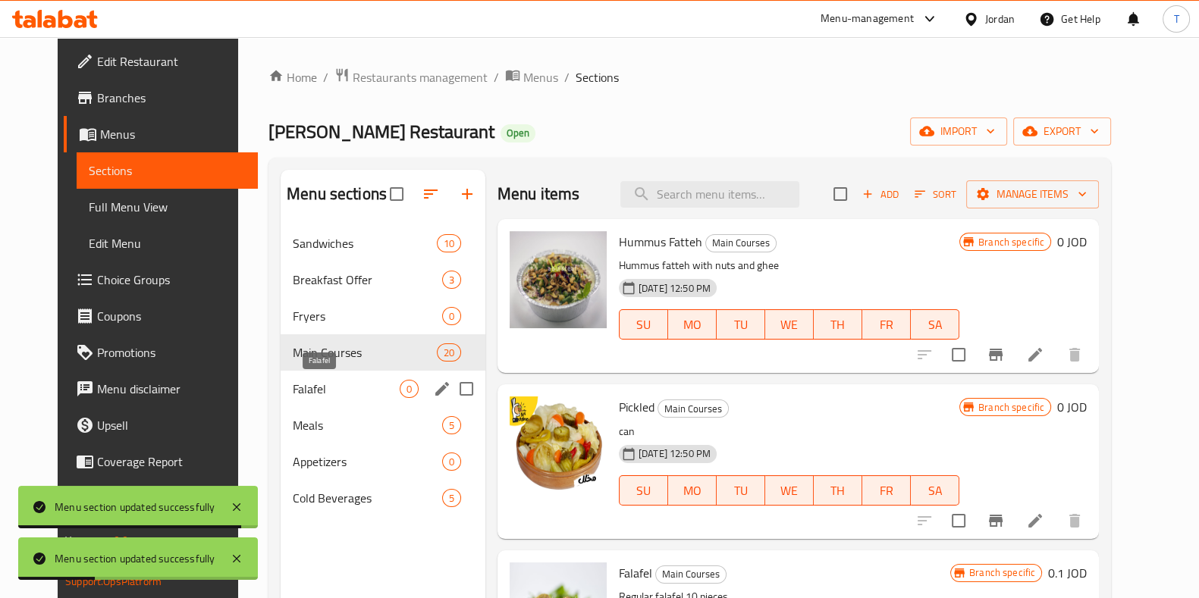
click at [327, 399] on div "Falafel 0" at bounding box center [383, 389] width 205 height 36
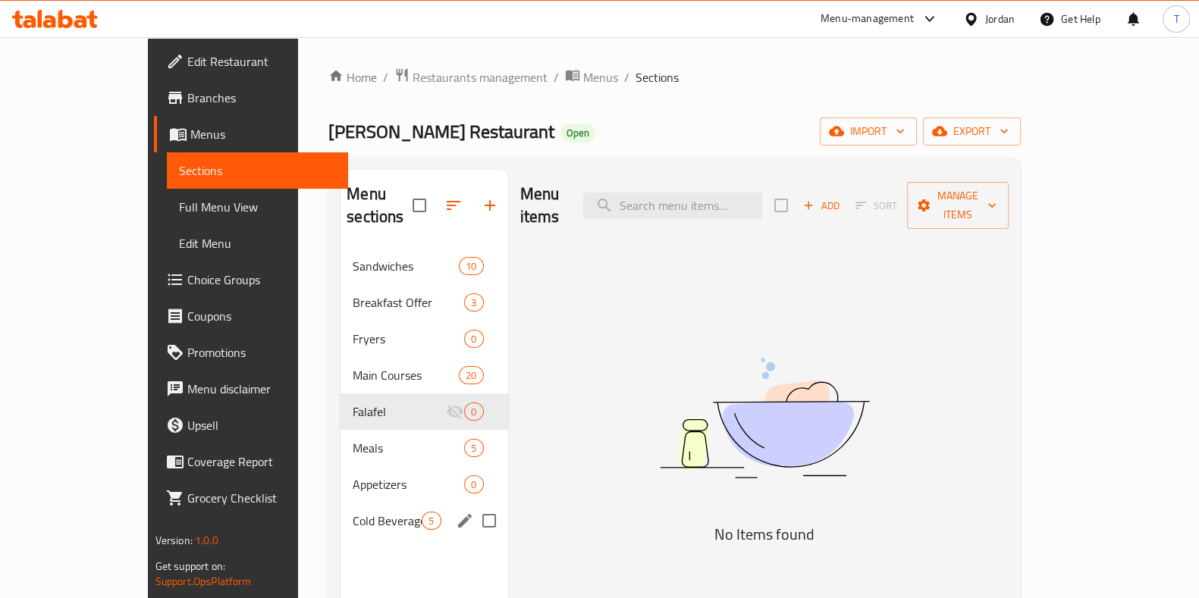
click at [340, 503] on div "Cold Beverages 5" at bounding box center [423, 521] width 167 height 36
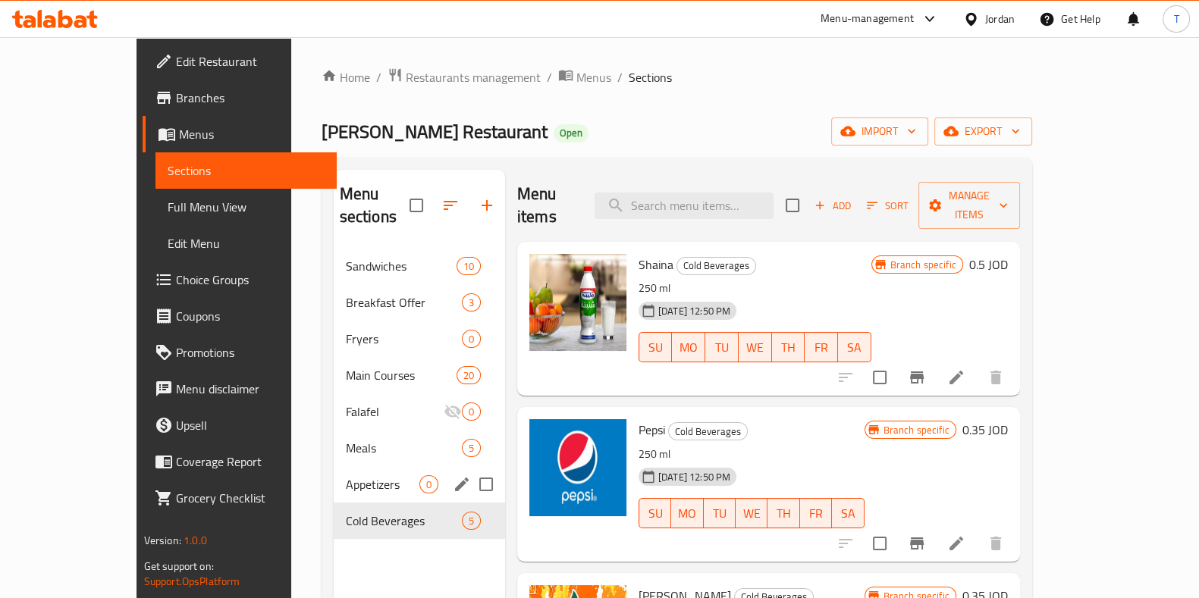
click at [346, 475] on span "Appetizers" at bounding box center [383, 484] width 74 height 18
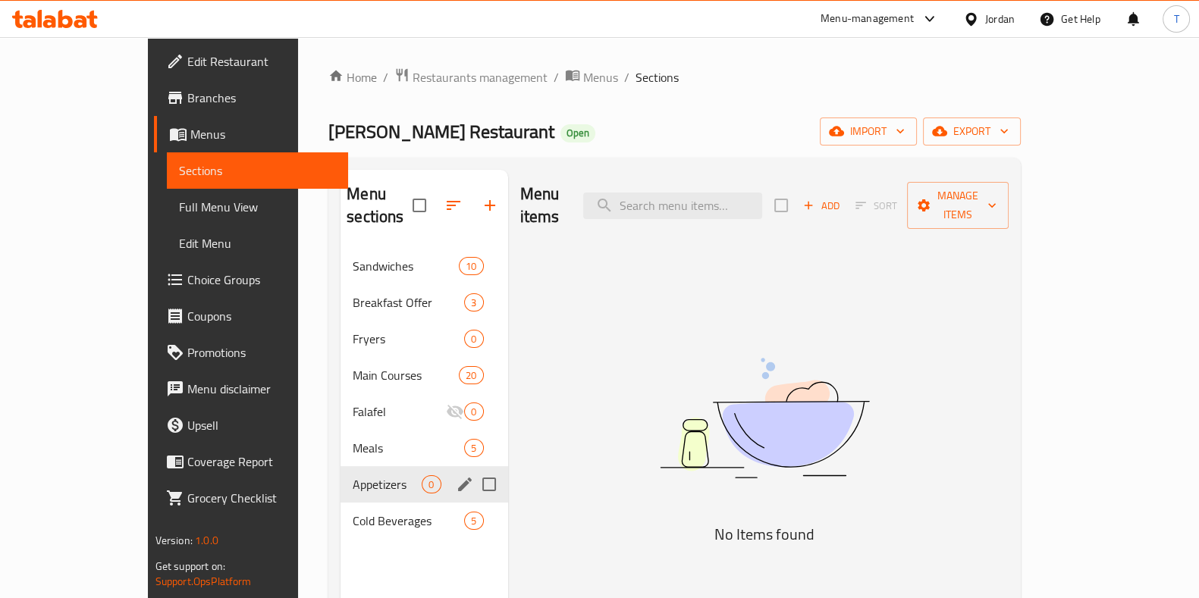
click at [456, 475] on icon "edit" at bounding box center [465, 484] width 18 height 18
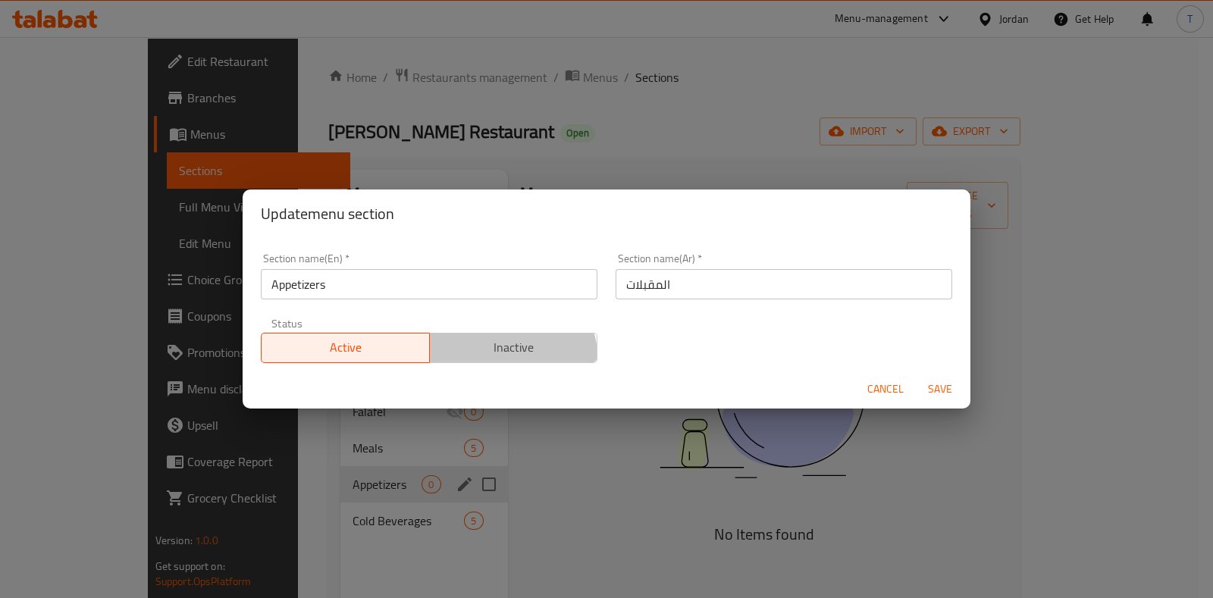
click at [490, 360] on button "Inactive" at bounding box center [513, 348] width 169 height 30
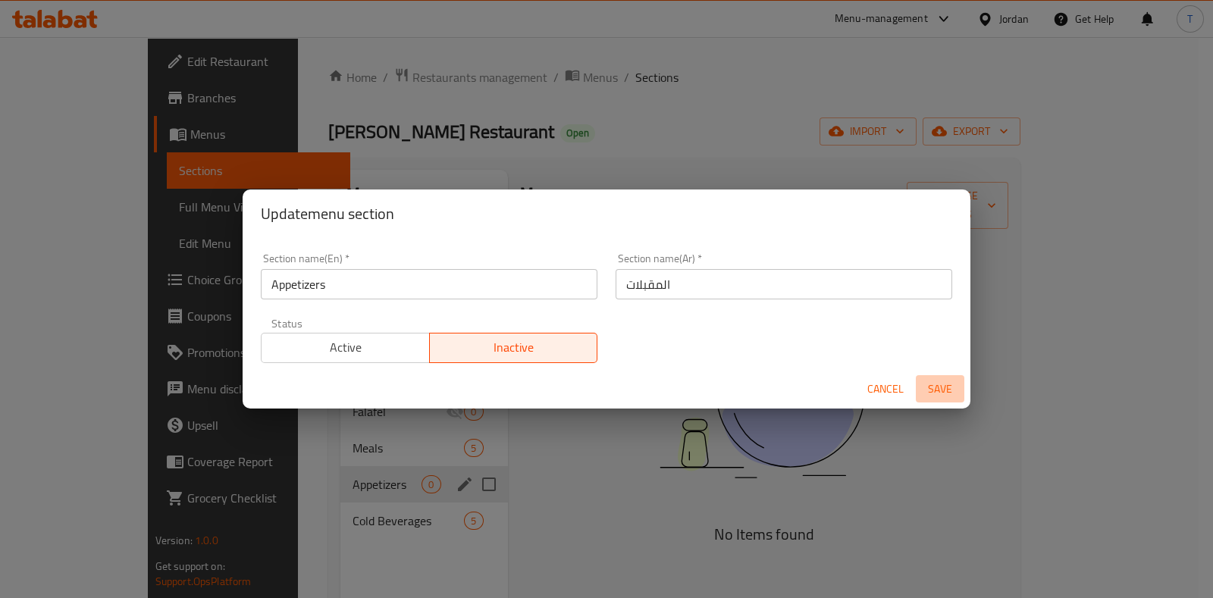
click at [933, 391] on span "Save" at bounding box center [940, 389] width 36 height 19
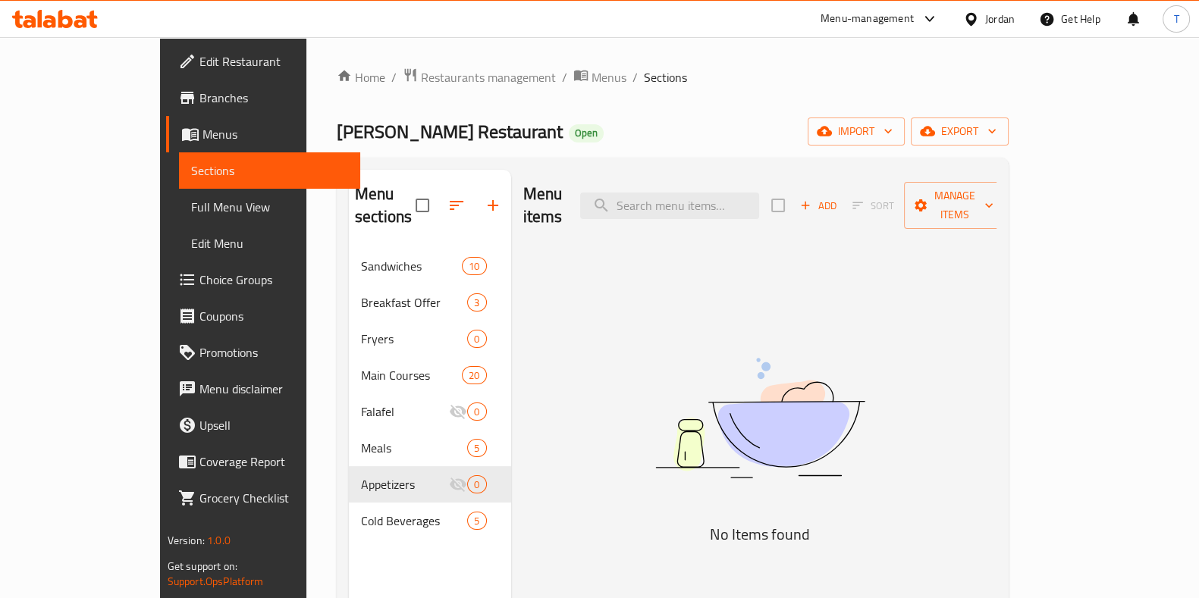
click at [356, 132] on span "[PERSON_NAME] Restaurant" at bounding box center [450, 131] width 226 height 34
click at [337, 136] on span "[PERSON_NAME] Restaurant" at bounding box center [450, 131] width 226 height 34
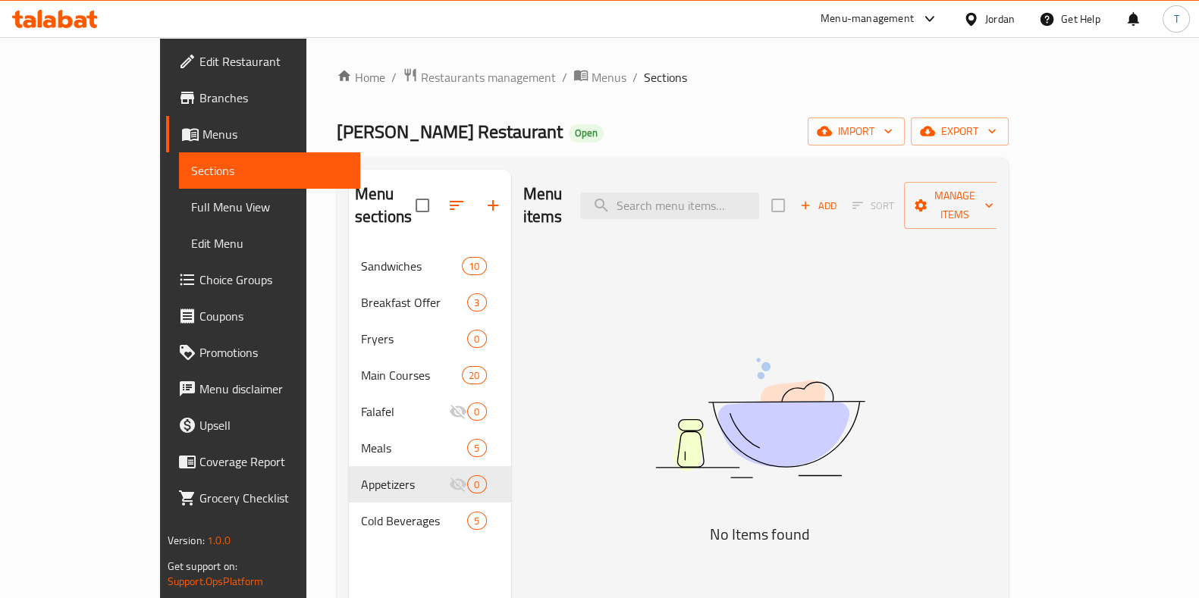
click at [337, 135] on span "[PERSON_NAME] Restaurant" at bounding box center [450, 131] width 226 height 34
click at [337, 130] on span "[PERSON_NAME] Restaurant" at bounding box center [450, 131] width 226 height 34
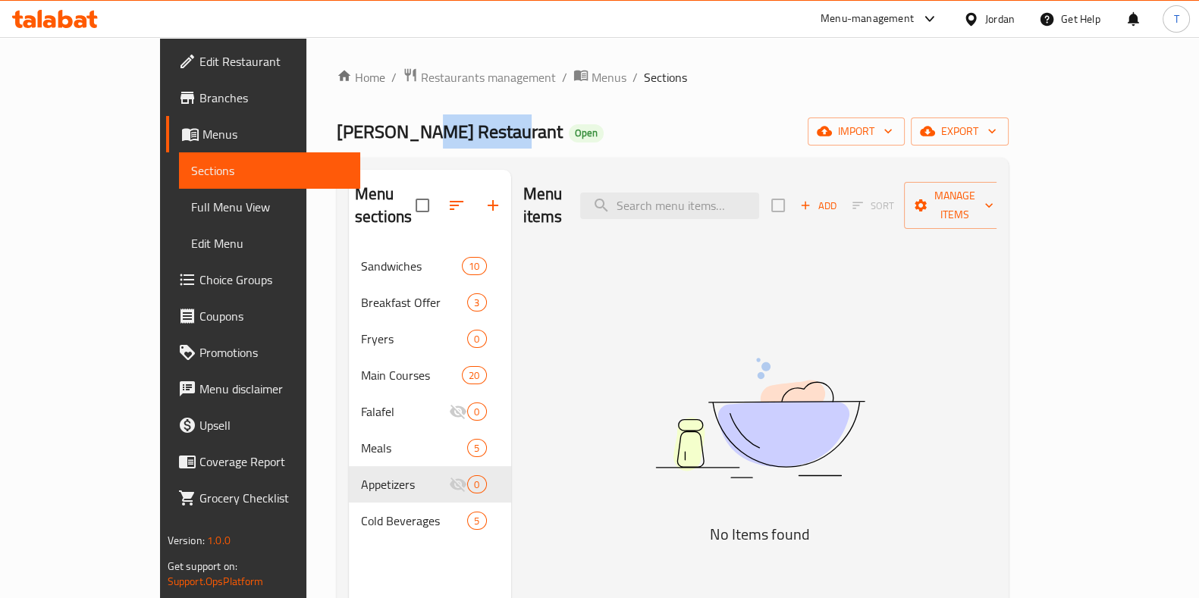
click at [337, 130] on span "[PERSON_NAME] Restaurant" at bounding box center [450, 131] width 226 height 34
drag, startPoint x: 599, startPoint y: 69, endPoint x: 493, endPoint y: 554, distance: 496.8
click at [472, 561] on div "Home / Restaurants management / Menus / Sections [PERSON_NAME] Restaurant Open …" at bounding box center [673, 423] width 672 height 713
click at [834, 522] on h5 "No Items found" at bounding box center [759, 534] width 379 height 24
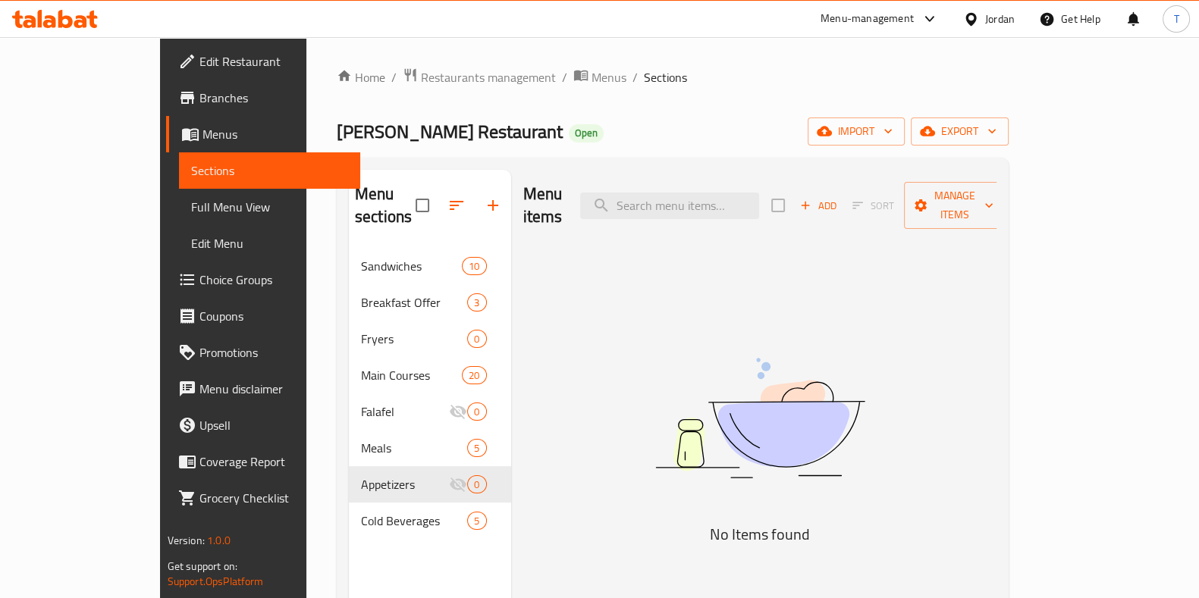
click at [808, 522] on h5 "No Items found" at bounding box center [759, 534] width 379 height 24
click at [771, 522] on h5 "No Items found" at bounding box center [759, 534] width 379 height 24
drag, startPoint x: 771, startPoint y: 519, endPoint x: 784, endPoint y: 521, distance: 13.0
click at [771, 522] on h5 "No Items found" at bounding box center [759, 534] width 379 height 24
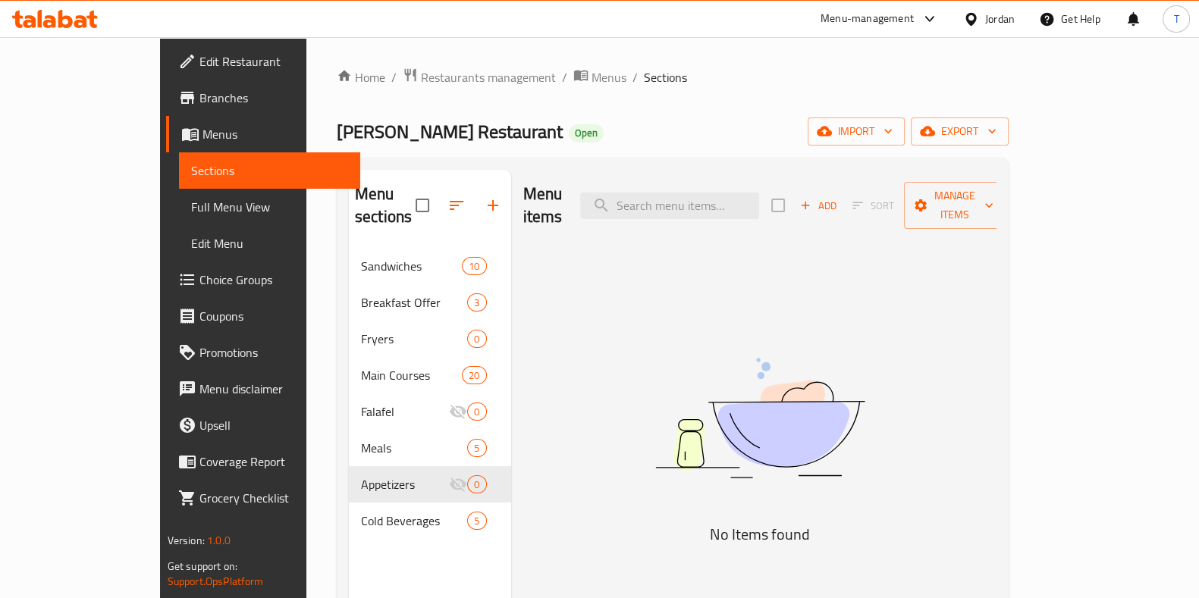
click at [827, 522] on h5 "No Items found" at bounding box center [759, 534] width 379 height 24
click at [789, 522] on h5 "No Items found" at bounding box center [759, 534] width 379 height 24
click at [829, 522] on h5 "No Items found" at bounding box center [759, 534] width 379 height 24
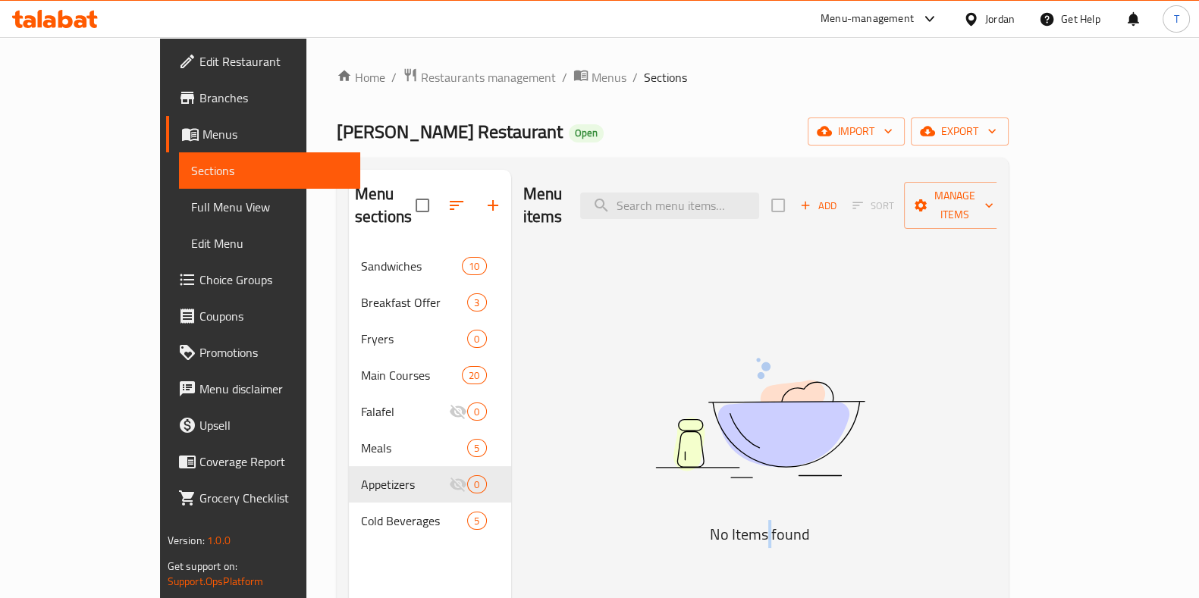
click at [829, 522] on h5 "No Items found" at bounding box center [759, 534] width 379 height 24
click at [784, 522] on h5 "No Items found" at bounding box center [759, 534] width 379 height 24
click at [793, 522] on h5 "No Items found" at bounding box center [759, 534] width 379 height 24
drag, startPoint x: 789, startPoint y: 513, endPoint x: 791, endPoint y: 521, distance: 7.7
click at [791, 522] on h5 "No Items found" at bounding box center [759, 534] width 379 height 24
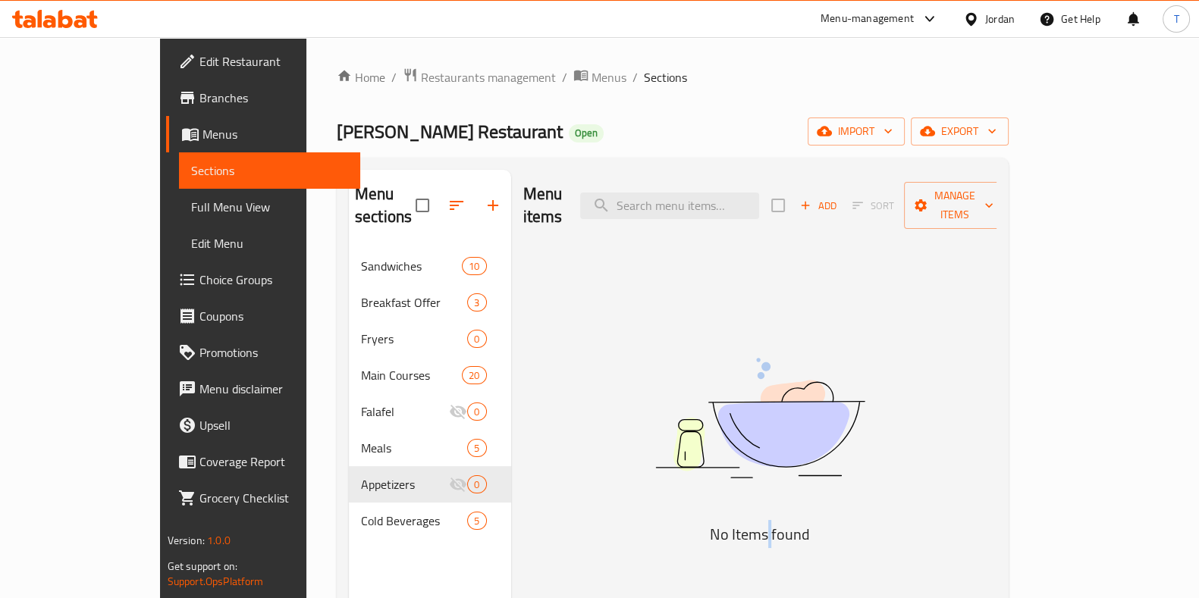
drag, startPoint x: 832, startPoint y: 517, endPoint x: 900, endPoint y: 517, distance: 68.2
click at [827, 522] on h5 "No Items found" at bounding box center [759, 534] width 379 height 24
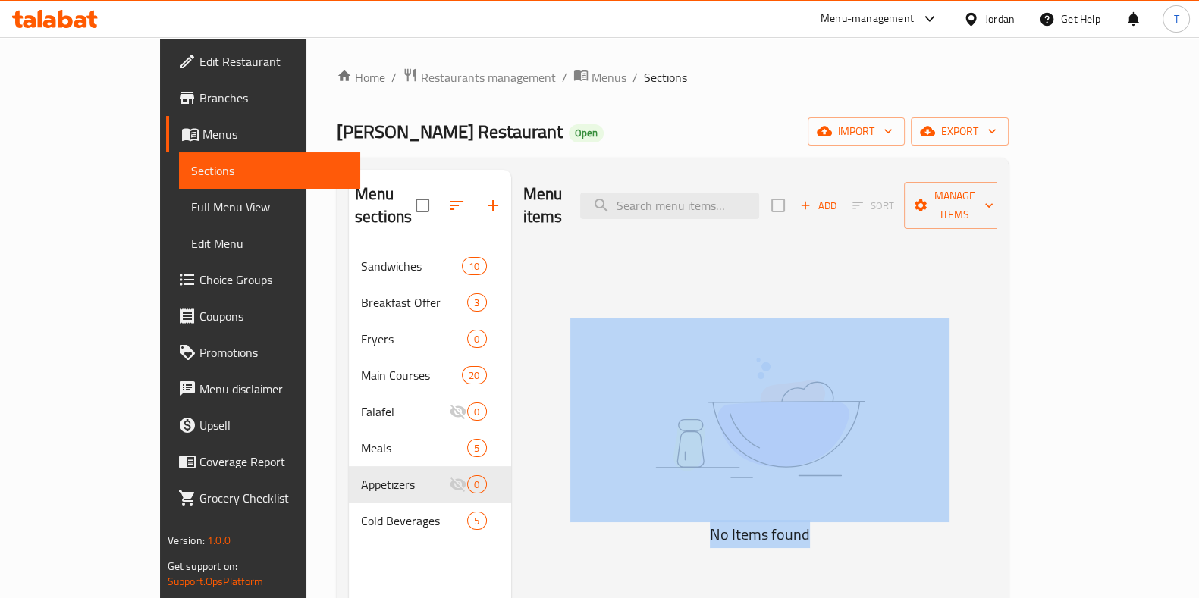
drag, startPoint x: 876, startPoint y: 512, endPoint x: 815, endPoint y: 388, distance: 137.7
click at [815, 388] on div "No Items found" at bounding box center [759, 433] width 379 height 230
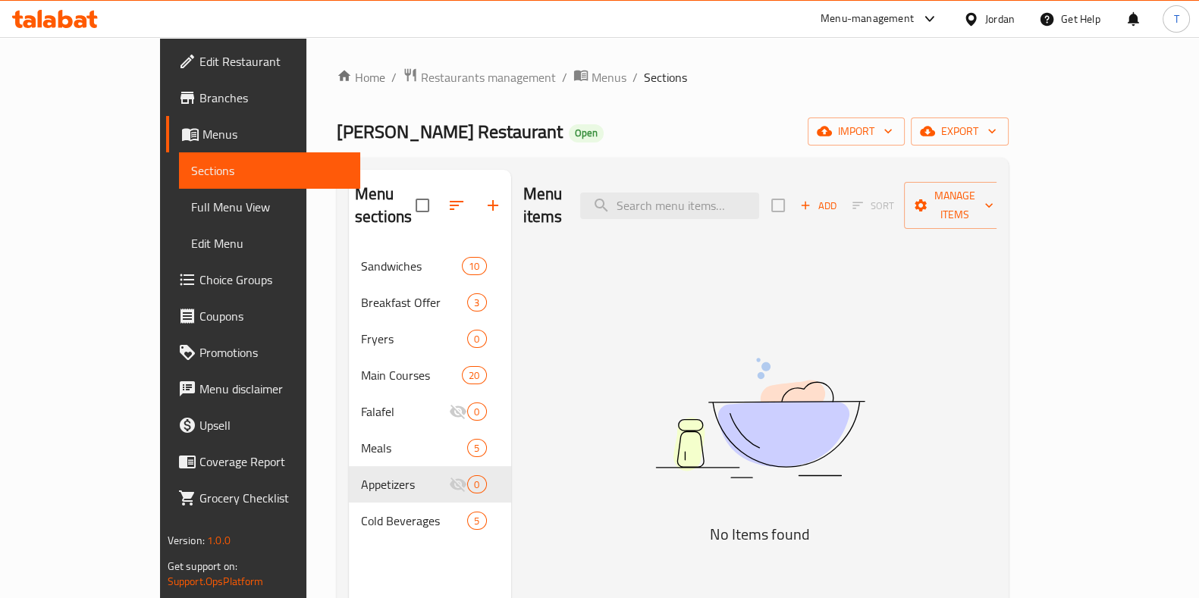
click at [878, 256] on div "Menu items Add Sort Manage items No Items found" at bounding box center [754, 469] width 486 height 598
click at [421, 79] on span "Restaurants management" at bounding box center [488, 77] width 135 height 18
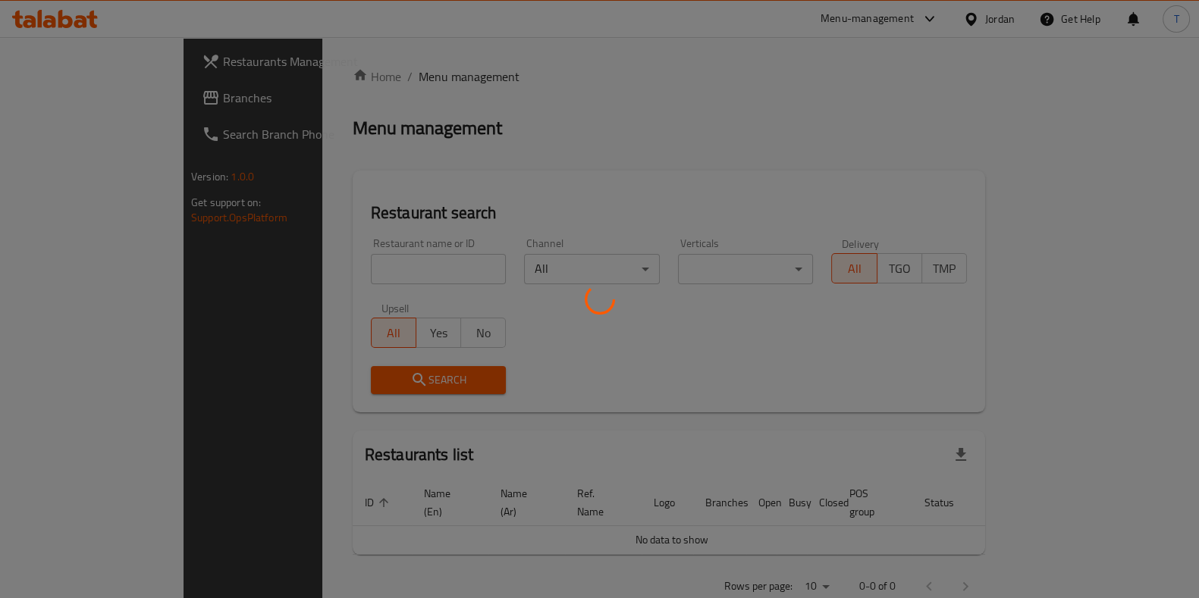
click at [74, 97] on div at bounding box center [599, 299] width 1199 height 598
click at [102, 101] on div at bounding box center [599, 299] width 1199 height 598
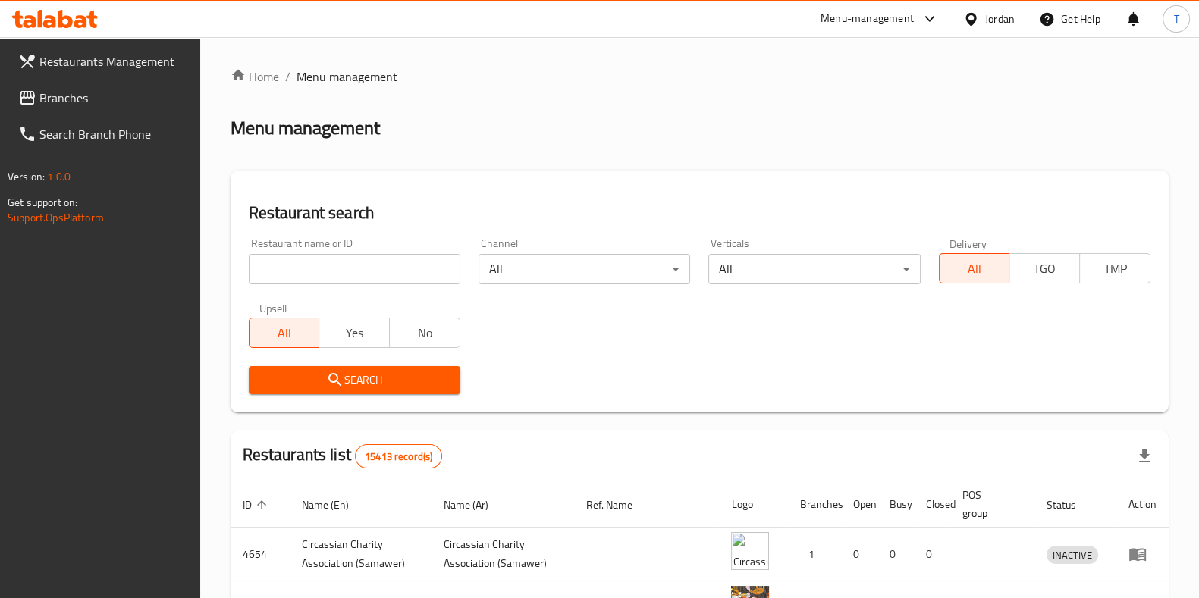
click at [95, 102] on span "Branches" at bounding box center [113, 98] width 149 height 18
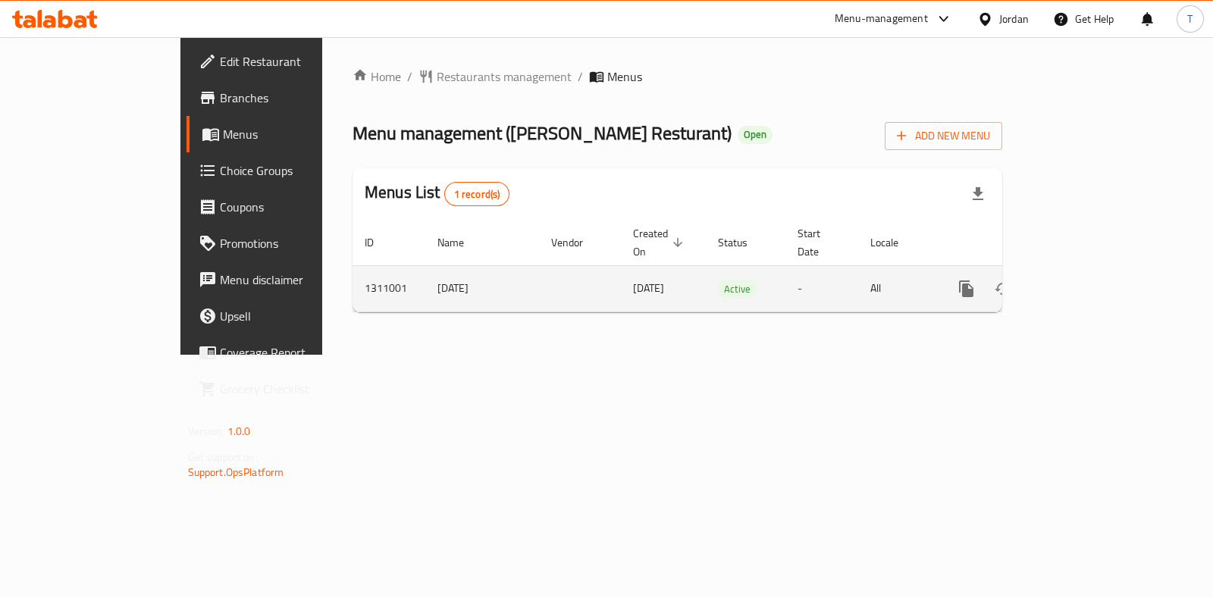
click at [1085, 280] on icon "enhanced table" at bounding box center [1076, 289] width 18 height 18
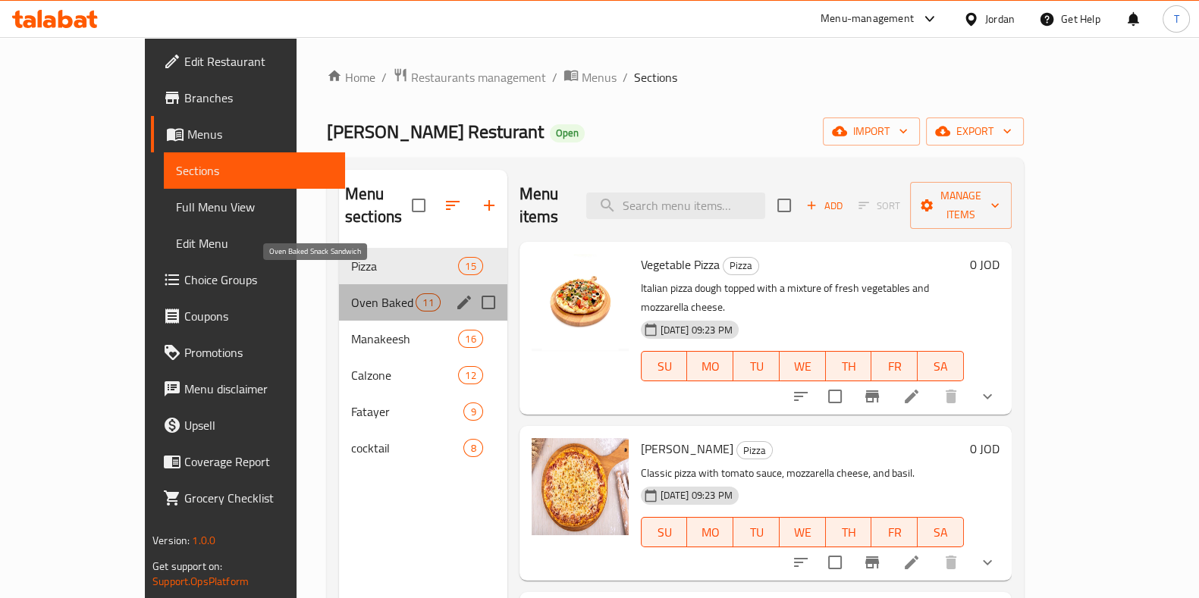
click at [351, 293] on span "Oven Baked Snack Sandwich" at bounding box center [383, 302] width 64 height 18
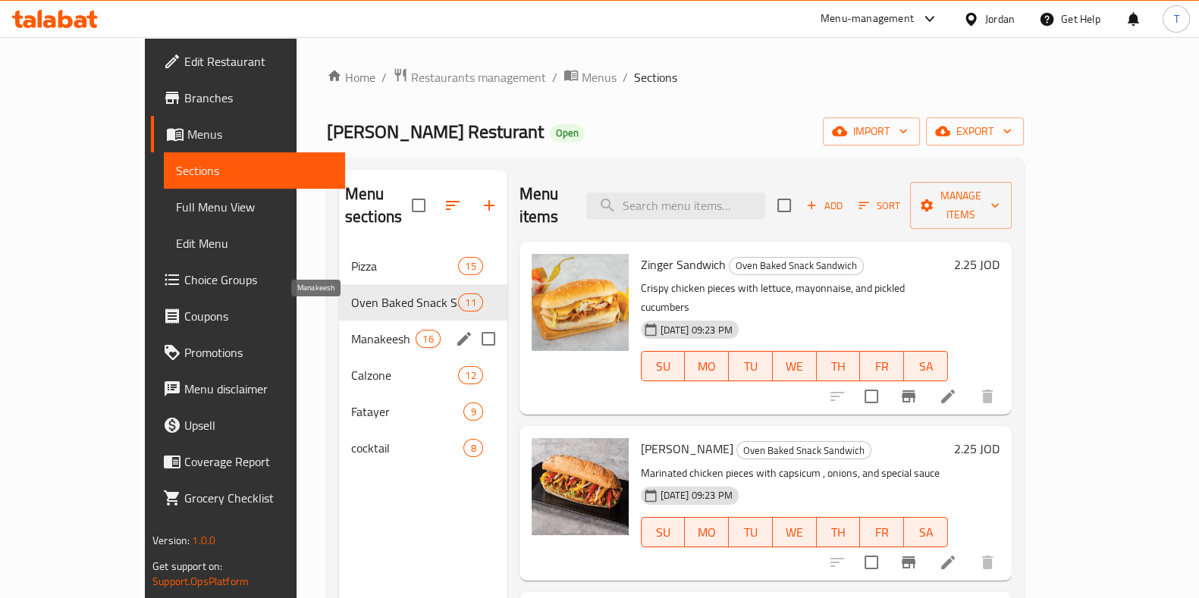
click at [351, 330] on span "Manakeesh" at bounding box center [383, 339] width 64 height 18
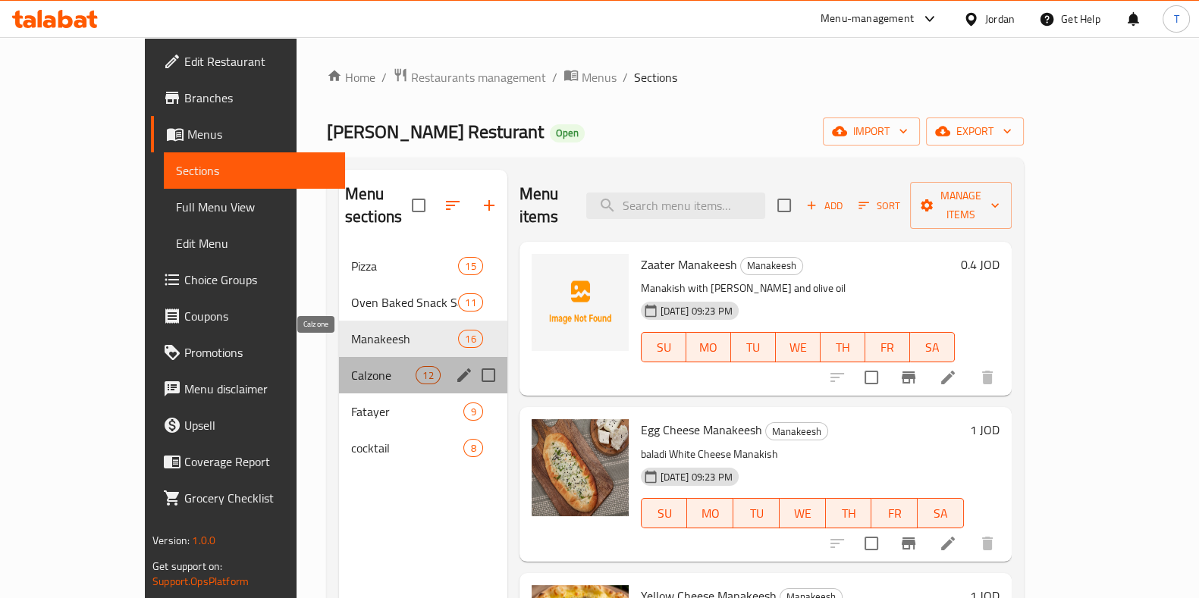
click at [351, 366] on span "Calzone" at bounding box center [383, 375] width 64 height 18
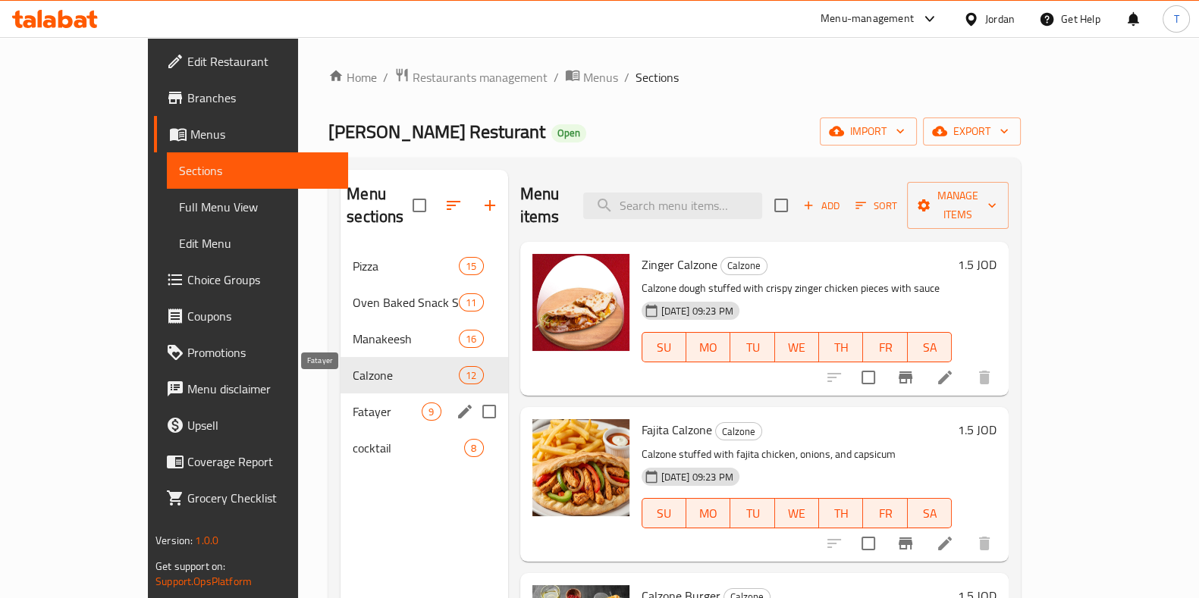
click at [353, 403] on span "Fatayer" at bounding box center [387, 412] width 69 height 18
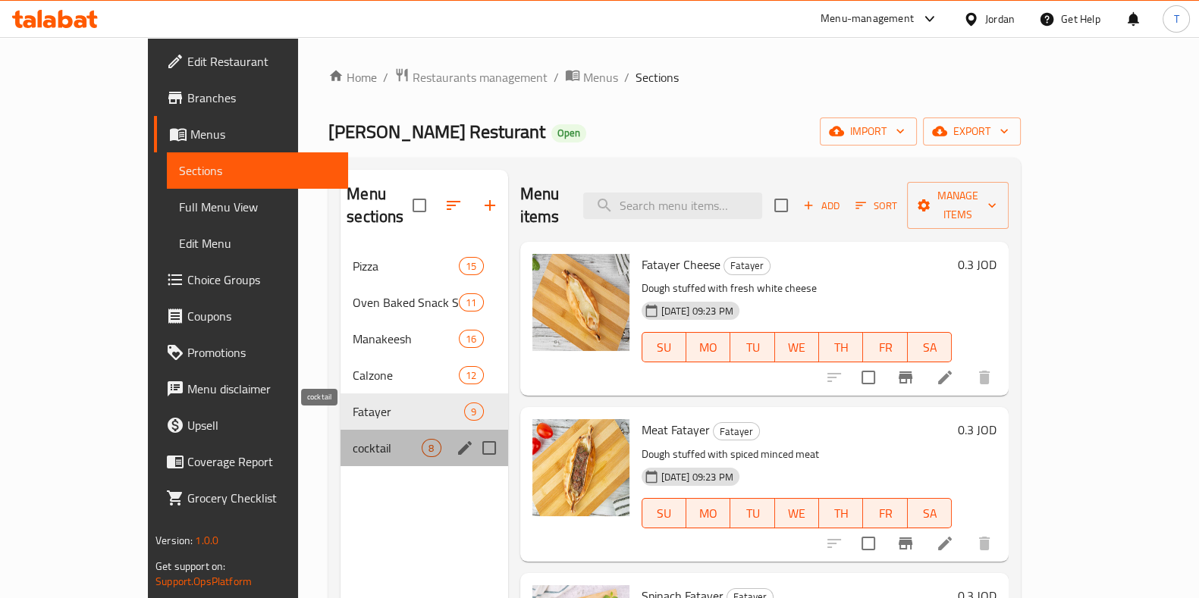
click at [353, 439] on span "cocktail" at bounding box center [387, 448] width 69 height 18
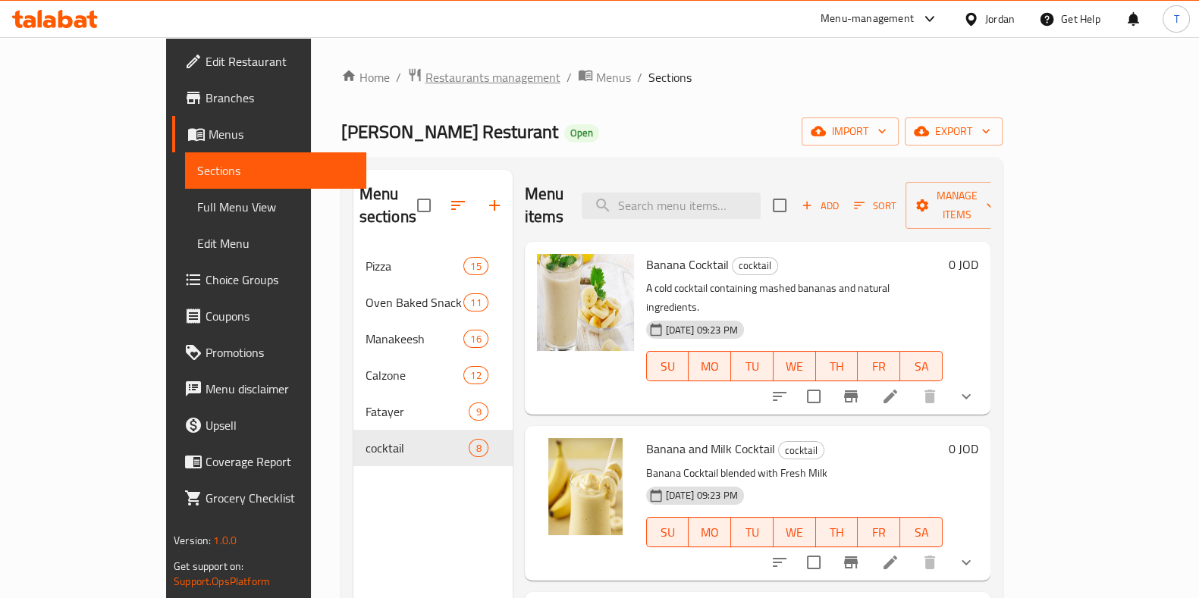
click at [425, 80] on span "Restaurants management" at bounding box center [492, 77] width 135 height 18
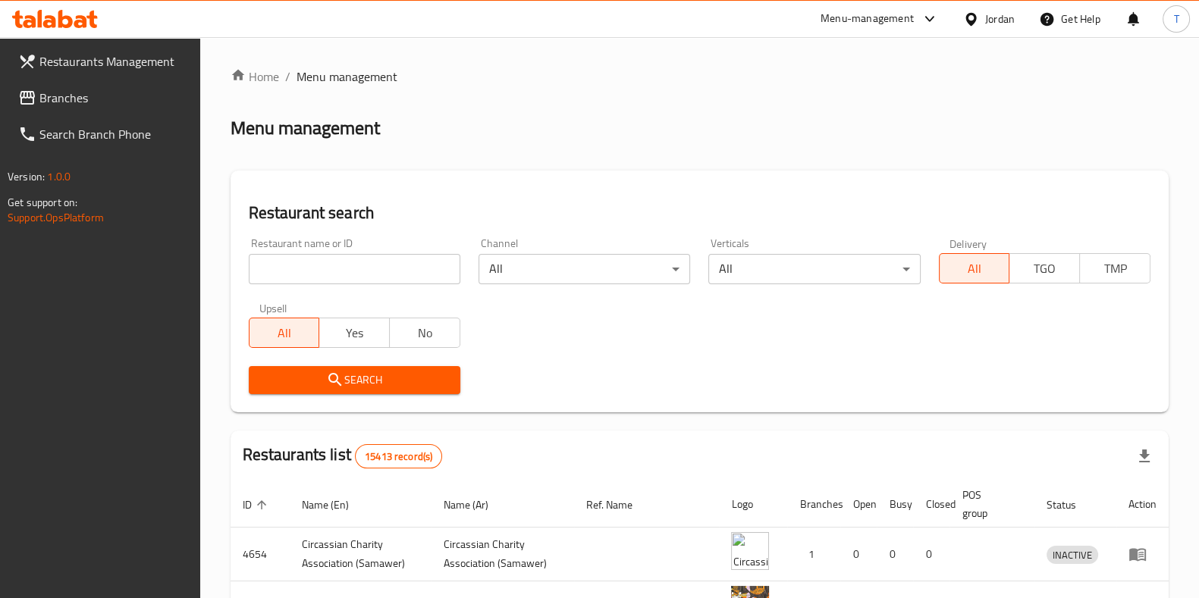
click at [345, 265] on input "search" at bounding box center [355, 269] width 212 height 30
type input "ش"
type input "aseel pizza"
drag, startPoint x: 406, startPoint y: 364, endPoint x: 409, endPoint y: 375, distance: 11.8
click at [406, 365] on div "Search" at bounding box center [355, 380] width 230 height 46
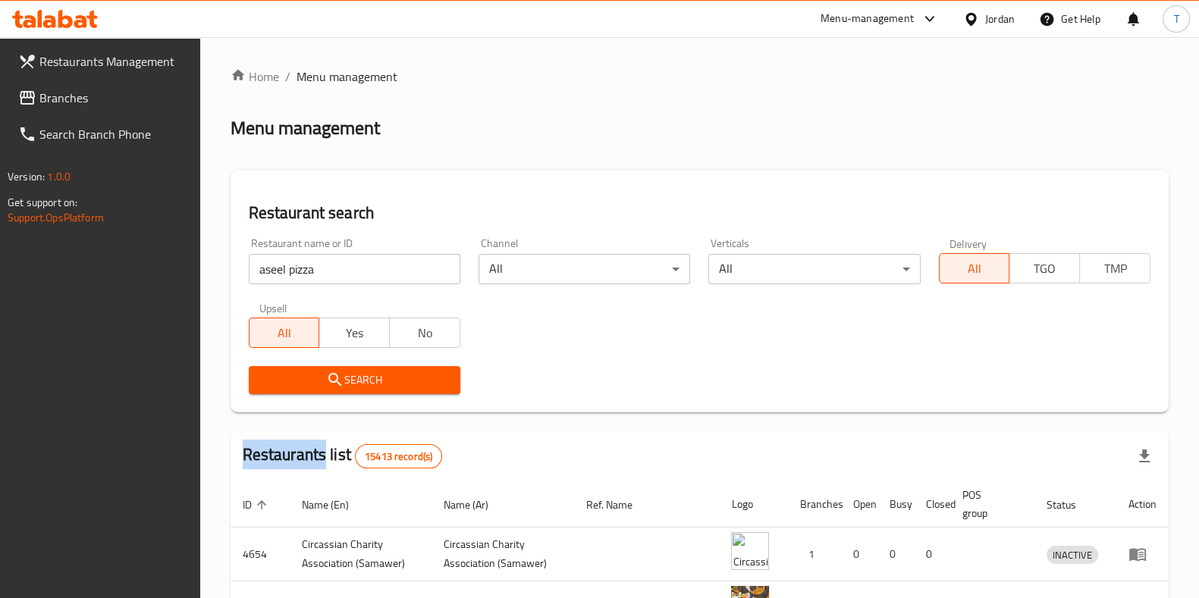
click at [409, 376] on span "Search" at bounding box center [354, 380] width 187 height 19
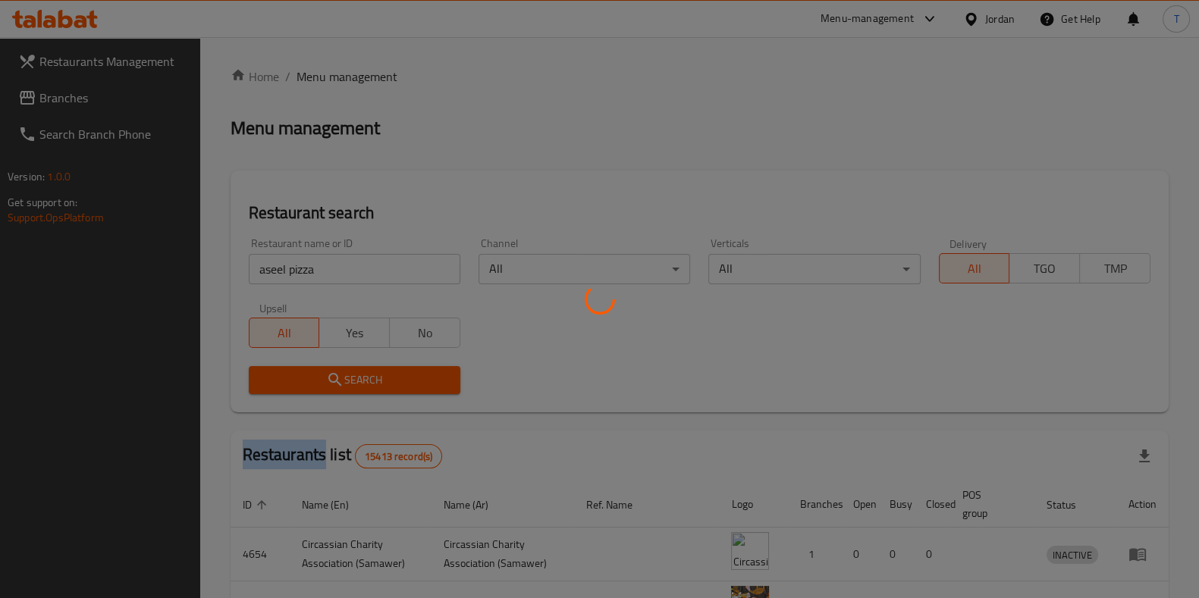
click at [409, 377] on div at bounding box center [599, 299] width 1199 height 598
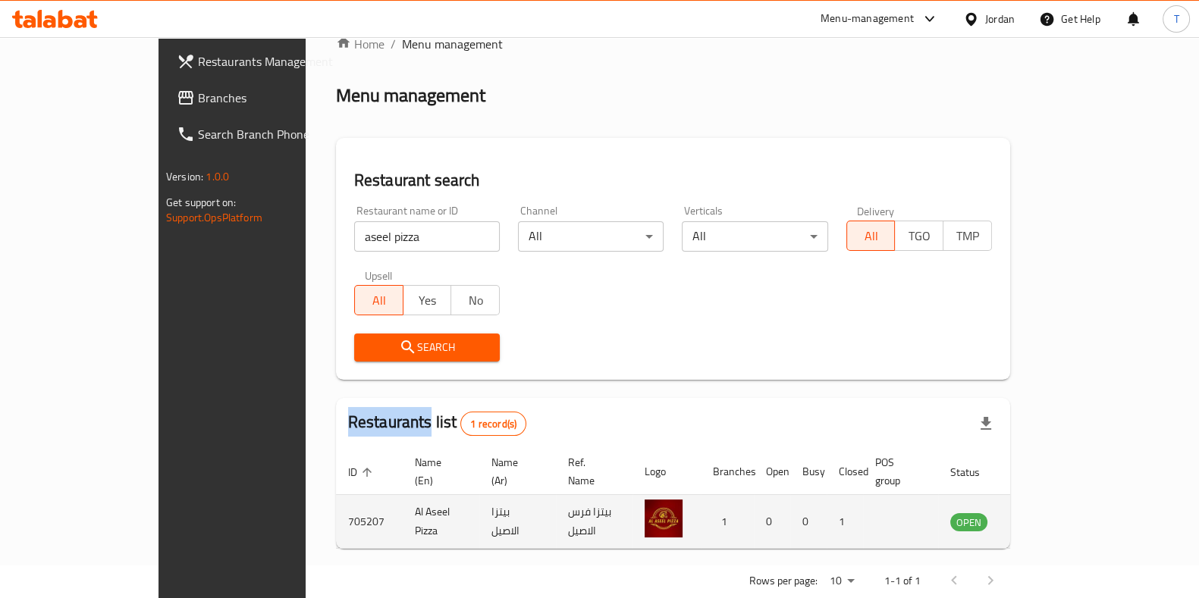
scroll to position [48, 0]
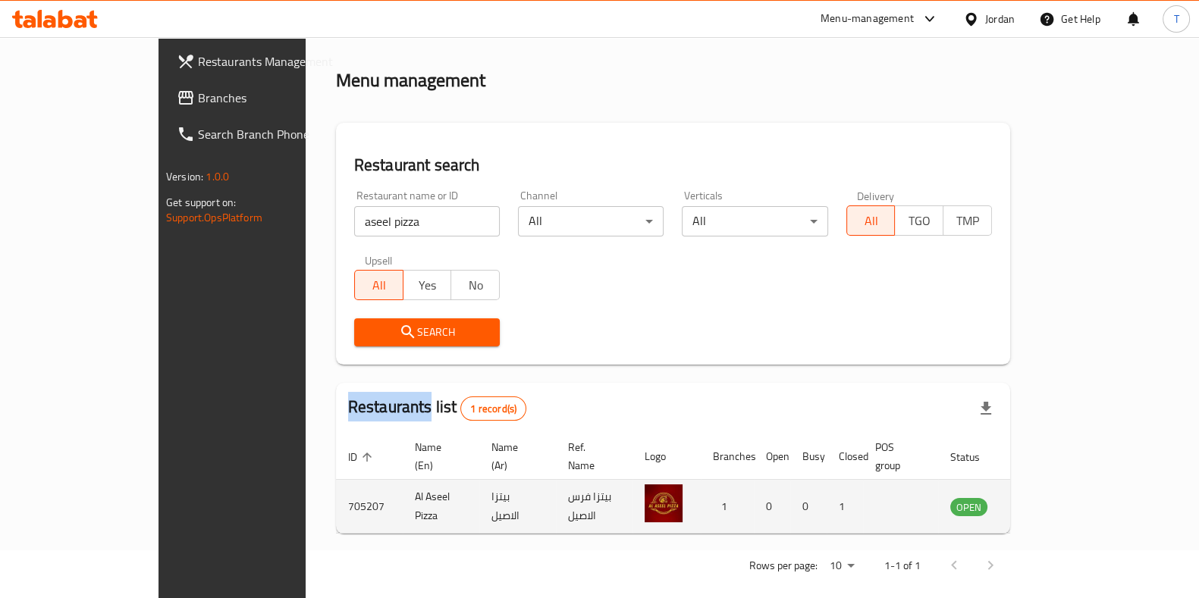
click at [1047, 501] on icon "enhanced table" at bounding box center [1038, 507] width 17 height 13
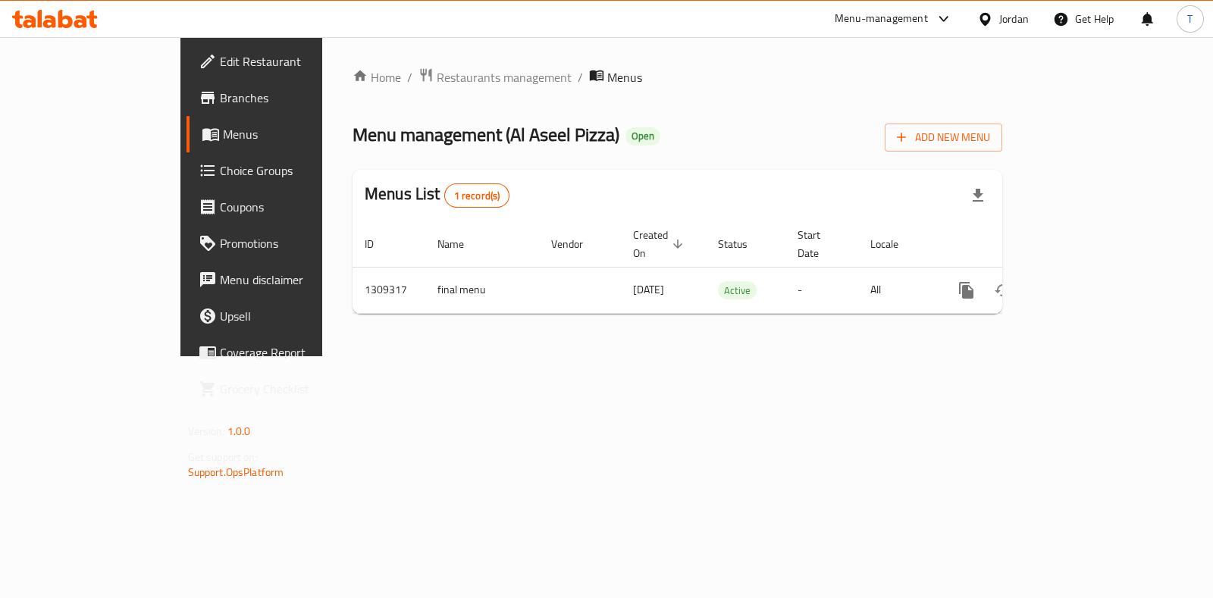
click at [220, 93] on span "Branches" at bounding box center [295, 98] width 151 height 18
